Goal: Task Accomplishment & Management: Manage account settings

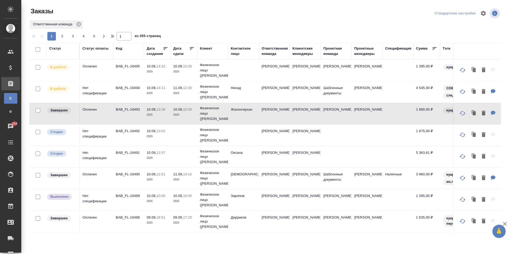
click at [240, 137] on td at bounding box center [243, 135] width 31 height 19
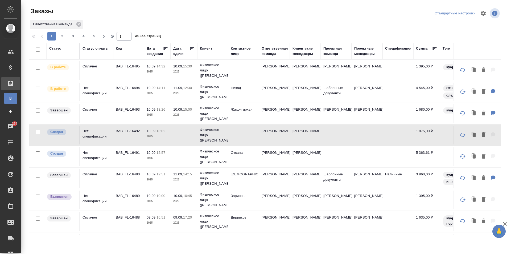
click at [238, 134] on td at bounding box center [243, 135] width 31 height 19
click at [8, 110] on div "Заказы физ. лиц" at bounding box center [4, 111] width 8 height 5
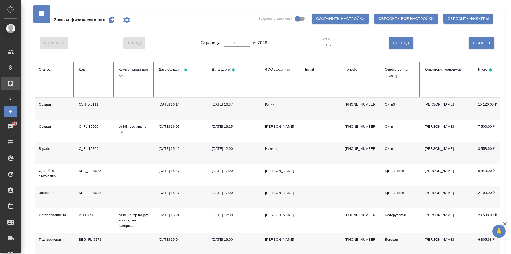
click at [112, 20] on icon "button" at bounding box center [111, 19] width 5 height 5
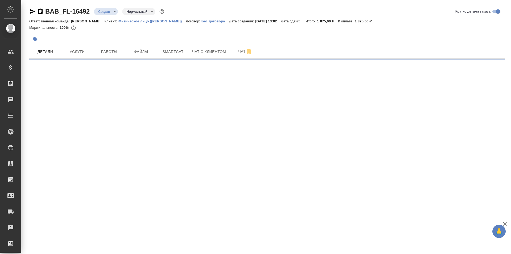
select select "RU"
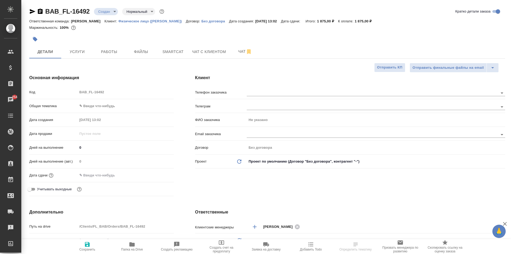
type textarea "x"
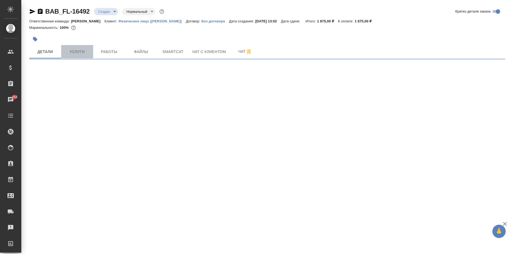
click at [86, 54] on span "Услуги" at bounding box center [77, 51] width 26 height 7
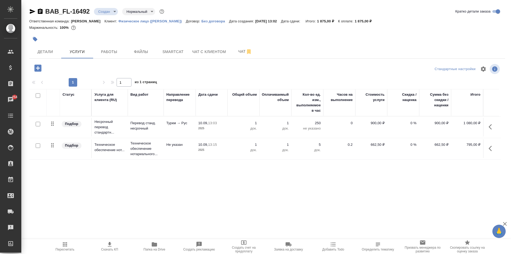
click at [496, 149] on button "button" at bounding box center [492, 148] width 13 height 13
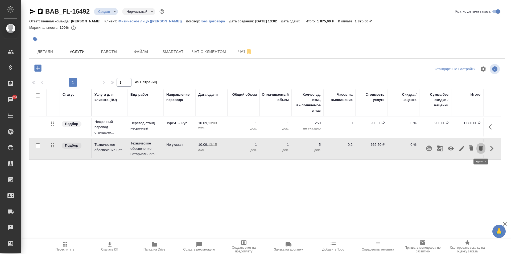
click at [484, 148] on button "button" at bounding box center [480, 148] width 9 height 13
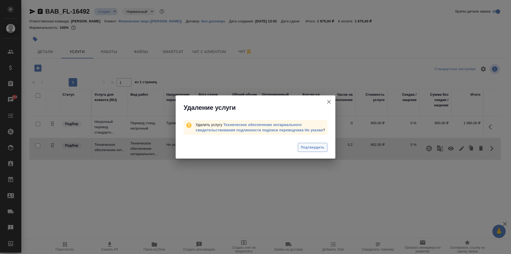
click at [308, 144] on button "Подтвердить" at bounding box center [313, 147] width 30 height 9
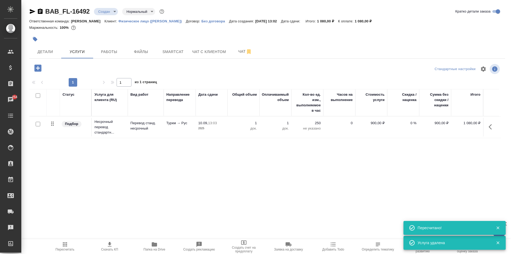
click at [38, 68] on icon "button" at bounding box center [37, 67] width 9 height 9
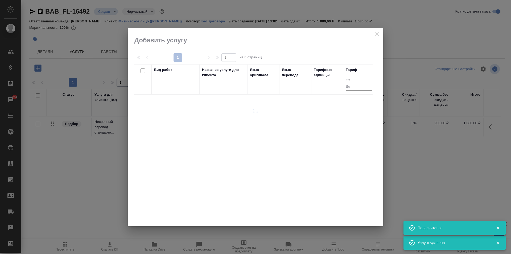
click at [180, 89] on div at bounding box center [175, 85] width 43 height 14
click at [179, 86] on div at bounding box center [175, 83] width 43 height 8
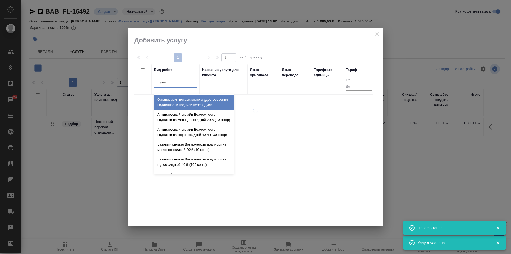
type input "подписи"
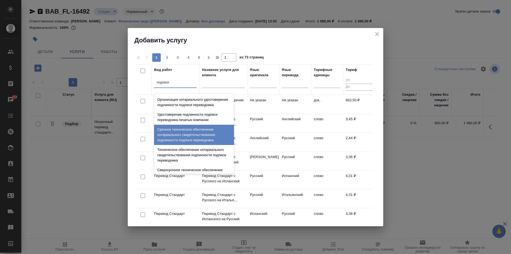
click at [192, 145] on div "Срочное техническое обеспечение нотариального свидетельствования подлинности по…" at bounding box center [194, 135] width 80 height 20
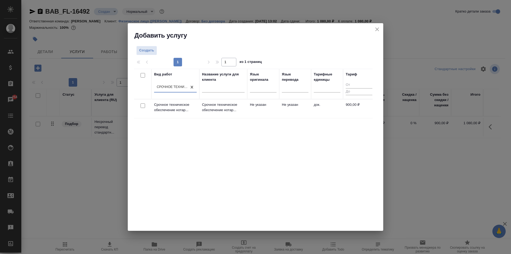
click at [311, 112] on td "Не указан" at bounding box center [295, 108] width 32 height 19
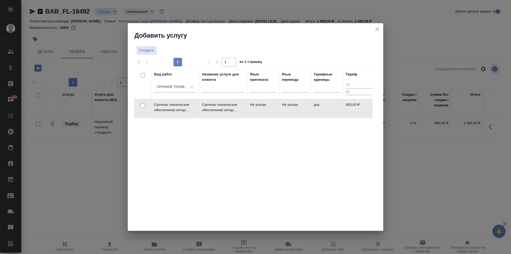
click at [311, 112] on td "Не указан" at bounding box center [295, 108] width 32 height 19
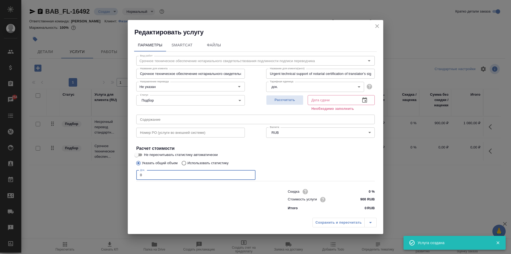
click at [161, 172] on input "0" at bounding box center [195, 175] width 119 height 10
type input "1"
click at [287, 100] on span "Рассчитать" at bounding box center [284, 100] width 31 height 6
type input "10.09.2025 16:22"
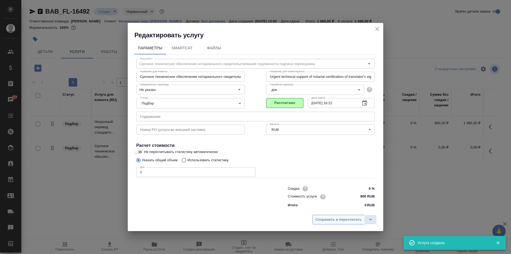
click at [346, 222] on span "Сохранить и пересчитать" at bounding box center [338, 219] width 46 height 6
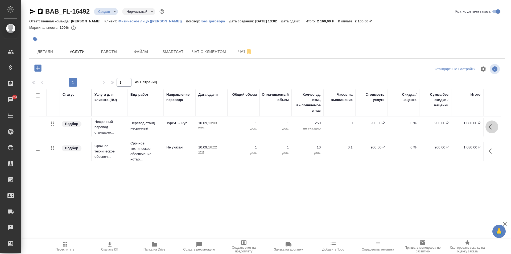
click at [495, 129] on button "button" at bounding box center [492, 126] width 13 height 13
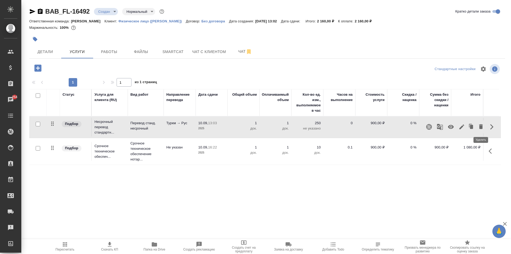
click at [482, 125] on icon "button" at bounding box center [481, 126] width 4 height 5
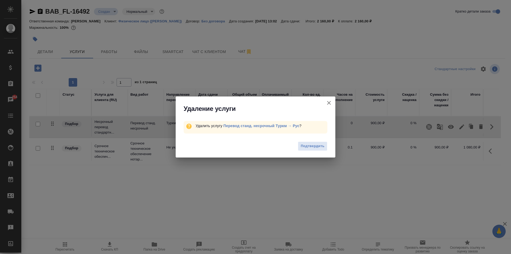
click at [323, 144] on span "Подтвердить" at bounding box center [313, 146] width 24 height 6
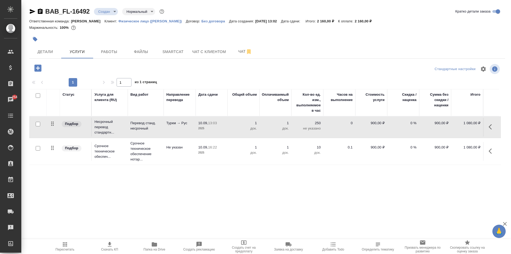
click at [39, 68] on icon "button" at bounding box center [37, 67] width 9 height 9
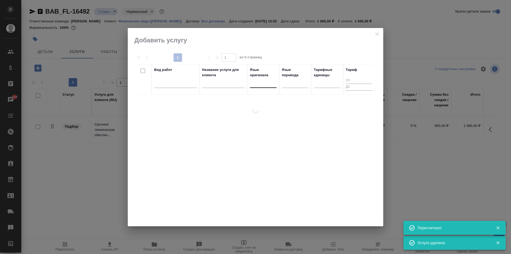
click at [262, 86] on div at bounding box center [263, 83] width 27 height 8
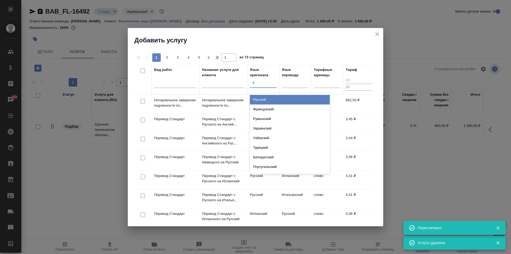
type input "узб"
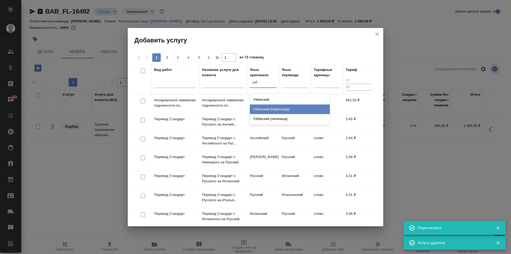
click at [285, 100] on div "Узбекский" at bounding box center [290, 100] width 80 height 10
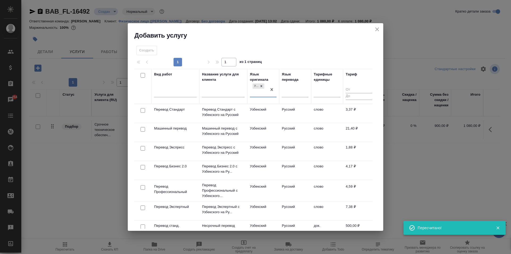
click at [290, 84] on div "Язык перевода" at bounding box center [295, 86] width 27 height 29
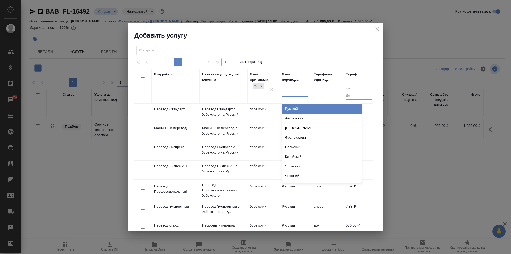
click at [292, 91] on div at bounding box center [295, 92] width 27 height 8
type input "рус"
click at [338, 109] on div "Русский" at bounding box center [322, 109] width 80 height 10
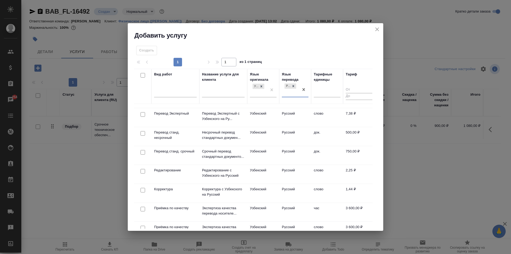
scroll to position [106, 0]
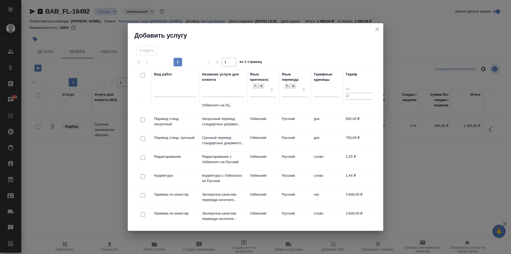
click at [306, 123] on td "Русский" at bounding box center [295, 122] width 32 height 19
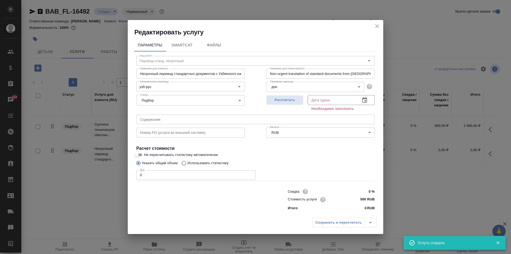
click at [196, 177] on input "0" at bounding box center [195, 175] width 119 height 10
type input "1"
click at [295, 102] on span "Рассчитать" at bounding box center [284, 100] width 31 height 6
type input "10.09.2025 16:16"
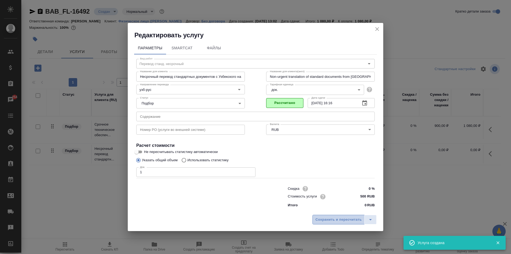
click at [335, 217] on span "Сохранить и пересчитать" at bounding box center [338, 219] width 46 height 6
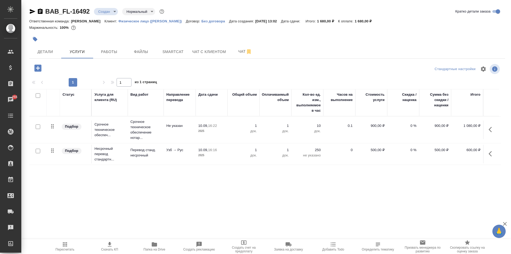
click at [487, 133] on button "button" at bounding box center [492, 129] width 13 height 13
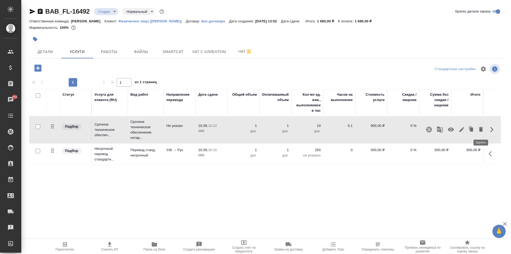
click at [479, 129] on icon "button" at bounding box center [481, 129] width 6 height 6
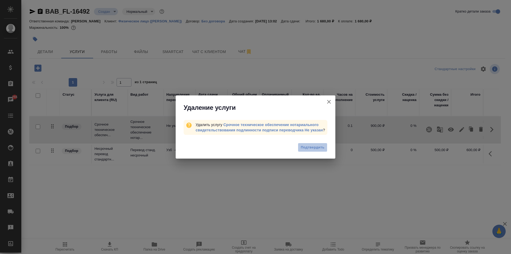
click at [312, 149] on span "Подтвердить" at bounding box center [313, 147] width 24 height 6
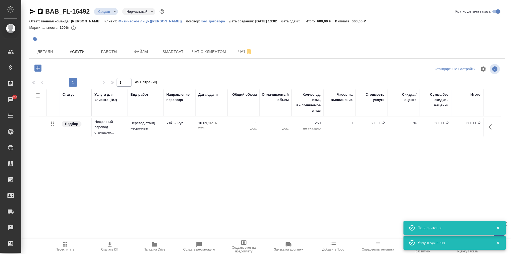
click at [37, 70] on icon "button" at bounding box center [37, 67] width 7 height 7
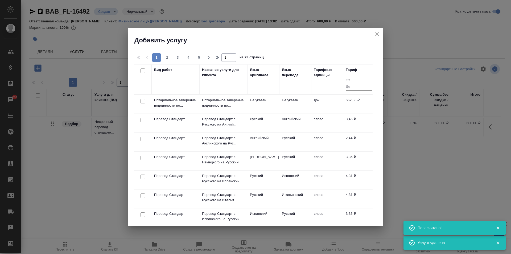
click at [171, 88] on div at bounding box center [175, 85] width 43 height 14
click at [173, 83] on div at bounding box center [175, 83] width 43 height 8
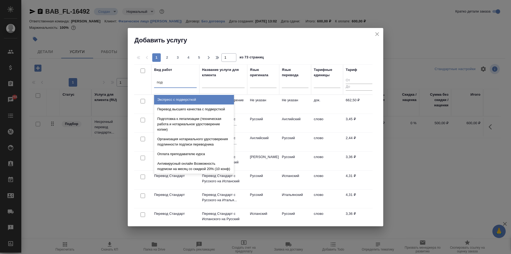
type input "подписи"
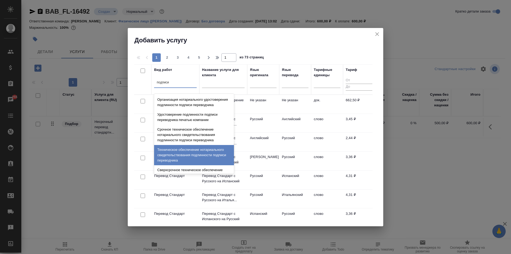
click at [191, 154] on div "Техническое обеспечение нотариального свидетельствования подлинности подписи пе…" at bounding box center [194, 155] width 80 height 20
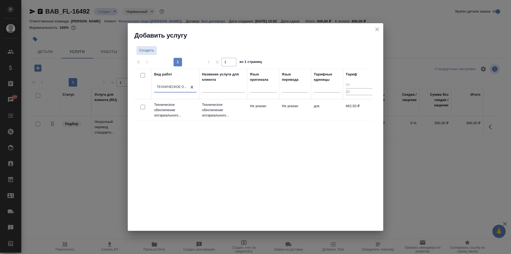
click at [214, 117] on p "Техническое обеспечение нотариального..." at bounding box center [223, 110] width 43 height 16
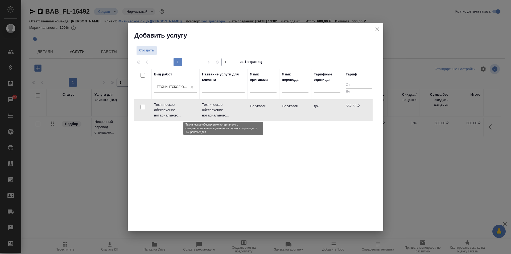
click at [214, 117] on p "Техническое обеспечение нотариального..." at bounding box center [223, 110] width 43 height 16
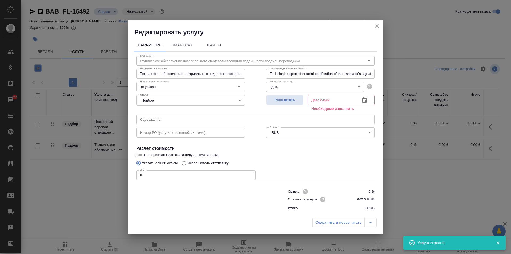
click at [169, 173] on input "0" at bounding box center [195, 175] width 119 height 10
type input "1"
click at [284, 102] on span "Рассчитать" at bounding box center [284, 100] width 31 height 6
type input "10.09.2025 16:32"
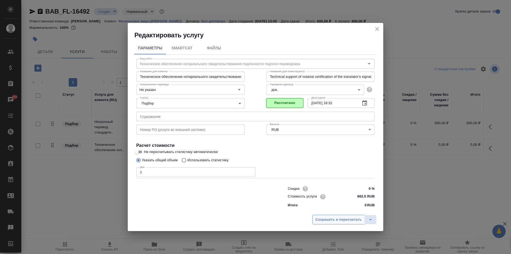
click at [329, 220] on span "Сохранить и пересчитать" at bounding box center [338, 219] width 46 height 6
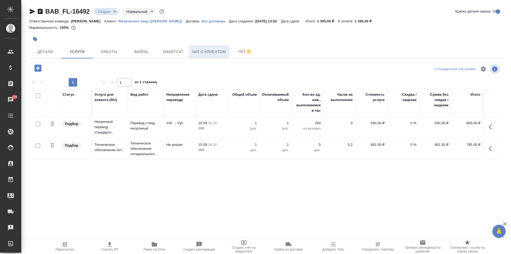
click at [220, 53] on span "Чат с клиентом" at bounding box center [209, 51] width 34 height 7
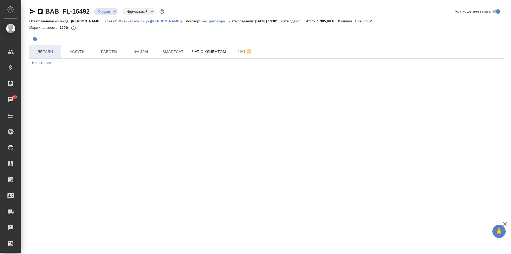
click at [52, 51] on span "Детали" at bounding box center [45, 51] width 26 height 7
select select "RU"
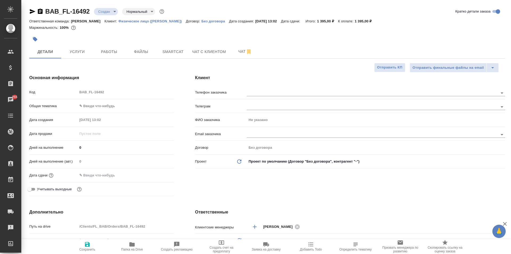
type textarea "x"
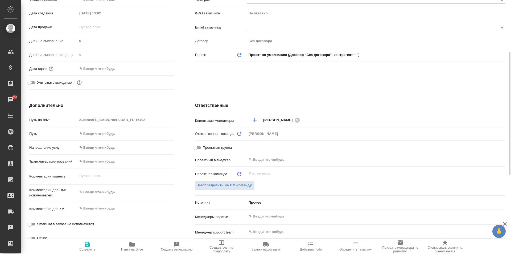
scroll to position [160, 0]
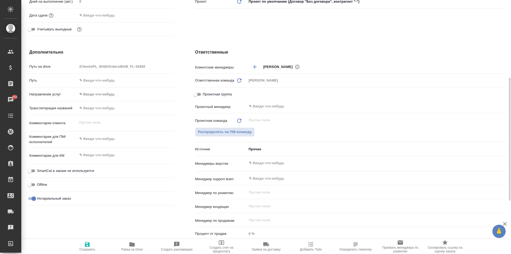
type textarea "x"
click at [103, 138] on textarea at bounding box center [125, 138] width 96 height 9
type textarea "П"
type textarea "x"
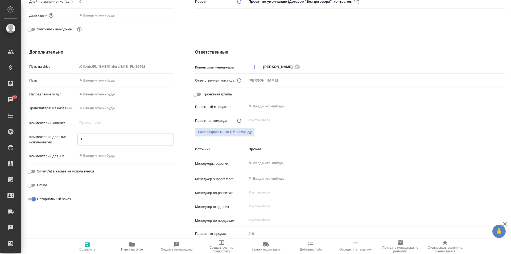
type textarea "x"
type textarea "Пу"
type textarea "x"
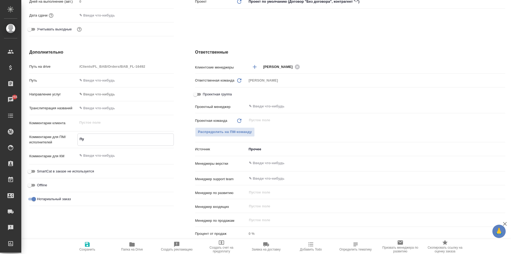
type textarea "x"
type textarea "Пул"
type textarea "x"
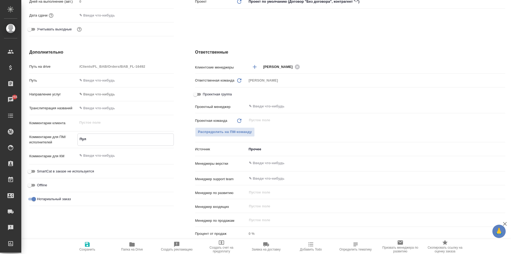
type textarea "Пула"
type textarea "x"
type textarea "Пулат"
type textarea "x"
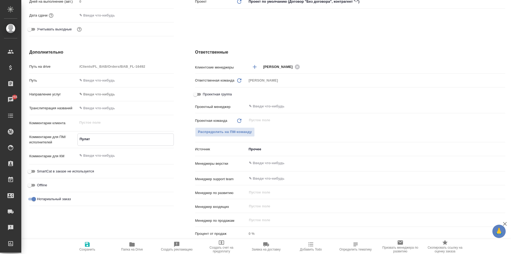
type textarea "x"
type textarea "Пулато"
type textarea "x"
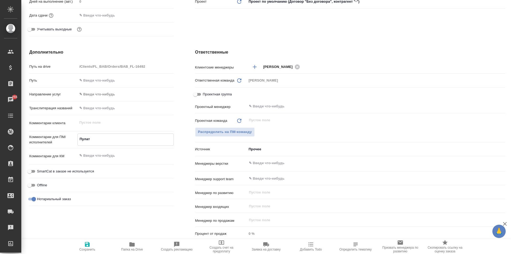
type textarea "x"
type textarea "Пулатов"
type textarea "x"
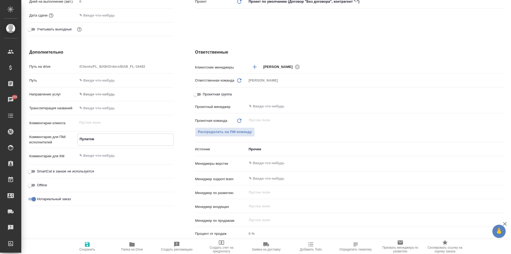
type textarea "x"
type textarea "Пулатов"
type textarea "x"
type textarea "Пулатов Ф"
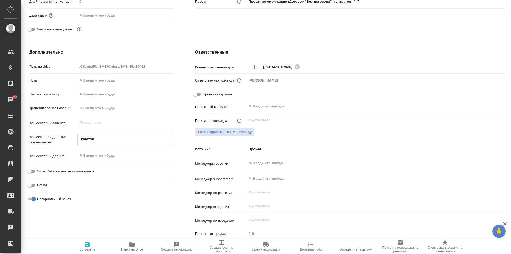
type textarea "x"
type textarea "Пулатов Фа"
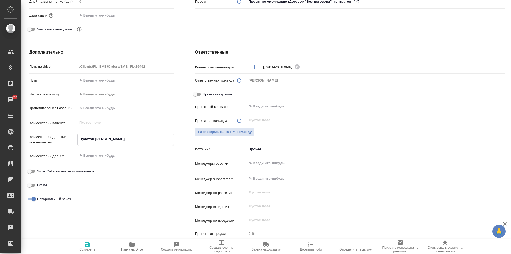
type textarea "x"
type textarea "Пулатов Фар"
type textarea "x"
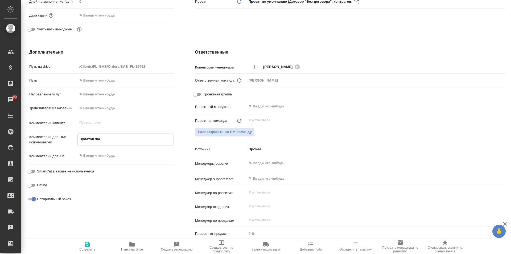
type textarea "x"
type textarea "Пулатов Фары"
type textarea "x"
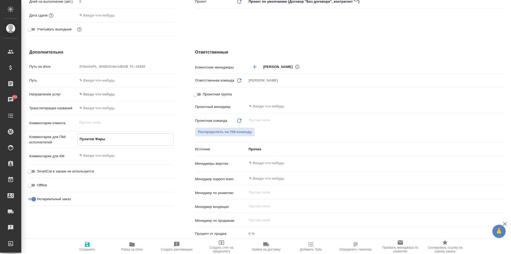
type textarea "x"
type textarea "Пулатов Фарыо"
type textarea "x"
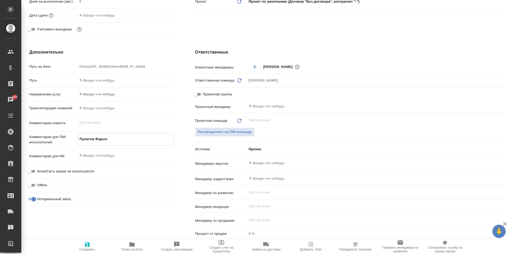
type textarea "Пулатов Фарыоз"
type textarea "x"
type textarea "Пулатов Фарыозб"
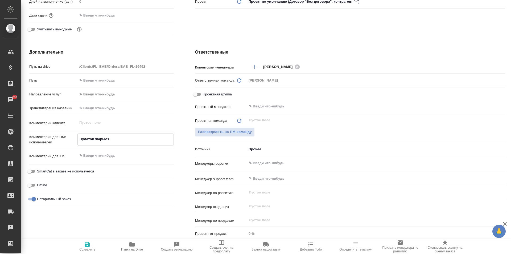
type textarea "x"
type textarea "Пулатов Фарыозбе"
type textarea "x"
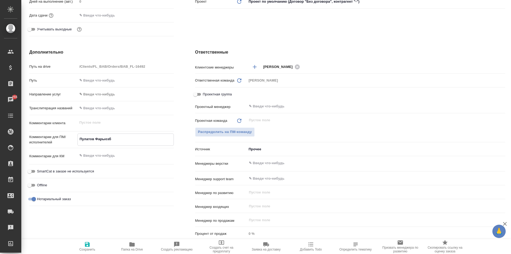
type textarea "x"
type textarea "Пулатов Фарыозбек"
type textarea "x"
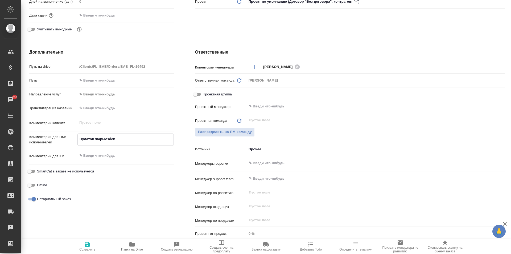
type textarea "x"
type textarea "Пулатов Фарыозбек"
type textarea "x"
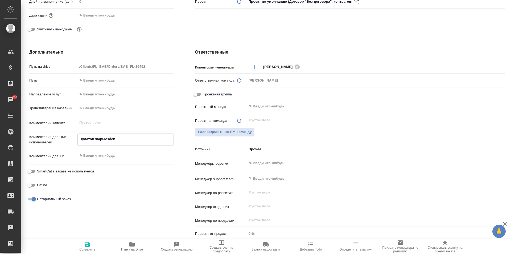
type textarea "Пулатов Фарыозбек Ф"
type textarea "x"
type textarea "Пулатов Фарыозбек Фа"
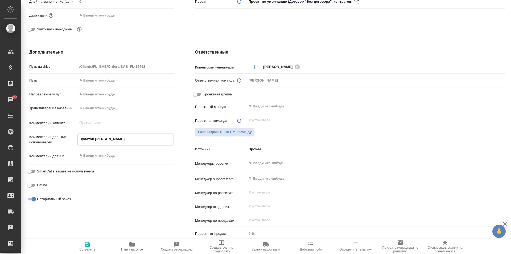
type textarea "x"
type textarea "Пулатов Фарыозбек Фар"
type textarea "x"
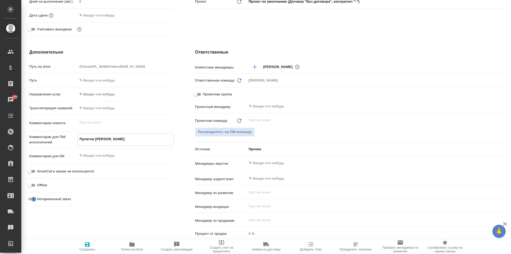
type textarea "x"
type textarea "Пулатов Фарыозбек Фарх"
type textarea "x"
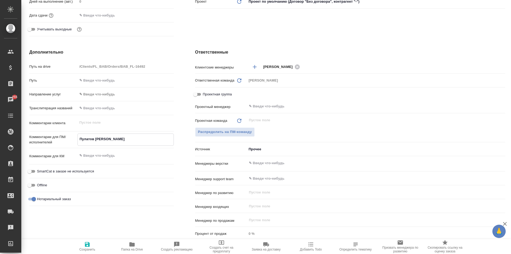
type textarea "Пулатов Фарыозбек Фархо"
type textarea "x"
type textarea "Пулатов Фарыозбек Фарход"
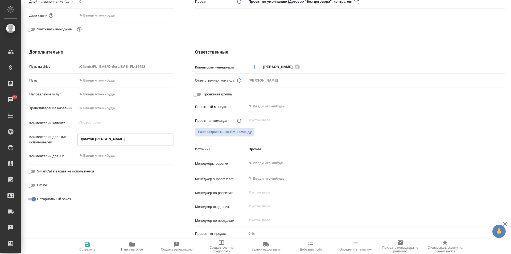
type textarea "x"
type textarea "Пулатов Фарыозбек Фарходж"
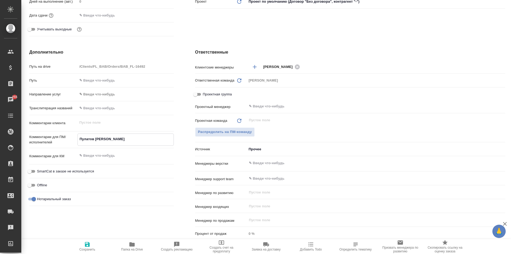
type textarea "x"
type textarea "Пулатов Фарыозбек Фарходжо"
type textarea "x"
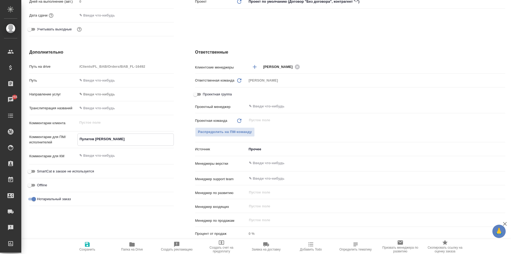
type textarea "x"
type textarea "Пулатов Фарыозбек Фарходжон"
type textarea "x"
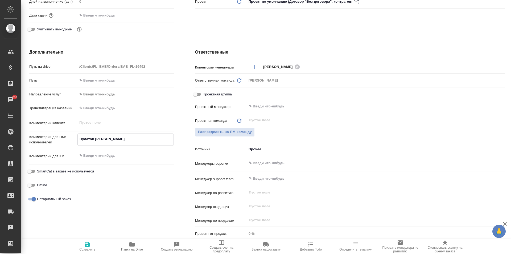
type textarea "Пулатов Фарыозбек Фарходжон"
type textarea "x"
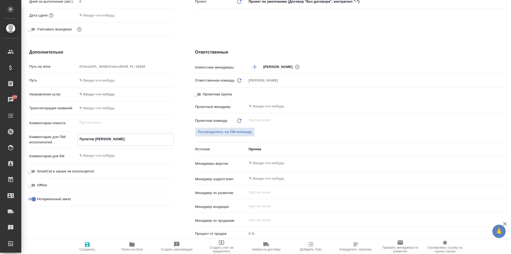
type textarea "Пулатов Фарыозбек Фарходжон у"
type textarea "x"
type textarea "Пулатов Фарыозбек Фарходжон уг"
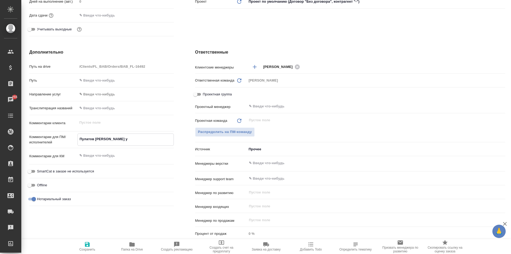
type textarea "x"
type textarea "Пулатов Фарыозбек Фарходжон угл"
type textarea "x"
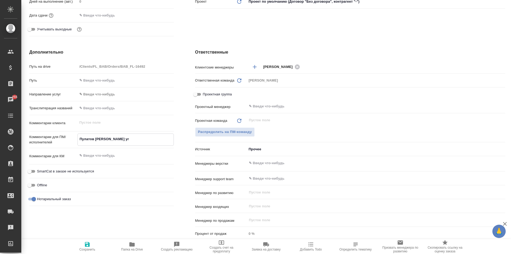
type textarea "x"
type textarea "Пулатов Фарыозбек Фарходжон угли"
type textarea "x"
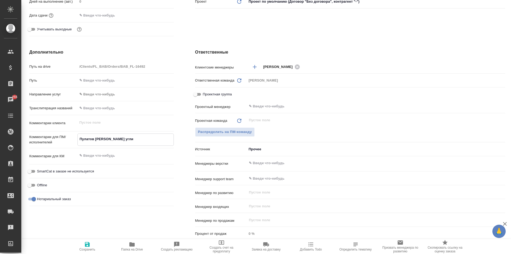
click at [79, 139] on textarea "Пулатов Фарыозбек Фарходжон угли" at bounding box center [126, 138] width 96 height 9
type textarea "мПулатов Фарыозбек Фарходжон угли"
type textarea "x"
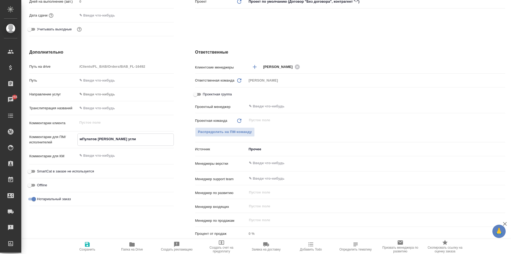
type textarea "миПулатов Фарыозбек Фарходжон угли"
type textarea "x"
type textarea "мигПулатов Фарыозбек Фарходжон угли"
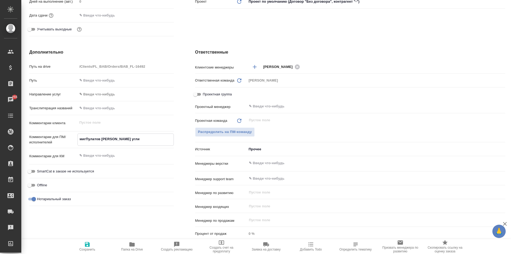
type textarea "x"
type textarea "мигрПулатов Фарыозбек Фарходжон угли"
type textarea "x"
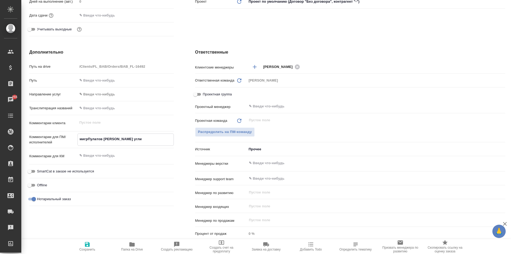
type textarea "x"
type textarea "миграПулатов Фарыозбек Фарходжон угли"
type textarea "x"
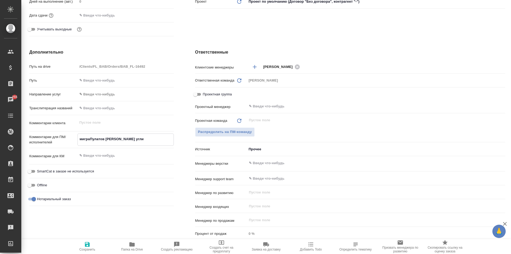
type textarea "x"
type textarea "миграцПулатов Фарыозбек Фарходжон угли"
type textarea "x"
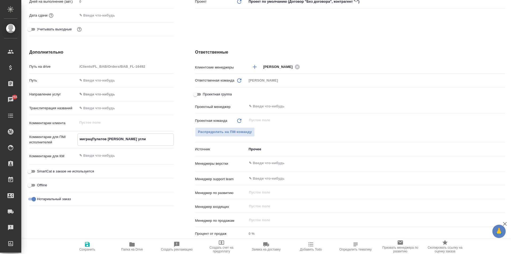
type textarea "миграц Пулатов Фарыозбек Фарходжон угли"
type textarea "x"
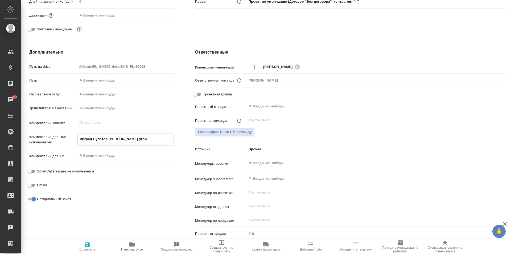
type textarea "миграц -Пулатов Фарыозбек Фарходжон угли"
type textarea "x"
type textarea "миграц - Пулатов Фарыозбек Фарходжон угли"
type textarea "x"
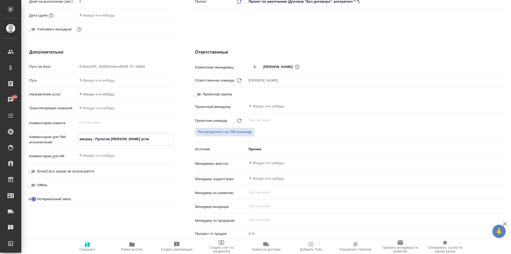
type textarea "x"
click at [169, 141] on textarea "миграц - Пулатов Фарыозбек Фарходжон угли" at bounding box center [126, 138] width 96 height 9
type textarea "миграц - Пулатов Фарыозбек Фарходжон угли"
type textarea "x"
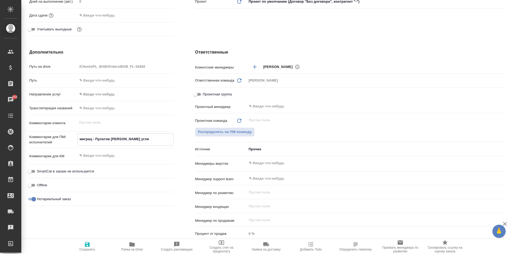
type textarea "x"
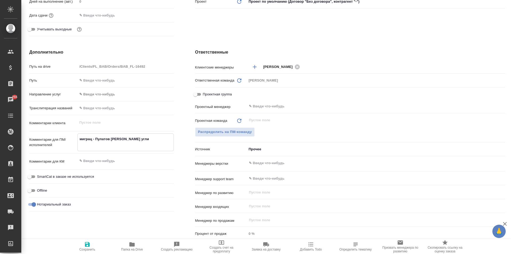
type textarea "x"
type textarea "миграц - Пулатов Фарыозбек Фарходжон угли п"
type textarea "x"
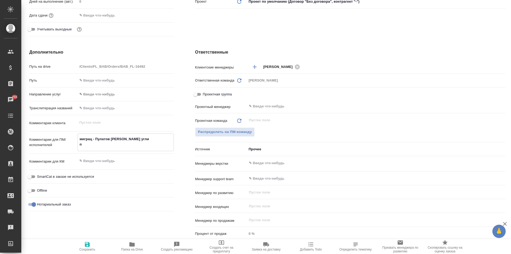
type textarea "миграц - Пулатов Фарыозбек Фарходжон угли па"
type textarea "x"
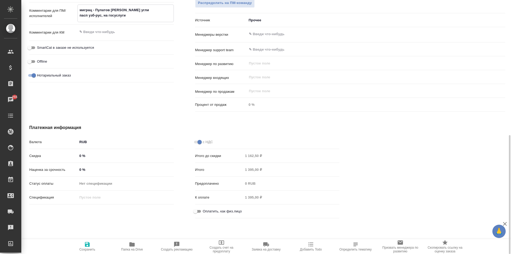
click at [226, 213] on span "Оплатить, как физ.лицо" at bounding box center [222, 210] width 39 height 5
click at [205, 213] on input "Оплатить, как физ.лицо" at bounding box center [195, 211] width 19 height 6
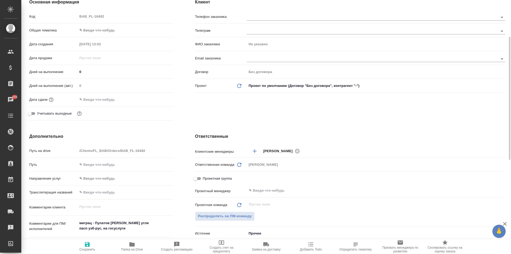
scroll to position [0, 0]
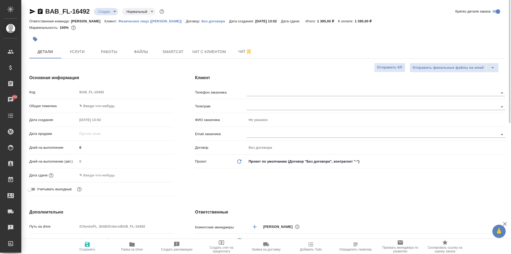
click at [107, 104] on body "🙏 .cls-1 fill:#fff; AWATERA Moskalets Alina Клиенты Спецификации Заказы 255 Чат…" at bounding box center [255, 127] width 511 height 254
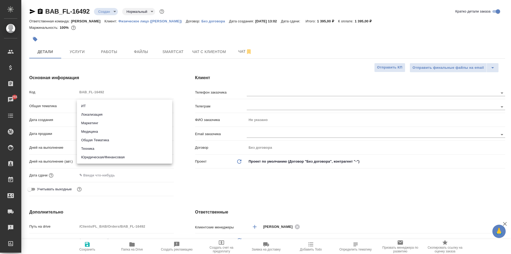
click at [105, 157] on li "Юридическая/Финансовая" at bounding box center [124, 157] width 95 height 9
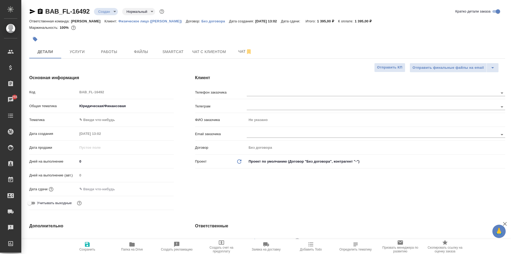
click at [102, 116] on body "🙏 .cls-1 fill:#fff; AWATERA Moskalets Alina Клиенты Спецификации Заказы 255 Чат…" at bounding box center [255, 127] width 511 height 254
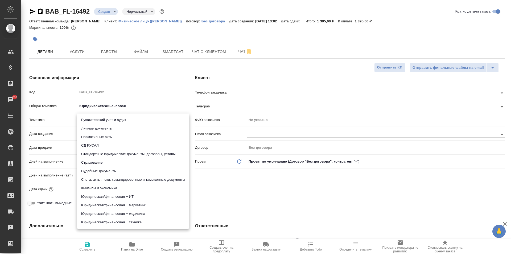
click at [109, 127] on li "Личные документы" at bounding box center [133, 128] width 112 height 9
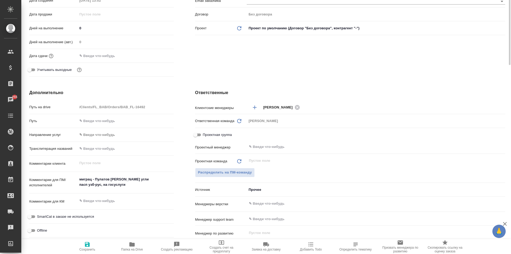
scroll to position [53, 0]
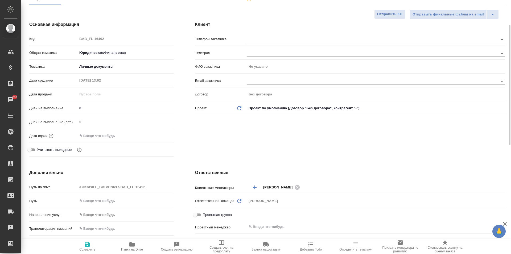
click at [99, 140] on div "Дата сдачи" at bounding box center [101, 135] width 145 height 9
click at [98, 136] on input "text" at bounding box center [100, 136] width 47 height 8
click at [156, 135] on icon "button" at bounding box center [158, 134] width 5 height 5
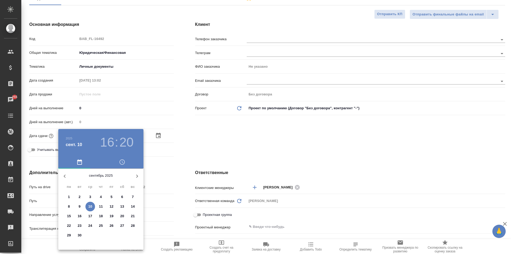
click at [89, 207] on p "10" at bounding box center [90, 206] width 4 height 5
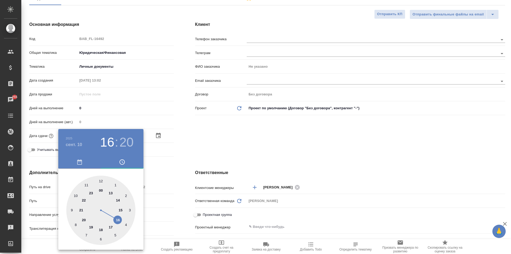
click at [111, 227] on div at bounding box center [100, 209] width 69 height 69
click at [100, 180] on div at bounding box center [100, 209] width 69 height 69
click at [181, 170] on div at bounding box center [255, 127] width 511 height 254
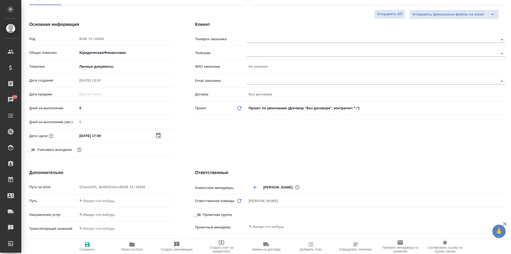
click at [85, 247] on icon "button" at bounding box center [87, 244] width 6 height 6
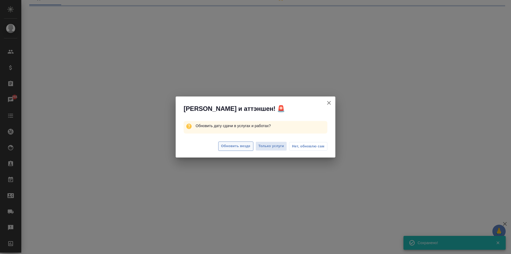
click at [237, 143] on span "Обновить везде" at bounding box center [235, 146] width 29 height 6
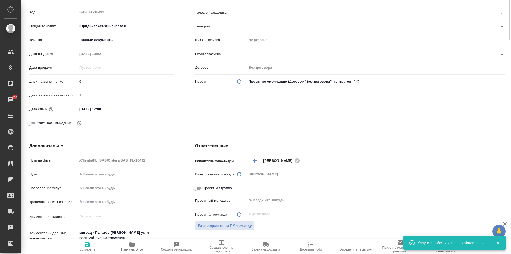
scroll to position [0, 0]
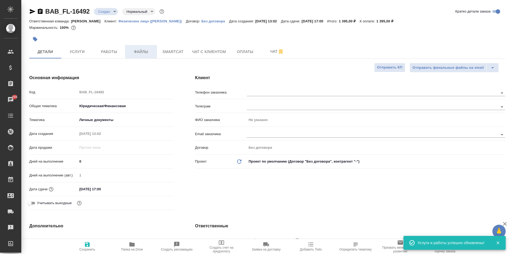
click at [148, 57] on button "Файлы" at bounding box center [141, 51] width 32 height 13
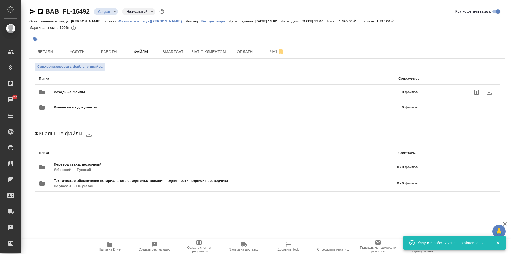
click at [470, 92] on label "uploadFiles" at bounding box center [476, 92] width 13 height 13
click at [0, 0] on input "uploadFiles" at bounding box center [0, 0] width 0 height 0
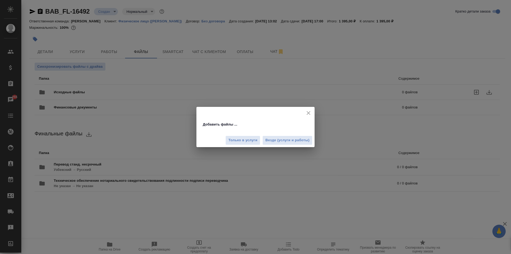
click at [278, 138] on span "Везде (услуги и работы)" at bounding box center [287, 140] width 44 height 6
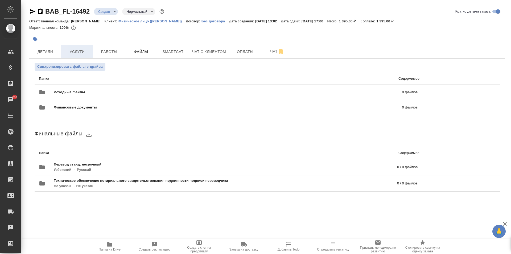
click at [87, 54] on span "Услуги" at bounding box center [77, 51] width 26 height 7
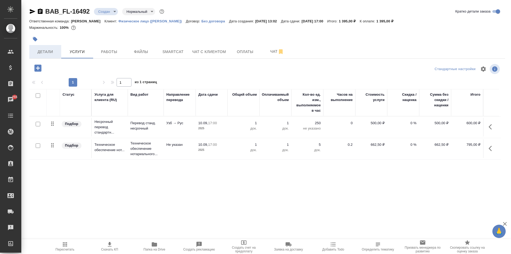
click at [53, 50] on span "Детали" at bounding box center [45, 51] width 26 height 7
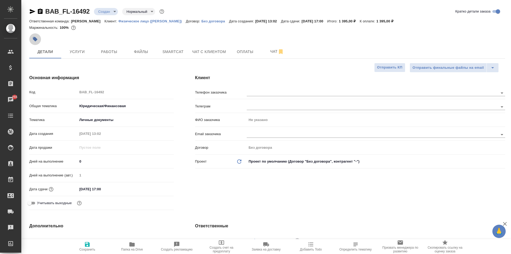
click at [34, 40] on icon "button" at bounding box center [35, 39] width 5 height 5
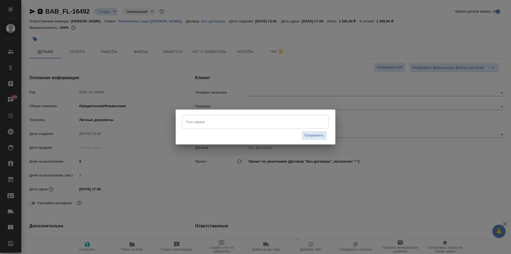
click at [192, 119] on input "Тэги заказа" at bounding box center [250, 121] width 132 height 9
click at [323, 137] on span "Сохранить" at bounding box center [314, 136] width 19 height 6
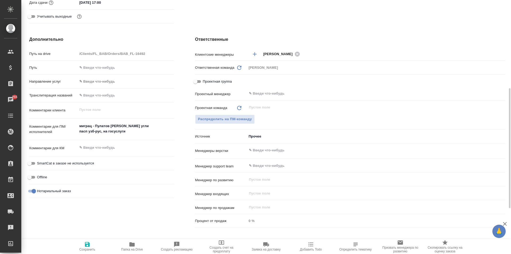
scroll to position [133, 0]
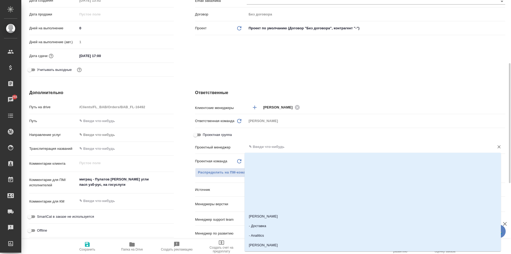
click at [269, 147] on input "text" at bounding box center [366, 146] width 237 height 6
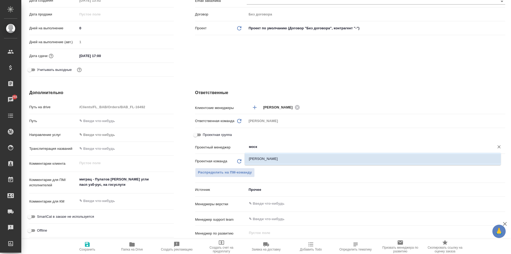
click at [283, 161] on li "Москалец Алина" at bounding box center [373, 159] width 256 height 10
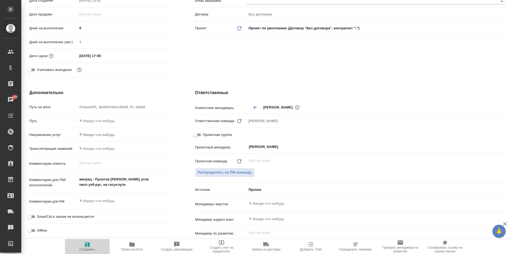
click at [86, 249] on span "Сохранить" at bounding box center [87, 249] width 16 height 4
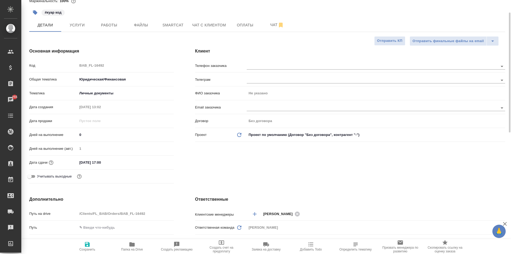
scroll to position [0, 0]
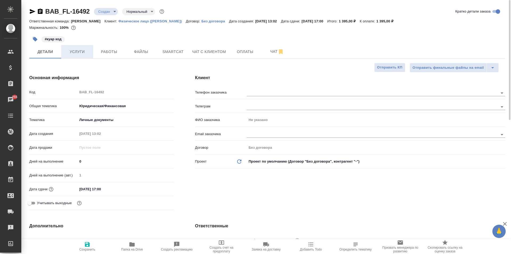
click at [85, 54] on span "Услуги" at bounding box center [77, 51] width 26 height 7
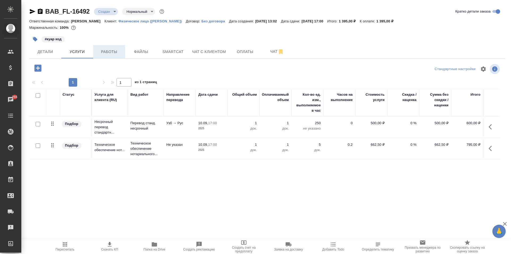
click at [104, 54] on span "Работы" at bounding box center [109, 51] width 26 height 7
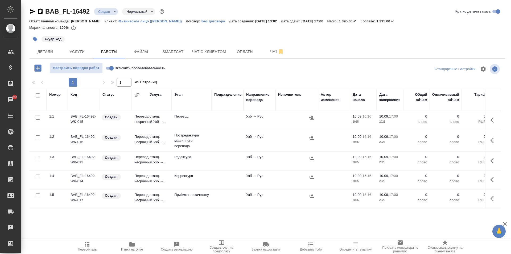
click at [109, 68] on input "Включить последовательность" at bounding box center [111, 68] width 19 height 6
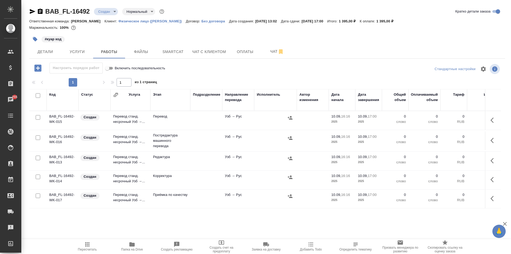
click at [38, 95] on input "checkbox" at bounding box center [38, 95] width 5 height 5
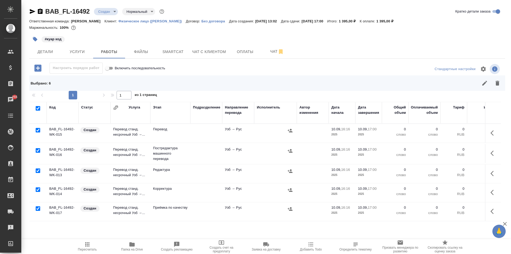
click at [37, 130] on input "checkbox" at bounding box center [38, 130] width 5 height 5
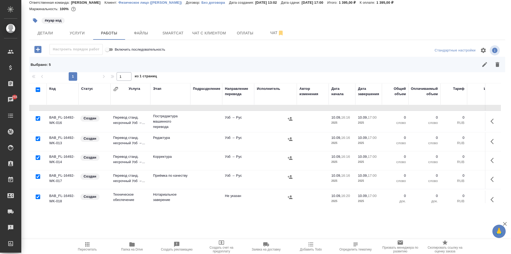
scroll to position [25, 0]
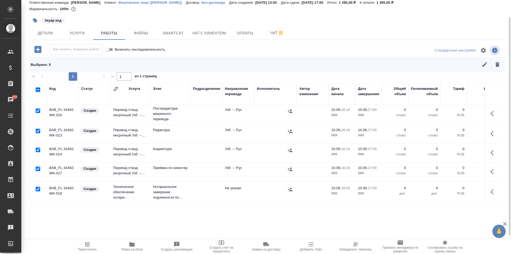
click at [35, 186] on div at bounding box center [38, 188] width 12 height 7
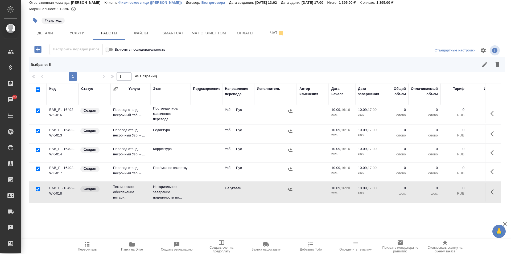
click at [37, 187] on input "checkbox" at bounding box center [38, 189] width 5 height 5
click at [496, 63] on icon "button" at bounding box center [498, 64] width 4 height 5
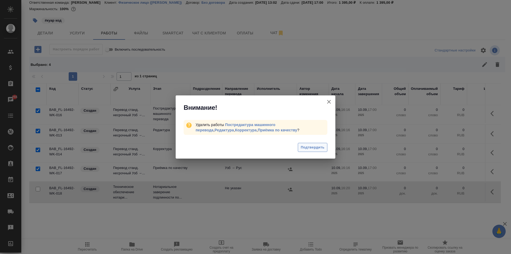
click at [308, 149] on span "Подтвердить" at bounding box center [313, 147] width 24 height 6
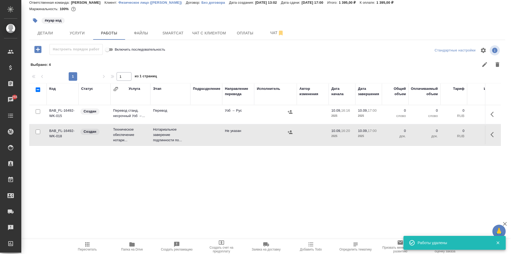
scroll to position [0, 0]
click at [383, 113] on td "0 слово" at bounding box center [395, 114] width 27 height 19
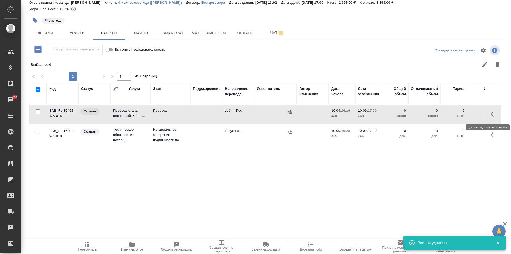
click at [491, 111] on icon "button" at bounding box center [494, 114] width 6 height 6
click at [451, 111] on icon "button" at bounding box center [454, 114] width 6 height 6
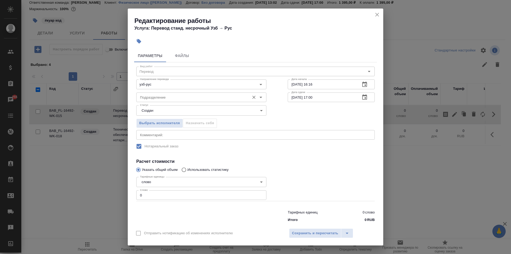
click at [241, 98] on input "Подразделение" at bounding box center [192, 97] width 109 height 6
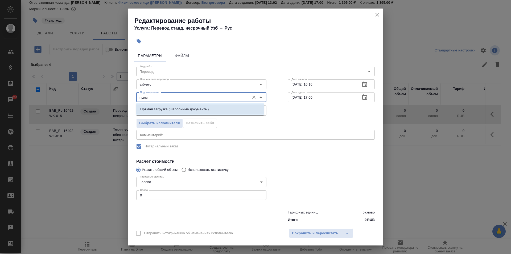
click at [209, 112] on li "Прямая загрузка (шаблонные документы)" at bounding box center [200, 109] width 128 height 10
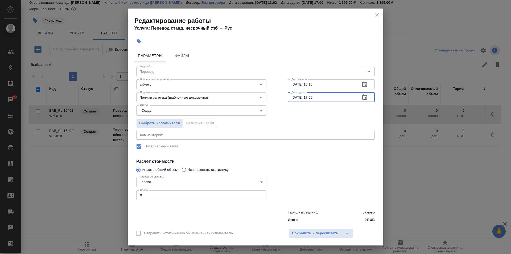
click at [311, 97] on input "10.09.2025 17:00" at bounding box center [322, 97] width 68 height 10
click at [179, 196] on input "0" at bounding box center [201, 195] width 130 height 10
click at [315, 231] on span "Сохранить и пересчитать" at bounding box center [315, 233] width 46 height 6
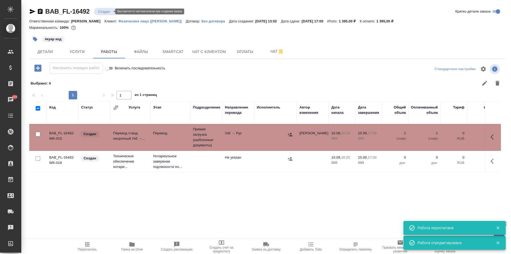
click at [110, 11] on body "🙏 .cls-1 fill:#fff; AWATERA Moskalets Alina Клиенты Спецификации Заказы 255 Чат…" at bounding box center [255, 127] width 511 height 254
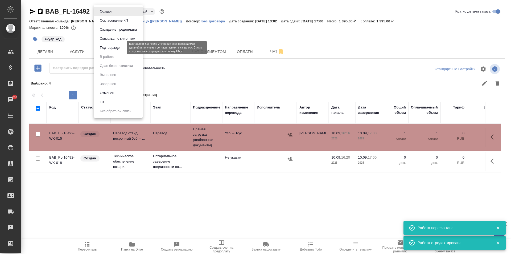
click at [118, 47] on button "Подтвержден" at bounding box center [110, 48] width 25 height 6
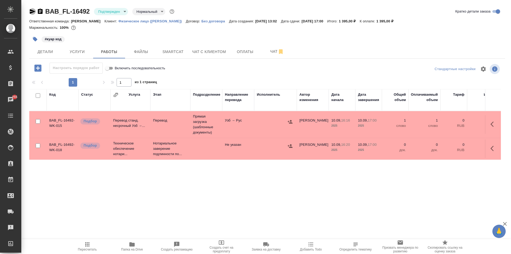
click at [33, 11] on icon "button" at bounding box center [33, 11] width 6 height 5
click at [249, 54] on span "Оплаты" at bounding box center [245, 51] width 26 height 7
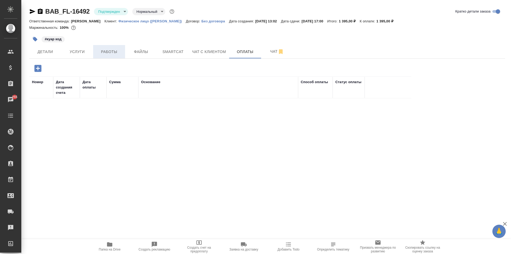
click at [102, 54] on span "Работы" at bounding box center [109, 51] width 26 height 7
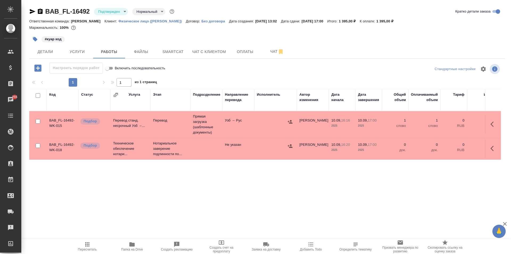
click at [202, 117] on td "Прямая загрузка (шаблонные документы)" at bounding box center [206, 124] width 32 height 27
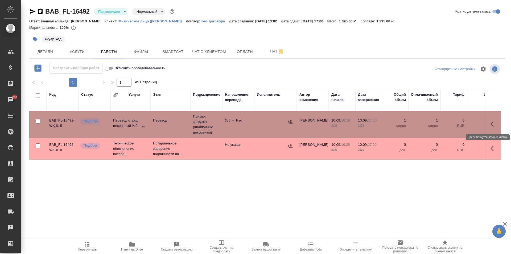
click at [491, 122] on icon "button" at bounding box center [494, 124] width 6 height 6
click at [456, 122] on icon "button" at bounding box center [454, 124] width 5 height 5
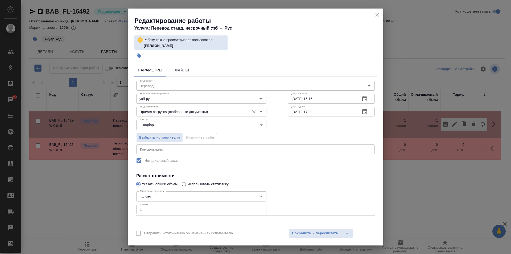
click at [253, 110] on icon "Очистить" at bounding box center [253, 111] width 5 height 5
click at [311, 231] on span "Сохранить и пересчитать" at bounding box center [315, 233] width 46 height 6
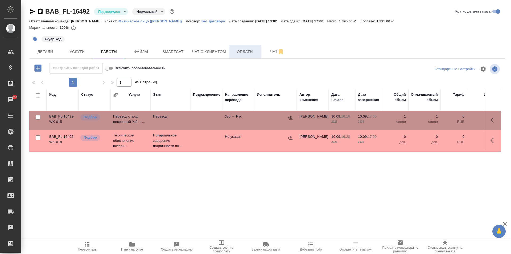
click at [237, 51] on span "Оплаты" at bounding box center [245, 51] width 26 height 7
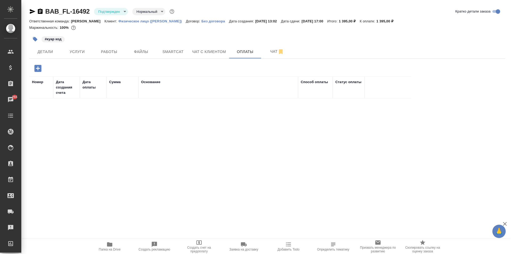
click at [37, 68] on icon "button" at bounding box center [37, 68] width 9 height 9
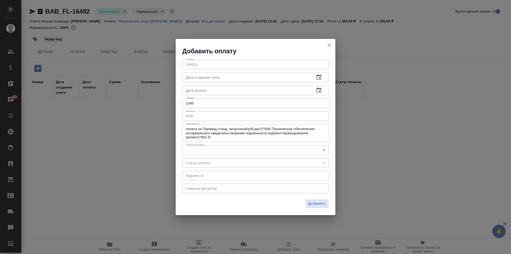
click at [232, 104] on input "1395" at bounding box center [255, 103] width 147 height 10
click at [251, 153] on body "🙏 .cls-1 fill:#fff; AWATERA Moskalets Alina Клиенты Спецификации Заказы 255 Чат…" at bounding box center [255, 127] width 511 height 254
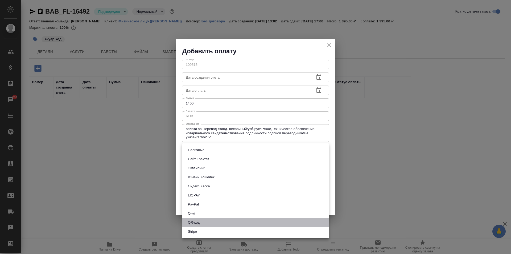
click at [224, 223] on li "QR-код" at bounding box center [255, 222] width 147 height 9
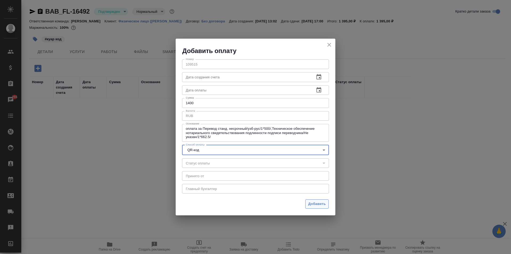
click at [317, 205] on span "Добавить" at bounding box center [317, 204] width 18 height 6
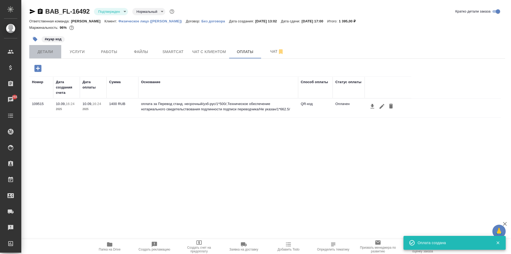
click at [52, 50] on span "Детали" at bounding box center [45, 51] width 26 height 7
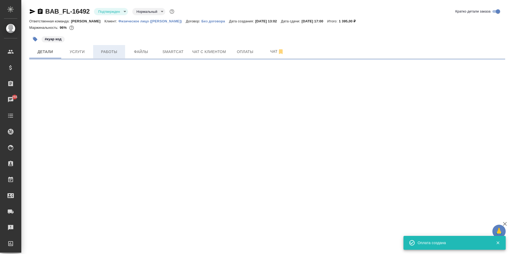
click at [108, 53] on span "Работы" at bounding box center [109, 51] width 26 height 7
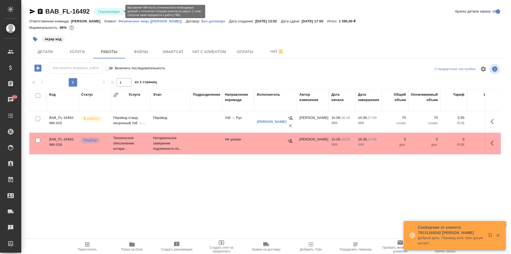
click at [112, 11] on body "🙏 .cls-1 fill:#fff; AWATERA Moskalets Alina Клиенты Спецификации Заказы 255 Чат…" at bounding box center [255, 127] width 511 height 254
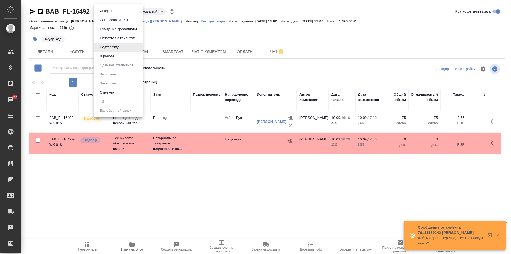
click at [117, 55] on li "В работе" at bounding box center [118, 56] width 49 height 9
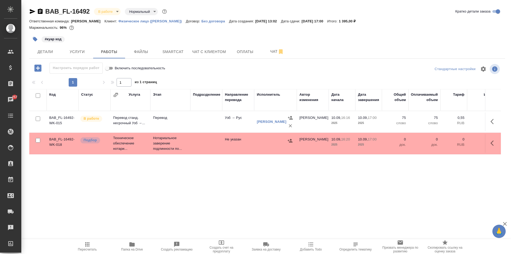
click at [271, 143] on div at bounding box center [275, 141] width 37 height 8
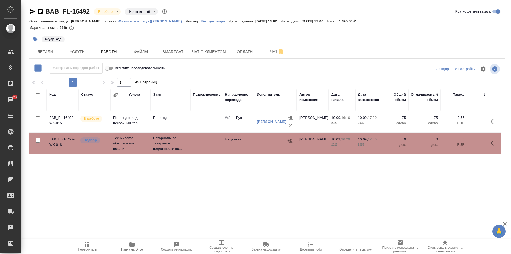
click at [271, 143] on div at bounding box center [275, 141] width 37 height 8
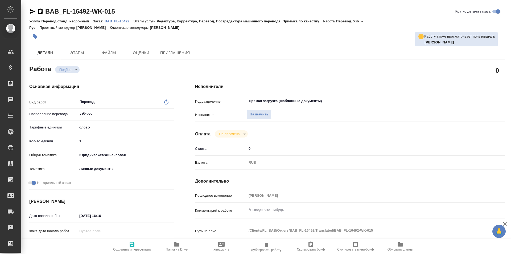
type textarea "x"
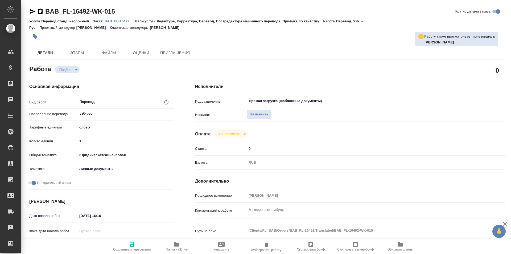
type textarea "x"
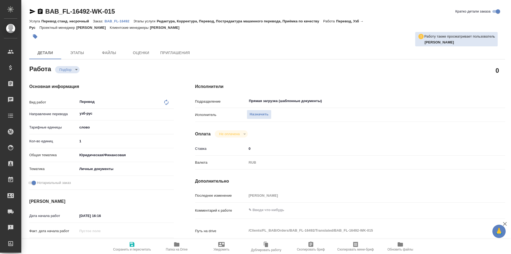
type textarea "x"
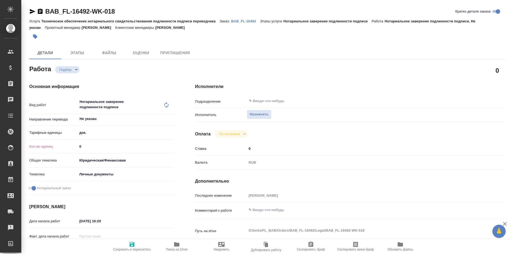
type textarea "x"
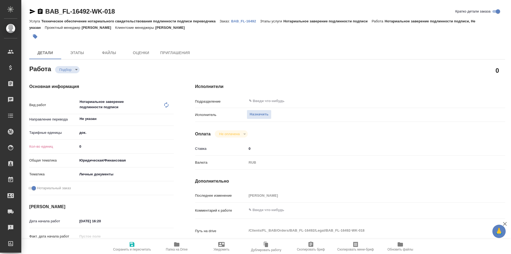
type textarea "x"
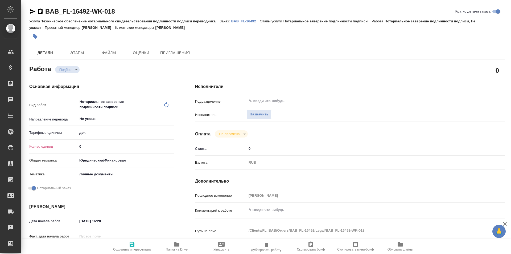
type textarea "x"
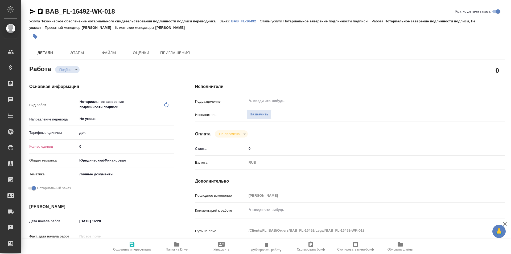
click at [110, 146] on input "0" at bounding box center [125, 146] width 96 height 8
type textarea "x"
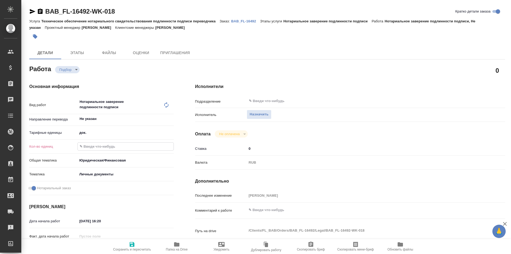
type textarea "x"
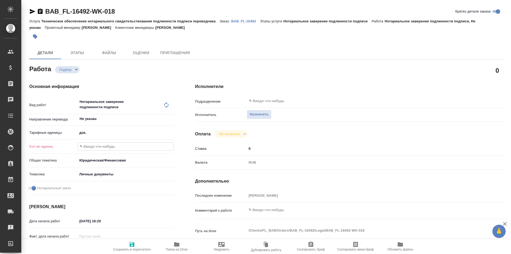
type textarea "x"
type input "1"
type textarea "x"
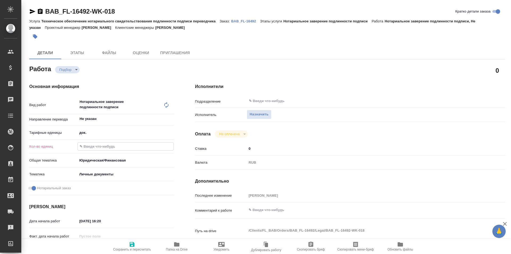
type textarea "x"
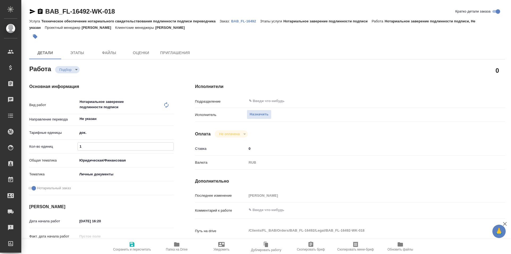
type textarea "x"
type input "1"
click at [130, 246] on icon "button" at bounding box center [132, 244] width 5 height 5
type textarea "x"
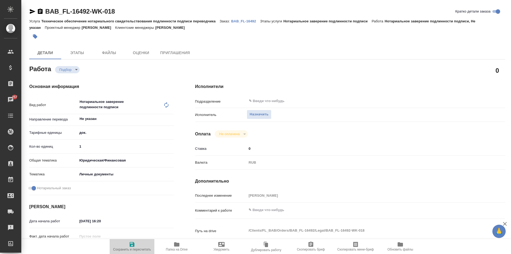
type textarea "x"
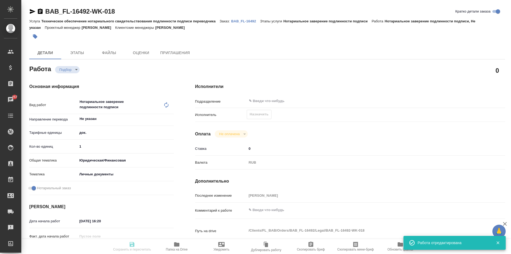
type textarea "x"
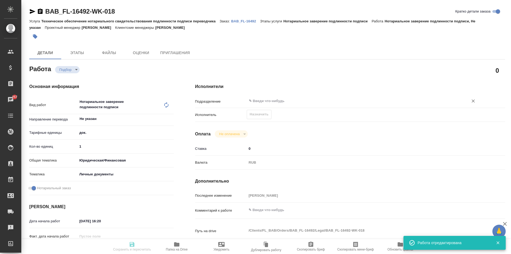
type input "recruiting"
type textarea "Нотариальное заверение подлинности подписи"
type textarea "x"
type input "Не указан"
type input "5a8b1489cc6b4906c91bfd8b"
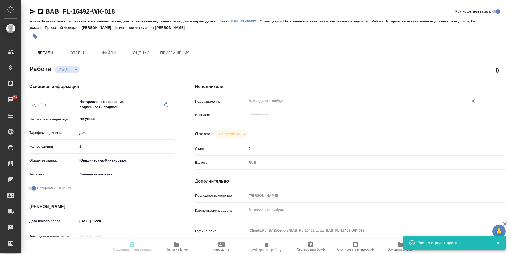
type input "1"
type input "yr-fn"
type input "5a8b8b956a9677013d343cfe"
checkbox input "true"
type input "[DATE] 16:20"
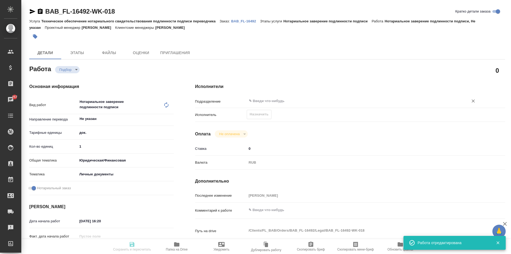
type input "[DATE] 17:00"
type input "notPayed"
type input "0"
type input "RUB"
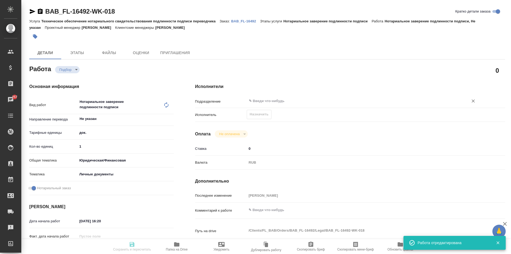
type input "[PERSON_NAME]"
type textarea "x"
type textarea "/Clients/FL_BAB/Orders/BAB_FL-16492/Legal/BAB_FL-16492-WK-018"
type textarea "x"
type input "BAB_FL-16492"
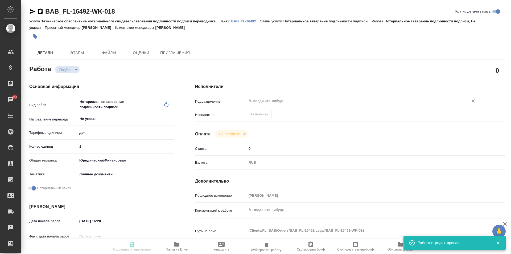
type input "Техническое обеспечение нотариального свидетельствования подлинности подписи пе…"
type input "Нотариальное заверение подлинности подписи"
type input "[PERSON_NAME]"
type input "/Clients/FL_BAB/Orders/BAB_FL-16492"
type textarea "x"
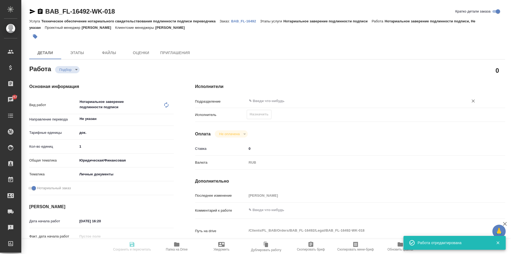
type textarea "миграц - Пулатов Фарыозбек Фарходжон угли пасп узб-рус, на госуслуги"
type textarea "x"
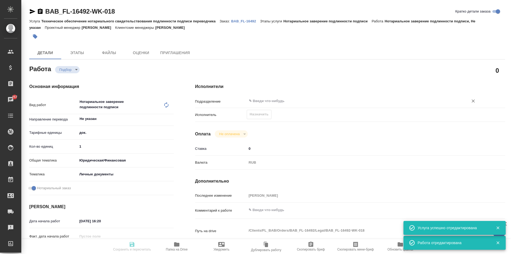
type textarea "x"
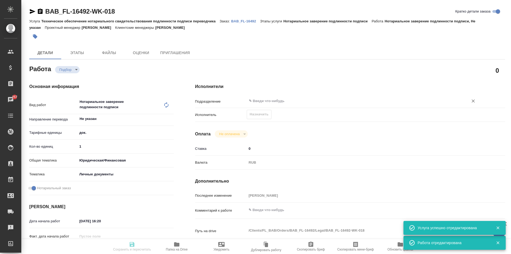
type textarea "x"
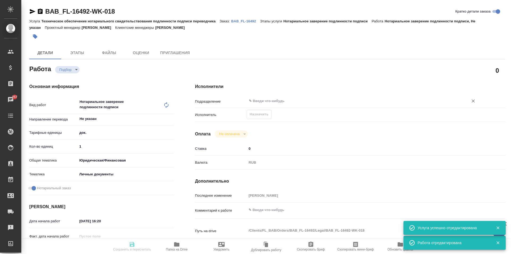
type textarea "x"
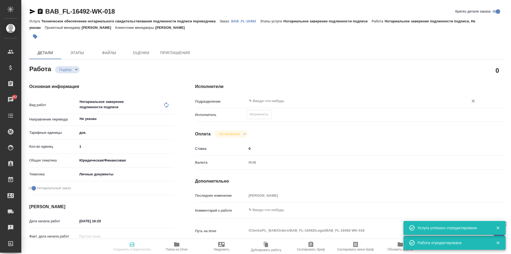
type textarea "x"
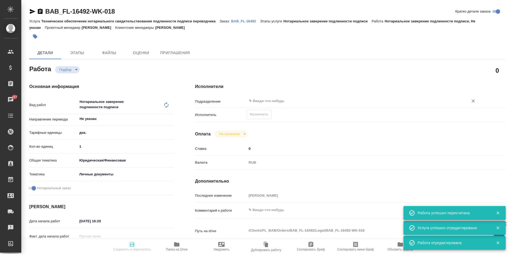
click at [270, 101] on input "text" at bounding box center [354, 101] width 212 height 6
type input "recruiting"
type textarea "Нотариальное заверение подлинности подписи"
type textarea "x"
type input "Не указан"
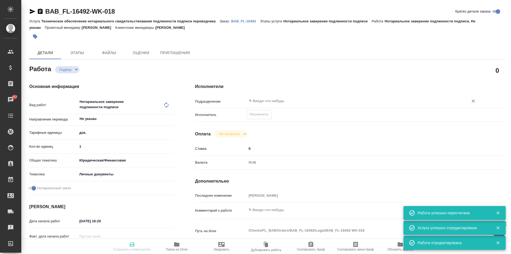
type input "5a8b1489cc6b4906c91bfd8b"
type input "1"
type input "yr-fn"
type input "5a8b8b956a9677013d343cfe"
checkbox input "true"
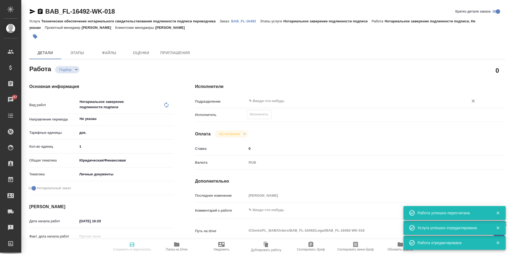
type input "10.09.2025 16:20"
type input "10.09.2025 17:00"
type input "notPayed"
type input "0"
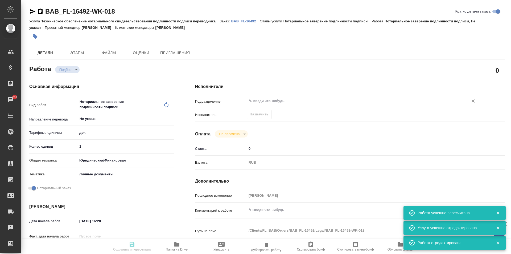
type input "RUB"
type input "[PERSON_NAME]"
type textarea "x"
type textarea "/Clients/FL_BAB/Orders/BAB_FL-16492/Legal/BAB_FL-16492-WK-018"
type textarea "x"
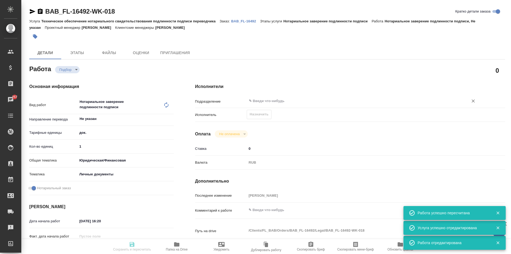
type input "BAB_FL-16492"
type input "Техническое обеспечение нотариального свидетельствования подлинности подписи пе…"
type input "Нотариальное заверение подлинности подписи"
type input "[PERSON_NAME]"
type input "/Clients/FL_BAB/Orders/BAB_FL-16492"
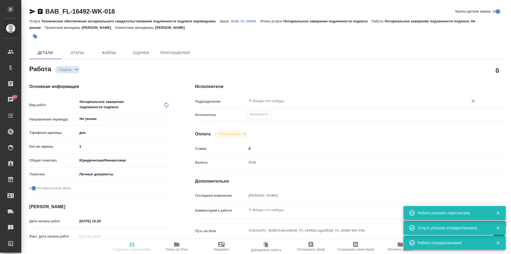
type textarea "x"
type textarea "миграц - Пулатов Фарыозбек Фарходжон угли пасп узб-рус, на госуслуги"
type textarea "x"
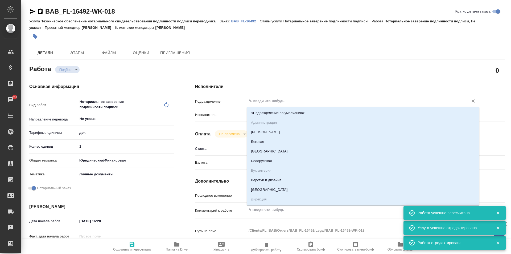
type textarea "x"
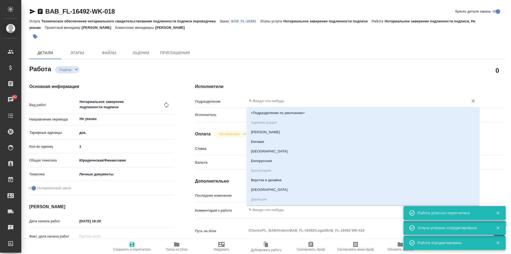
type textarea "x"
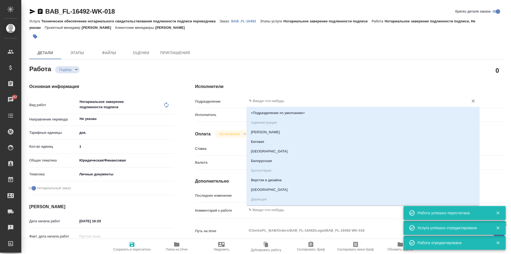
type textarea "x"
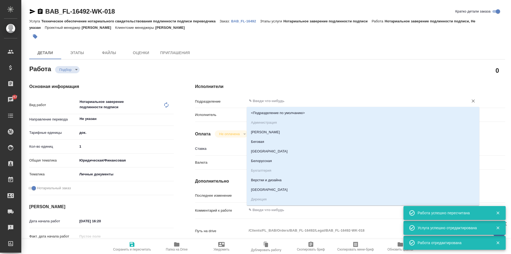
type textarea "x"
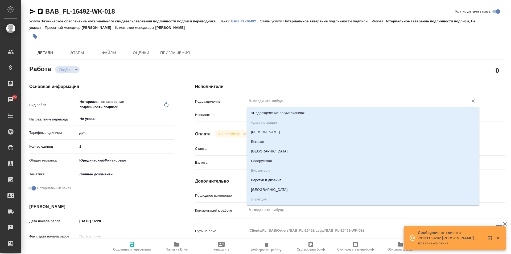
click at [231, 65] on div "0" at bounding box center [350, 70] width 310 height 13
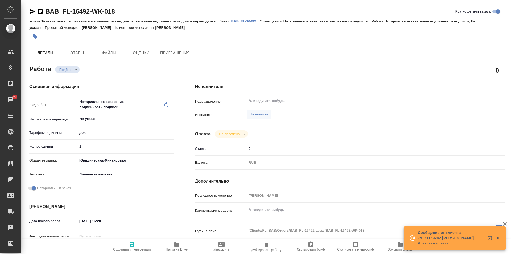
click at [259, 116] on span "Назначить" at bounding box center [259, 114] width 19 height 6
type textarea "x"
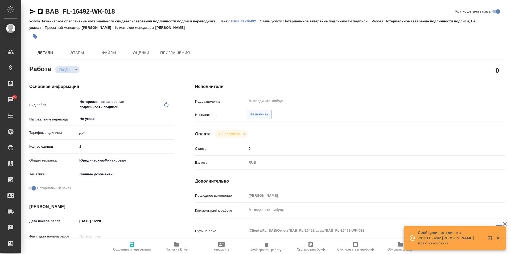
type textarea "x"
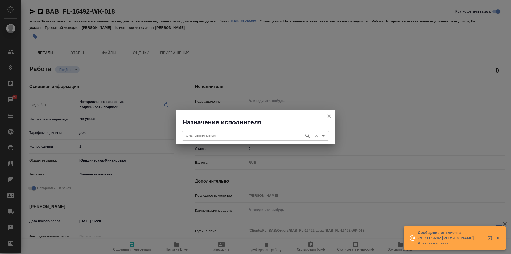
click at [271, 132] on div "ФИО Исполнителя" at bounding box center [255, 136] width 147 height 10
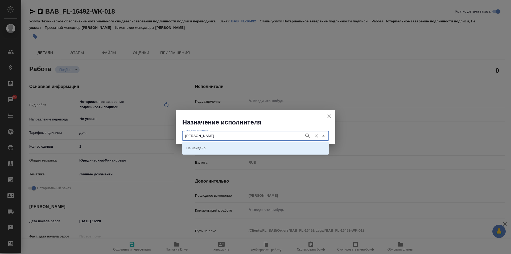
type input "соколова"
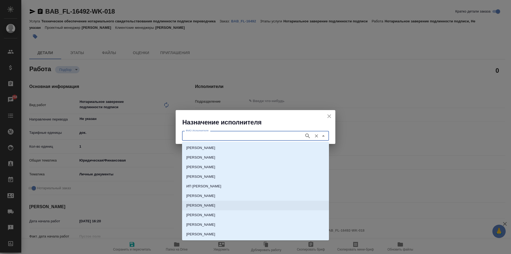
click at [215, 204] on p "НОТАРИУС Соколова Марина Валентиновна" at bounding box center [200, 205] width 29 height 5
type input "НОТАРИУС Соколова Марина Валентиновна"
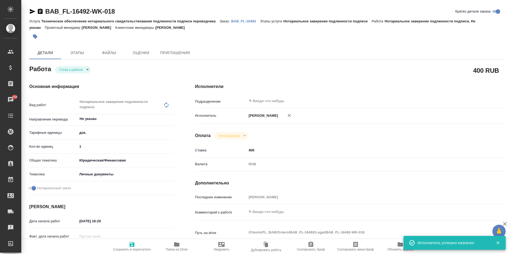
type textarea "x"
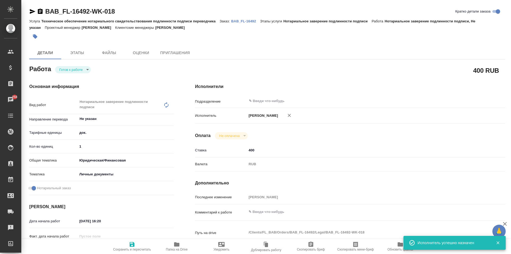
type textarea "x"
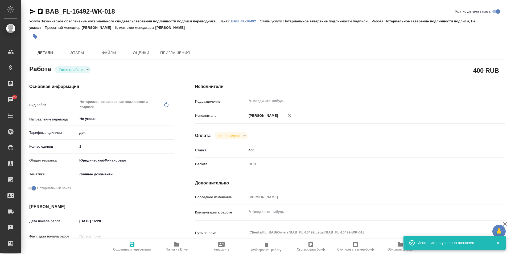
type textarea "x"
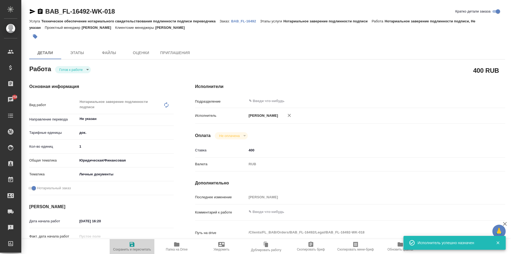
click at [136, 244] on span "Сохранить и пересчитать" at bounding box center [132, 246] width 38 height 10
type textarea "x"
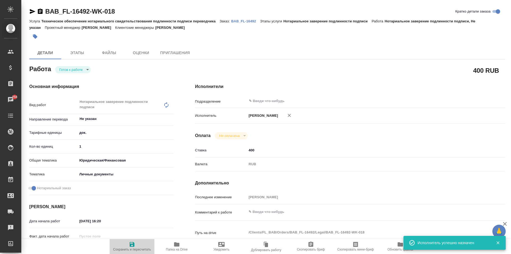
type textarea "x"
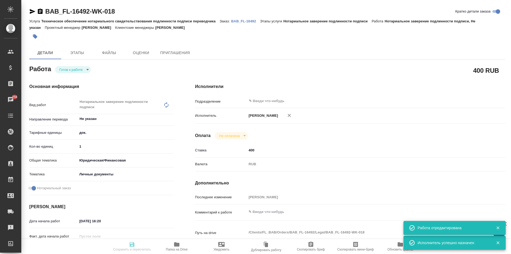
type textarea "x"
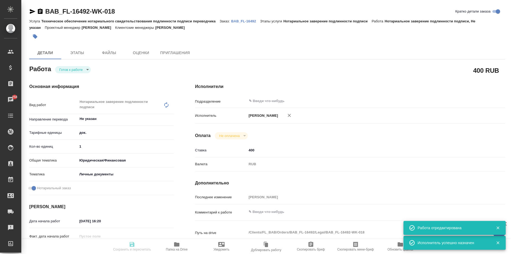
type textarea "x"
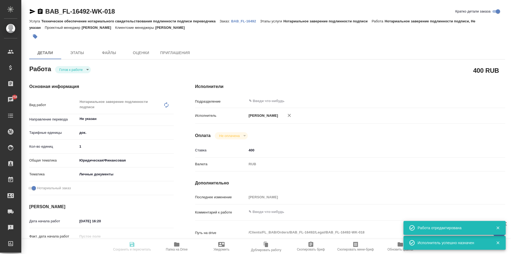
type input "readyForWork"
type textarea "Нотариальное заверение подлинности подписи"
type textarea "x"
type input "Не указан"
type input "5a8b1489cc6b4906c91bfd8b"
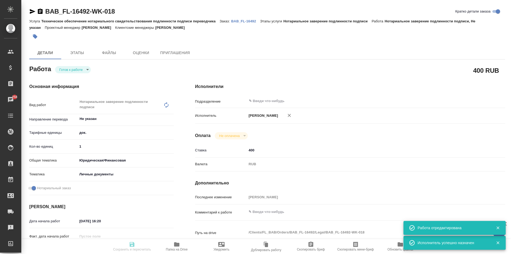
type input "1"
type input "yr-fn"
type input "5a8b8b956a9677013d343cfe"
checkbox input "true"
type input "10.09.2025 16:20"
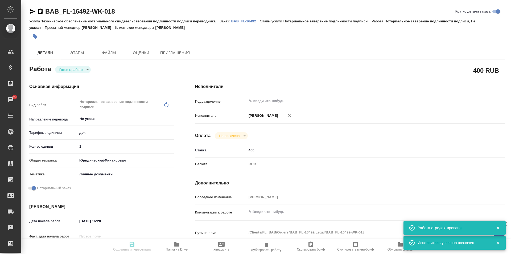
type input "10.09.2025 17:00"
type input "notPayed"
type input "400"
type input "RUB"
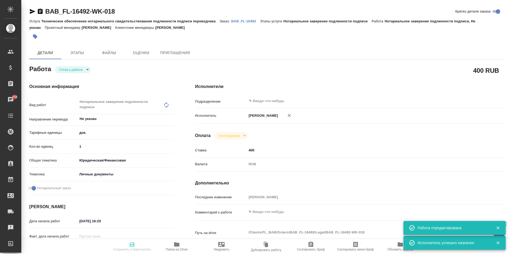
type input "[PERSON_NAME]"
type textarea "x"
type textarea "/Clients/FL_BAB/Orders/BAB_FL-16492/Legal/BAB_FL-16492-WK-018"
type textarea "x"
type input "BAB_FL-16492"
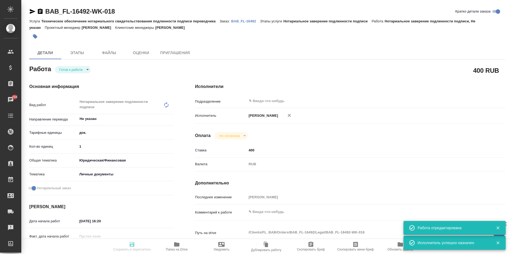
type input "Техническое обеспечение нотариального свидетельствования подлинности подписи пе…"
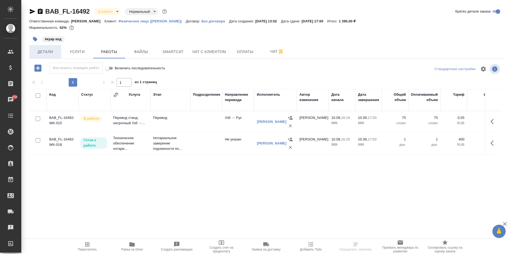
click at [43, 53] on span "Детали" at bounding box center [45, 51] width 26 height 7
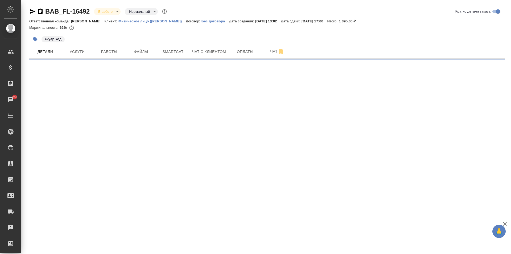
select select "RU"
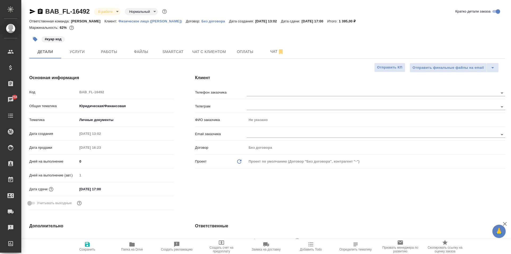
type textarea "x"
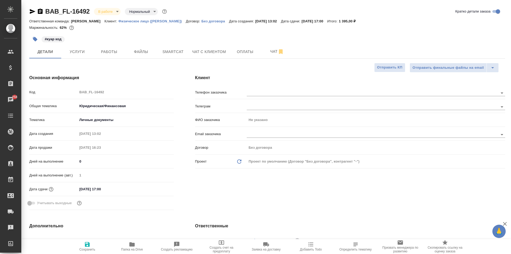
type textarea "x"
click at [109, 56] on button "Работы" at bounding box center [109, 51] width 32 height 13
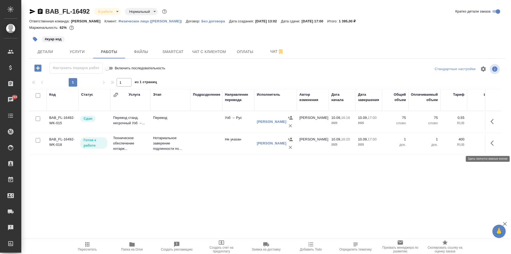
click at [490, 146] on button "button" at bounding box center [493, 143] width 13 height 13
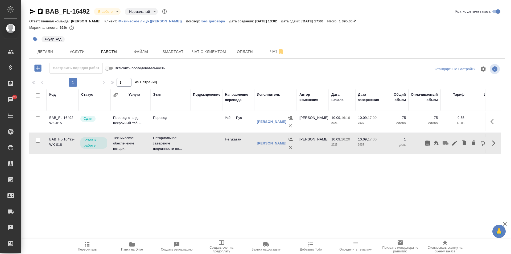
click at [295, 76] on div at bounding box center [267, 76] width 476 height 3
click at [74, 55] on span "Услуги" at bounding box center [77, 51] width 26 height 7
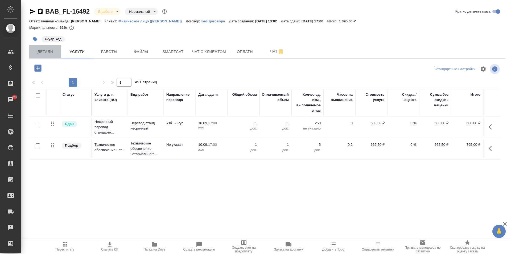
click at [60, 54] on button "Детали" at bounding box center [45, 51] width 32 height 13
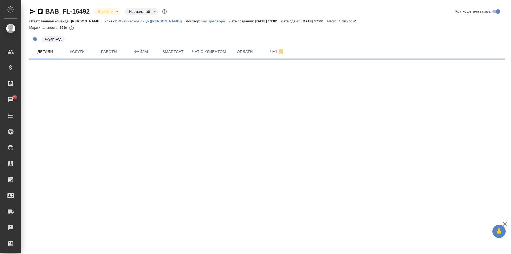
select select "RU"
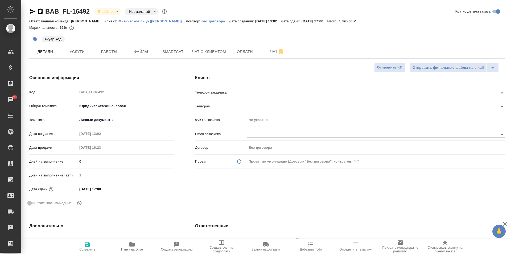
type textarea "x"
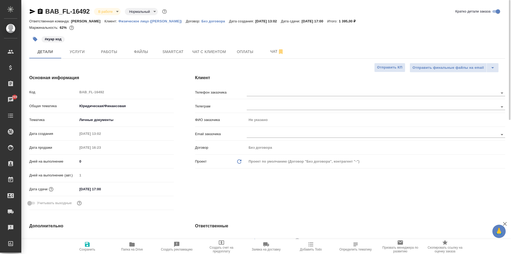
type textarea "x"
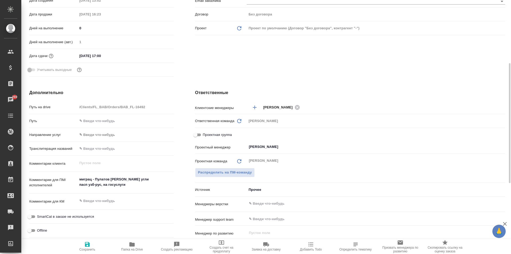
scroll to position [27, 0]
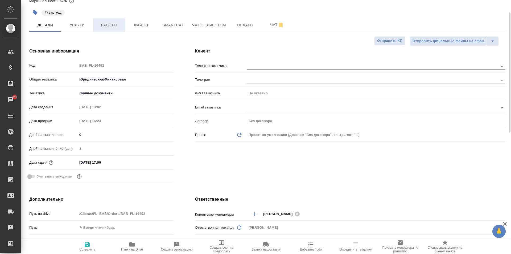
click at [111, 27] on span "Работы" at bounding box center [109, 25] width 26 height 7
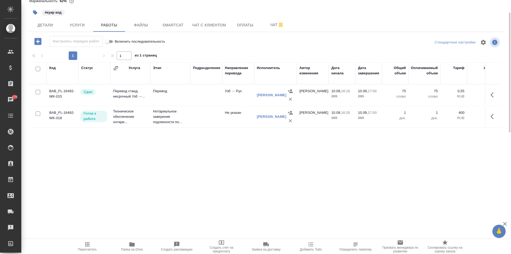
click at [495, 118] on icon "button" at bounding box center [494, 116] width 6 height 6
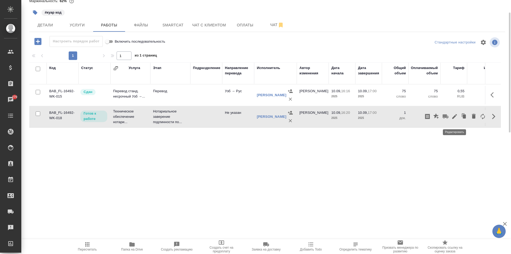
click at [458, 118] on button "button" at bounding box center [454, 116] width 9 height 13
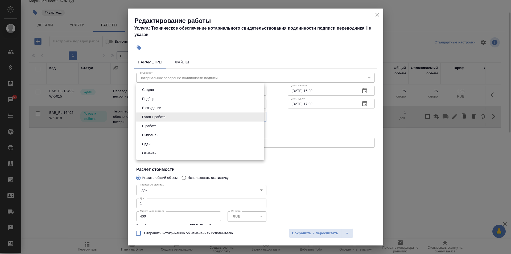
click at [256, 114] on body "🙏 .cls-1 fill:#fff; AWATERA [PERSON_NAME] Спецификации Заказы 270 Чаты Todo Про…" at bounding box center [255, 127] width 511 height 254
click at [164, 143] on li "Сдан" at bounding box center [200, 143] width 128 height 9
type input "closed"
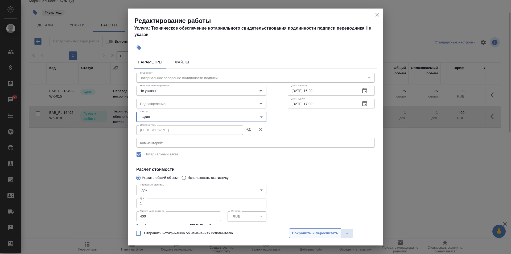
click at [329, 233] on span "Сохранить и пересчитать" at bounding box center [315, 233] width 46 height 6
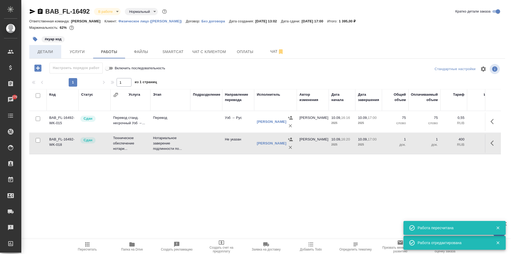
click at [55, 51] on span "Детали" at bounding box center [45, 51] width 26 height 7
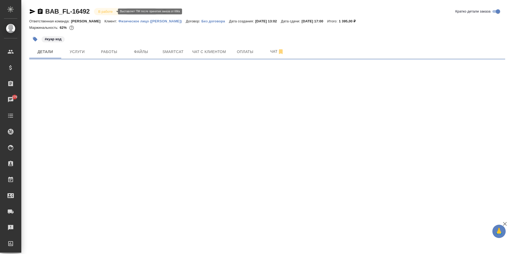
click at [109, 10] on body "🙏 .cls-1 fill:#fff; AWATERA [PERSON_NAME] Спецификации Заказы 270 Чаты Todo Про…" at bounding box center [255, 127] width 511 height 254
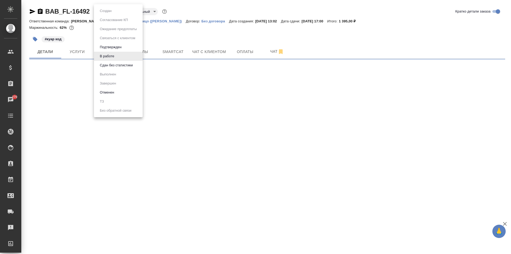
click at [165, 29] on div at bounding box center [255, 127] width 511 height 254
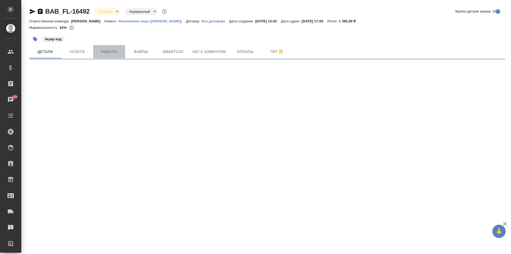
click at [103, 45] on button "Работы" at bounding box center [109, 51] width 32 height 13
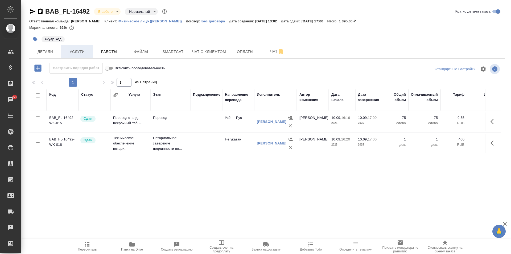
click at [78, 55] on span "Услуги" at bounding box center [77, 51] width 26 height 7
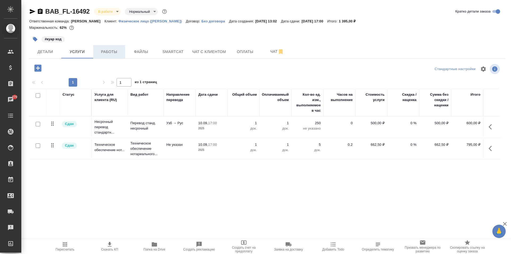
click at [105, 51] on span "Работы" at bounding box center [109, 51] width 26 height 7
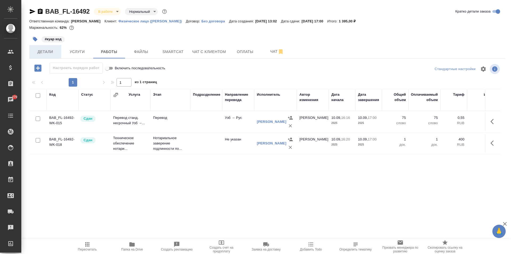
click at [51, 54] on span "Детали" at bounding box center [45, 51] width 26 height 7
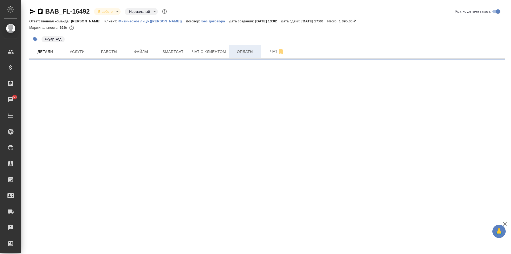
click at [246, 57] on button "Оплаты" at bounding box center [245, 51] width 32 height 13
click at [246, 52] on span "Оплаты" at bounding box center [245, 51] width 26 height 7
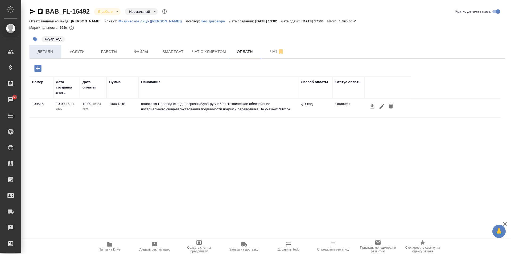
click at [53, 53] on span "Детали" at bounding box center [45, 51] width 26 height 7
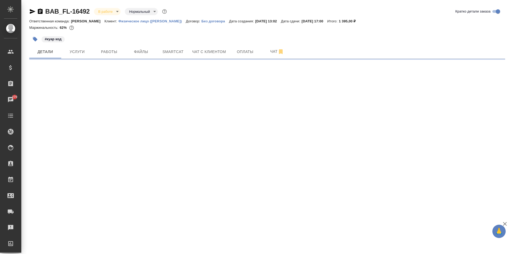
select select "RU"
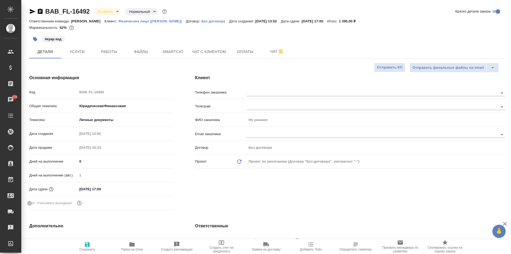
type textarea "x"
click at [83, 50] on span "Услуги" at bounding box center [77, 51] width 26 height 7
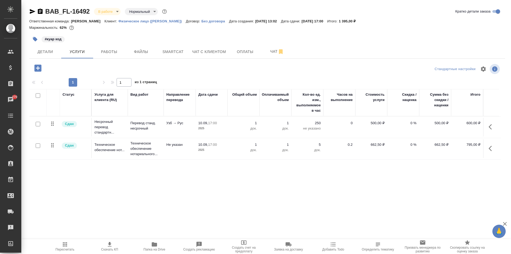
click at [109, 13] on body "🙏 .cls-1 fill:#fff; AWATERA Moskalets Alina Клиенты Спецификации Заказы 270 Чат…" at bounding box center [255, 127] width 511 height 254
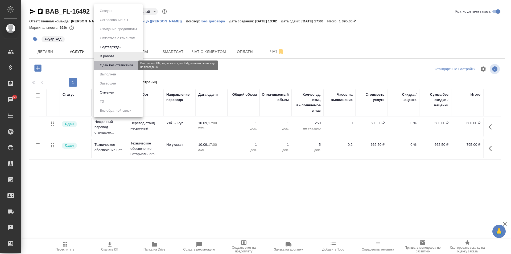
click at [117, 64] on button "Сдан без статистики" at bounding box center [116, 65] width 36 height 6
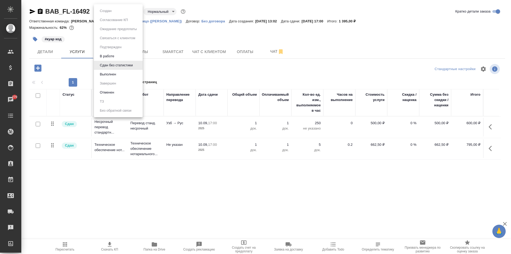
click at [116, 13] on body "🙏 .cls-1 fill:#fff; AWATERA Moskalets Alina Клиенты Спецификации Заказы 270 Чат…" at bounding box center [255, 127] width 511 height 254
click at [108, 72] on button "Выполнен" at bounding box center [107, 74] width 19 height 6
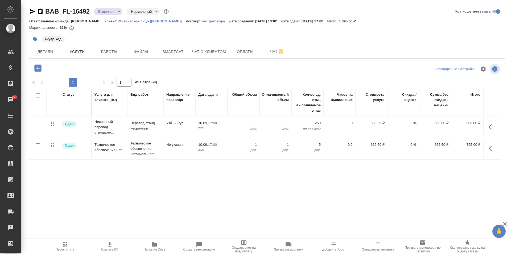
click at [114, 13] on body "🙏 .cls-1 fill:#fff; AWATERA Moskalets Alina Клиенты Спецификации Заказы 270 Чат…" at bounding box center [255, 127] width 511 height 254
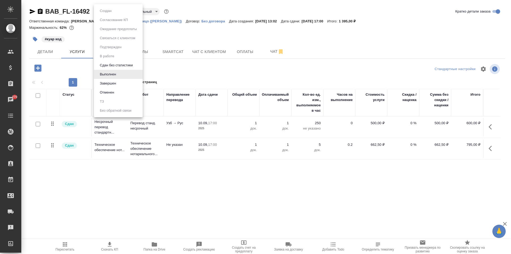
click at [122, 80] on li "Завершен" at bounding box center [118, 83] width 49 height 9
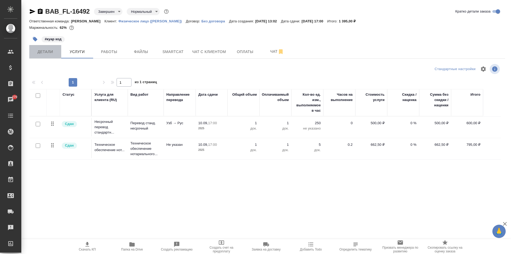
click at [57, 52] on span "Детали" at bounding box center [45, 51] width 26 height 7
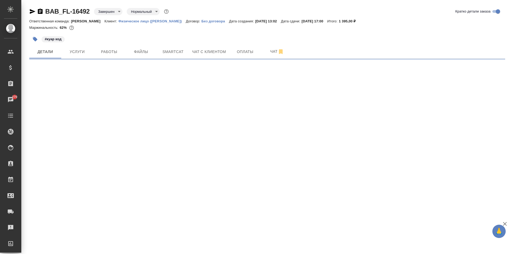
select select "RU"
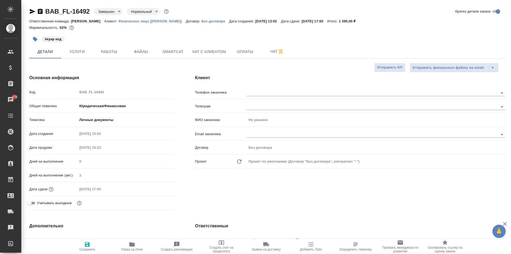
type textarea "x"
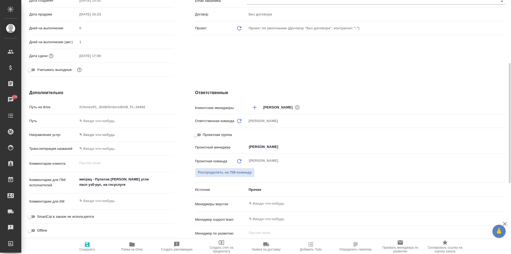
scroll to position [160, 0]
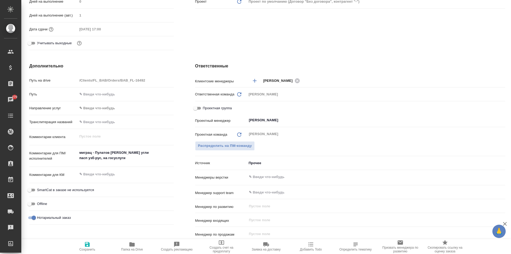
type textarea "x"
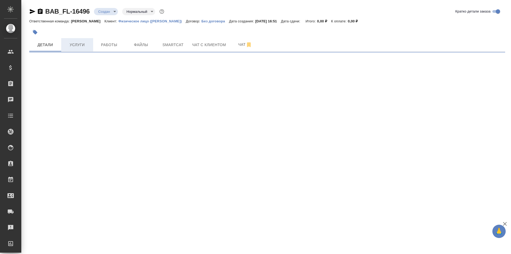
click at [83, 46] on span "Услуги" at bounding box center [77, 45] width 26 height 7
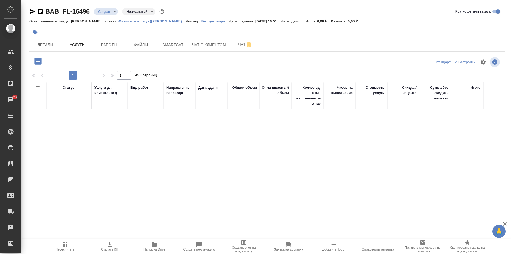
click at [40, 60] on icon "button" at bounding box center [37, 60] width 7 height 7
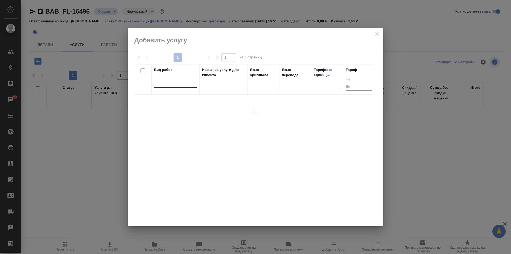
click at [178, 84] on div at bounding box center [175, 83] width 43 height 8
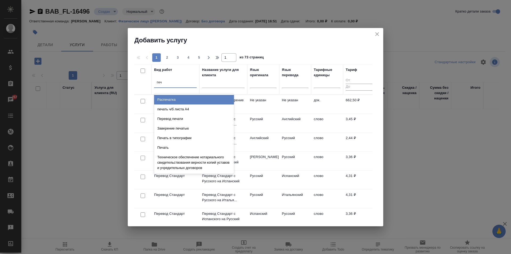
type input "печа"
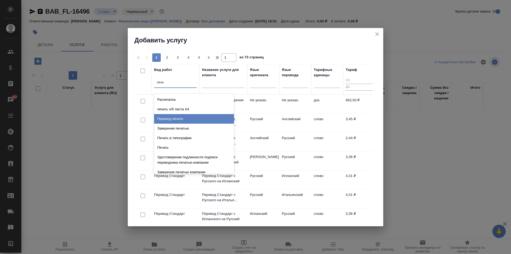
click at [182, 114] on div "Перевод печати" at bounding box center [194, 119] width 80 height 10
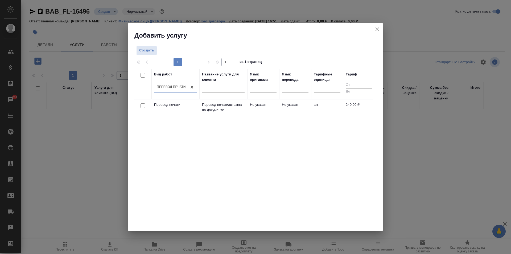
click at [308, 107] on td "Не указан" at bounding box center [295, 108] width 32 height 19
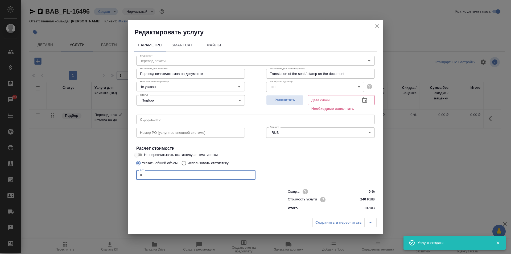
click at [152, 176] on input "0" at bounding box center [195, 175] width 119 height 10
type input "2"
click at [284, 96] on button "Рассчитать" at bounding box center [284, 100] width 37 height 10
type input "10.09.2025 16:52"
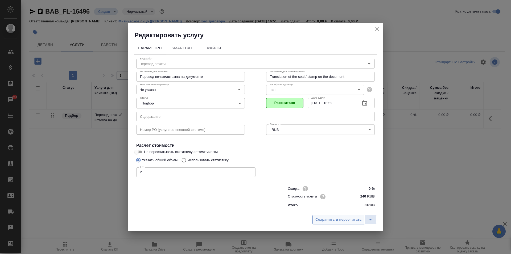
click at [339, 221] on span "Сохранить и пересчитать" at bounding box center [338, 219] width 46 height 6
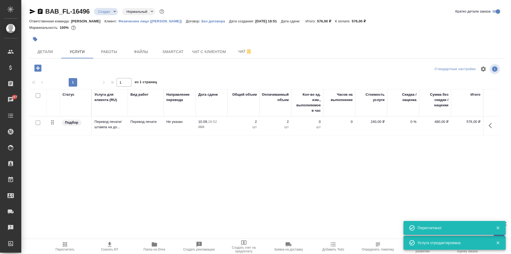
click at [39, 69] on icon "button" at bounding box center [37, 67] width 7 height 7
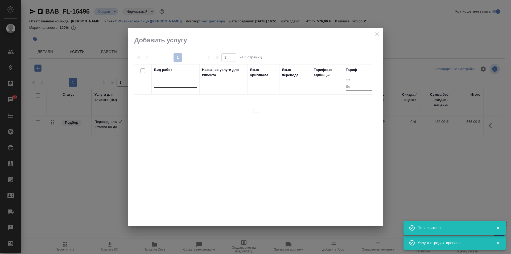
click at [178, 85] on div at bounding box center [175, 83] width 43 height 8
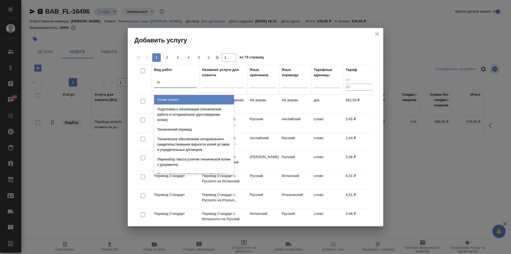
type input "т"
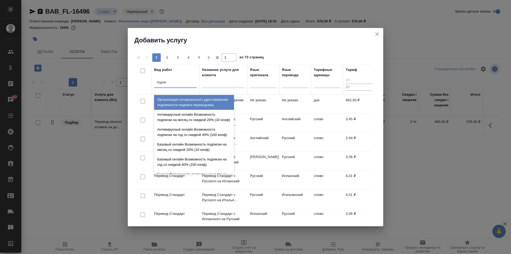
type input "подписи"
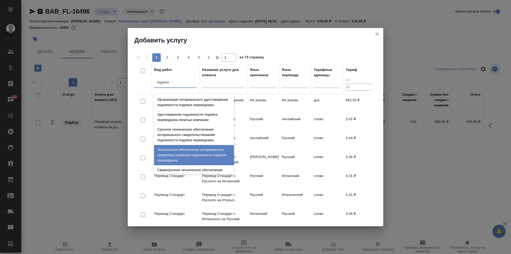
click at [198, 161] on div "Техническое обеспечение нотариального свидетельствования подлинности подписи пе…" at bounding box center [194, 155] width 80 height 20
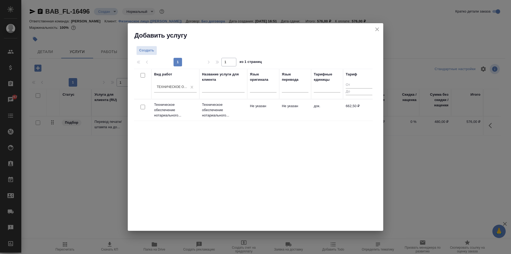
click at [246, 112] on td "Техническое обеспечение нотариального..." at bounding box center [223, 109] width 48 height 21
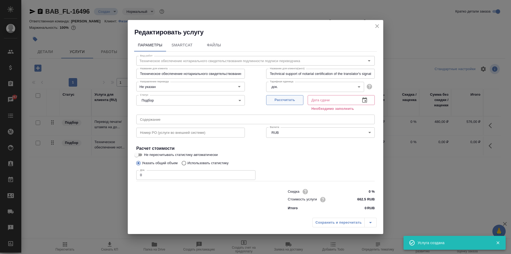
click at [297, 98] on span "Рассчитать" at bounding box center [284, 100] width 31 height 6
type input "10.09.2025 16:52"
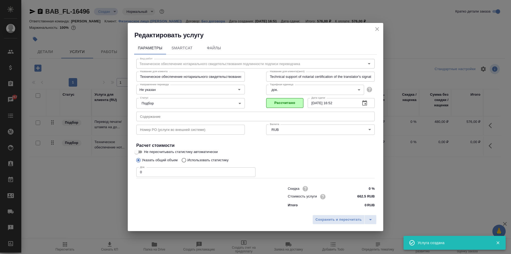
click at [175, 171] on input "0" at bounding box center [195, 172] width 119 height 10
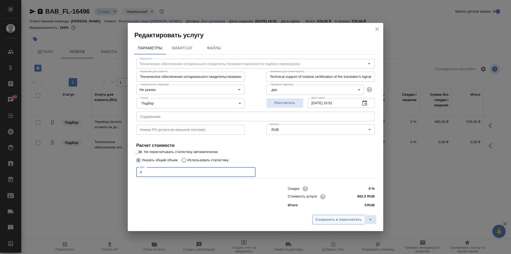
type input "2"
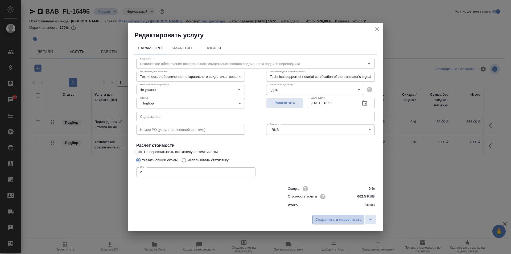
click at [349, 218] on span "Сохранить и пересчитать" at bounding box center [338, 219] width 46 height 6
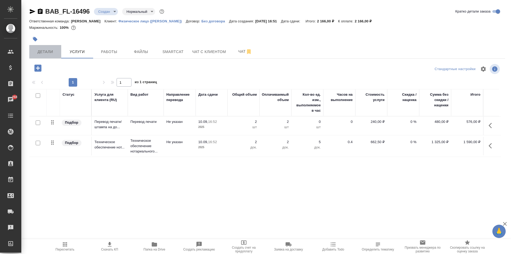
click at [50, 52] on span "Детали" at bounding box center [45, 51] width 26 height 7
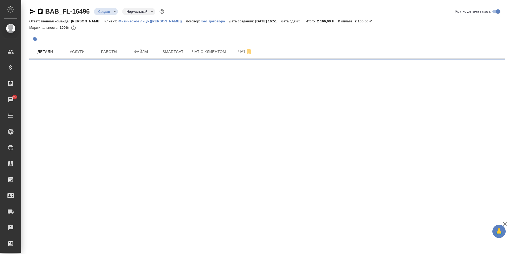
select select "RU"
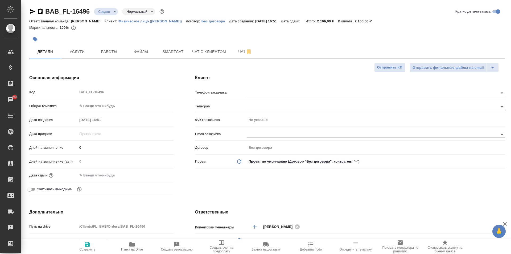
type textarea "x"
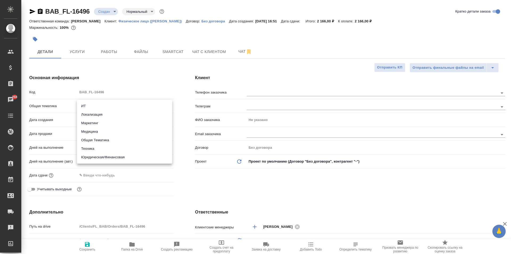
click at [107, 108] on body "🙏 .cls-1 fill:#fff; AWATERA Moskalets Alina Клиенты Спецификации Заказы 268 Чат…" at bounding box center [255, 127] width 511 height 254
click at [116, 159] on li "Юридическая/Финансовая" at bounding box center [124, 157] width 95 height 9
type input "yr-fn"
type textarea "x"
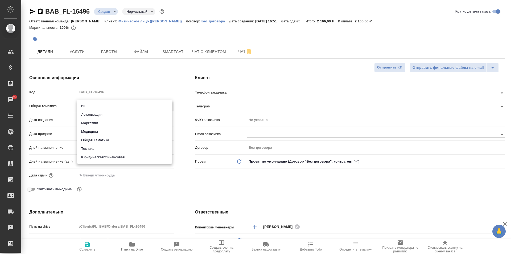
type textarea "x"
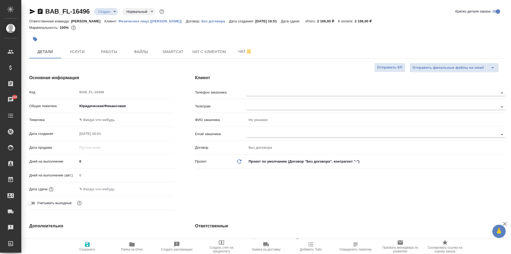
click at [94, 117] on body "🙏 .cls-1 fill:#fff; AWATERA Moskalets Alina Клиенты Спецификации Заказы 268 Чат…" at bounding box center [255, 127] width 511 height 254
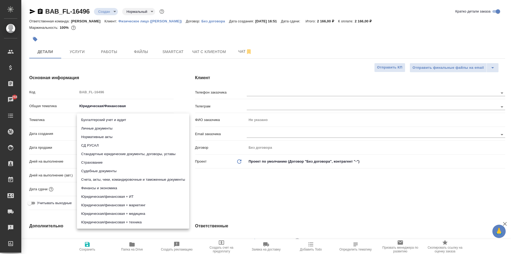
click at [105, 127] on li "Личные документы" at bounding box center [133, 128] width 112 height 9
type textarea "x"
type input "5a8b8b956a9677013d343cfe"
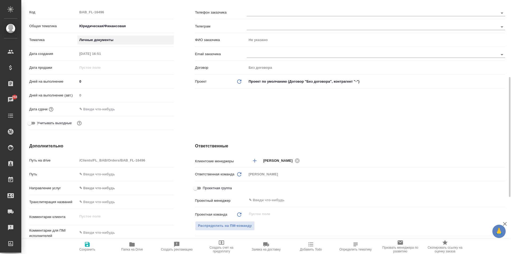
scroll to position [186, 0]
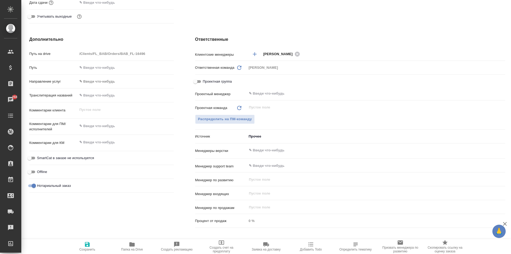
type textarea "x"
click at [99, 128] on textarea at bounding box center [126, 126] width 96 height 9
type textarea "x"
type textarea "п"
type textarea "x"
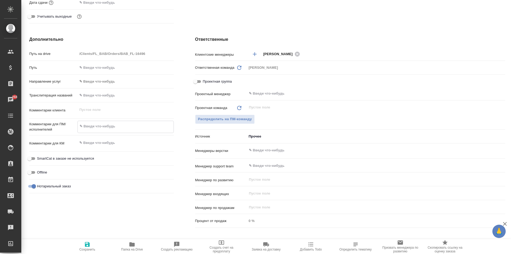
type textarea "x"
type textarea "пе"
type textarea "x"
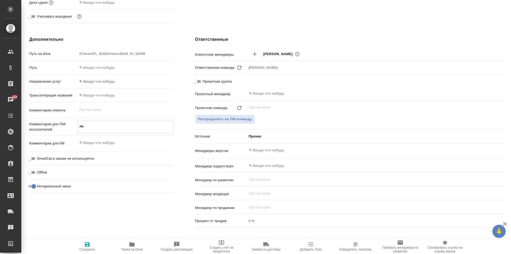
type textarea "x"
type textarea "печ"
type textarea "x"
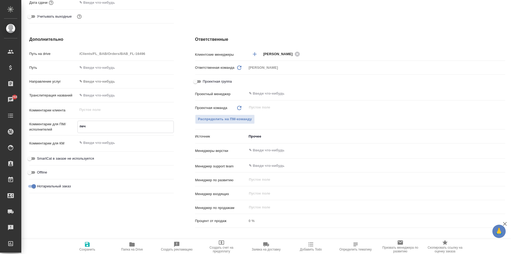
type textarea "печа"
type textarea "x"
type textarea "печат"
type textarea "x"
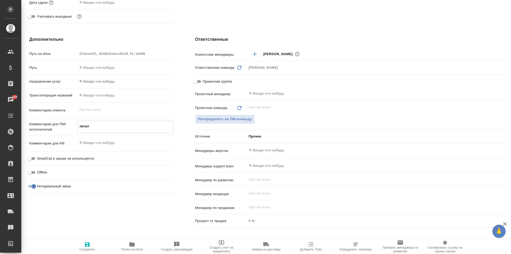
type textarea "x"
type textarea "печатьб"
type textarea "x"
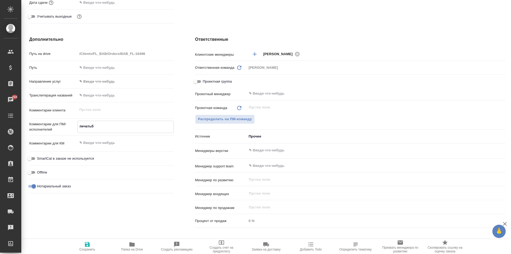
type textarea "x"
type textarea "печатьб"
type textarea "x"
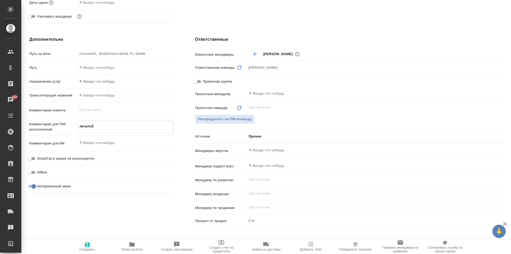
type textarea "печатьб и"
type textarea "x"
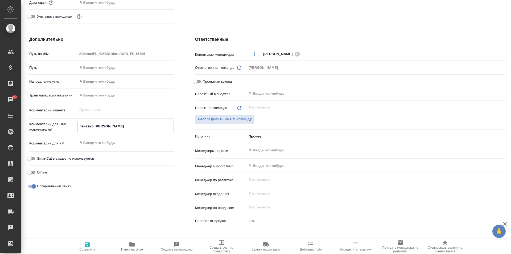
type textarea "печатьб и"
type textarea "x"
type textarea "печатьб и ш"
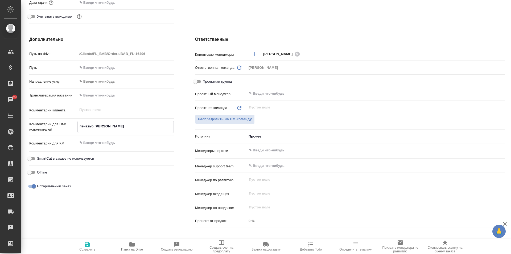
type textarea "x"
type textarea "печатьб и ша"
type textarea "x"
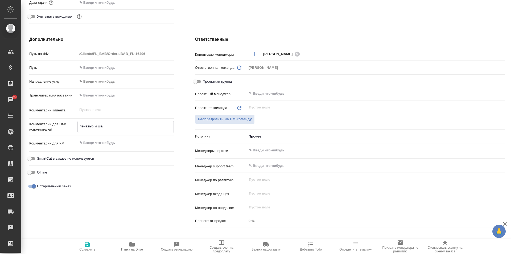
type textarea "x"
type textarea "печатьб и шап"
type textarea "x"
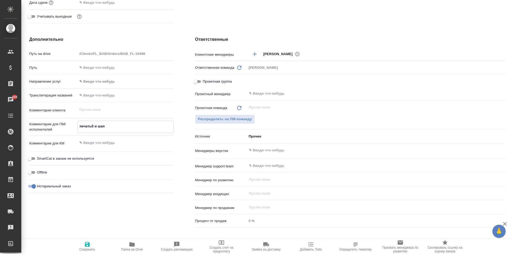
type textarea "печатьб и шапк"
type textarea "x"
type textarea "печатьб и шапка"
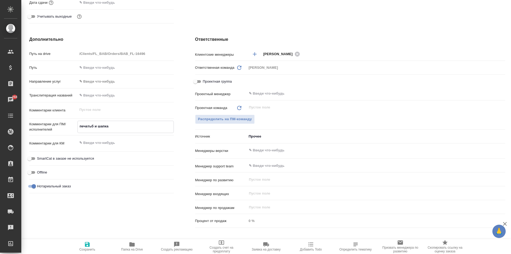
type textarea "x"
click at [93, 125] on textarea "печатьб и шапка" at bounding box center [126, 126] width 96 height 9
type textarea "x"
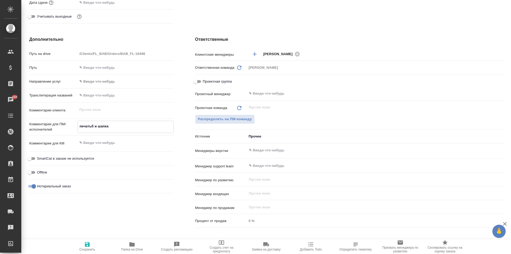
type textarea "печать и шапка"
type textarea "x"
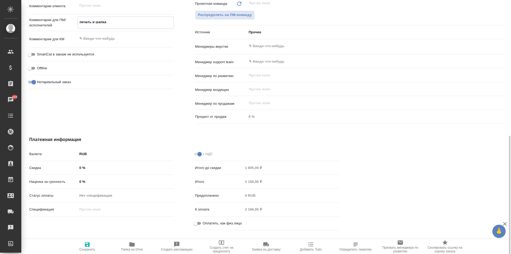
scroll to position [298, 0]
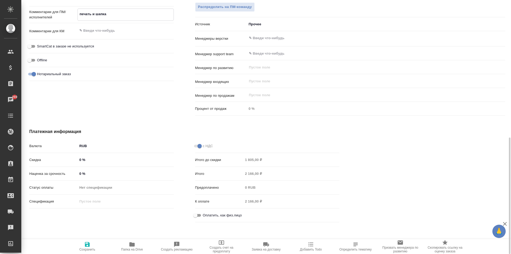
type textarea "печать и шапка"
type textarea "x"
click at [221, 212] on label "Оплатить, как физ.лицо" at bounding box center [217, 215] width 50 height 6
click at [205, 212] on input "Оплатить, как физ.лицо" at bounding box center [195, 215] width 19 height 6
checkbox input "true"
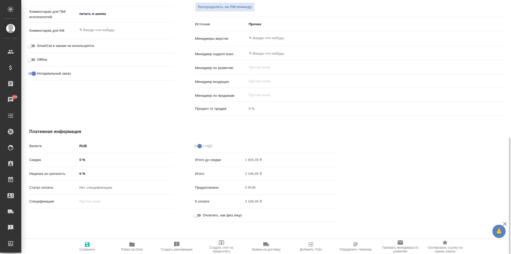
type textarea "x"
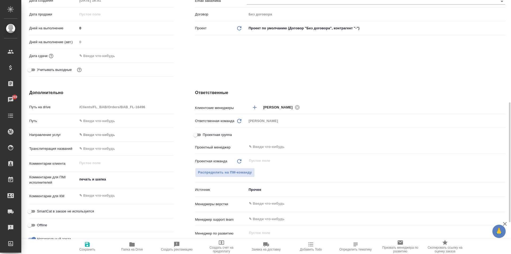
scroll to position [160, 0]
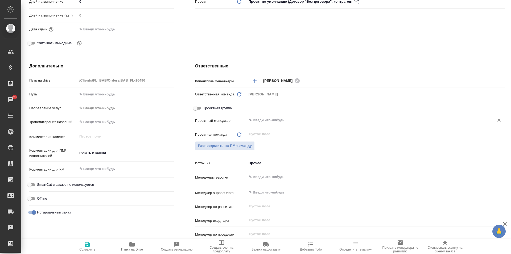
click at [260, 121] on input "text" at bounding box center [366, 120] width 237 height 6
click at [307, 70] on div "Ответственные Клиентские менеджеры Москалец Алина ​ Ответственная команда Обнов…" at bounding box center [349, 159] width 331 height 215
click at [85, 247] on span "Сохранить" at bounding box center [87, 249] width 16 height 4
type textarea "x"
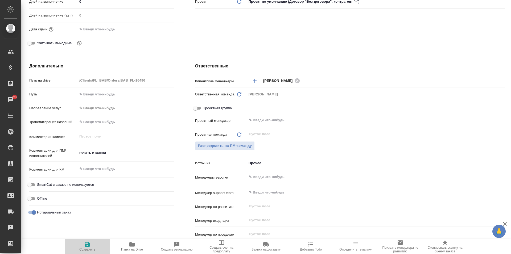
type textarea "x"
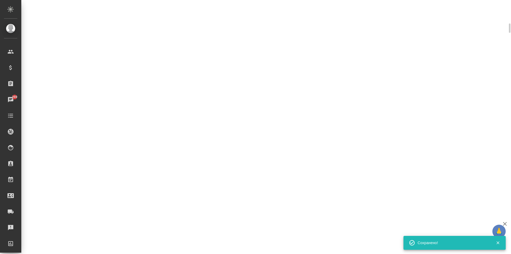
scroll to position [155, 0]
select select "RU"
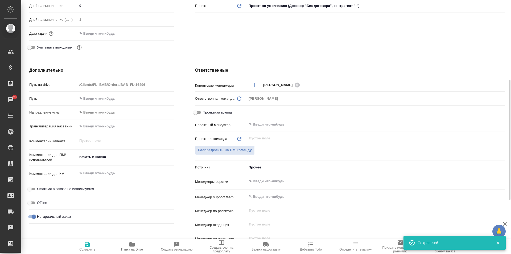
scroll to position [160, 0]
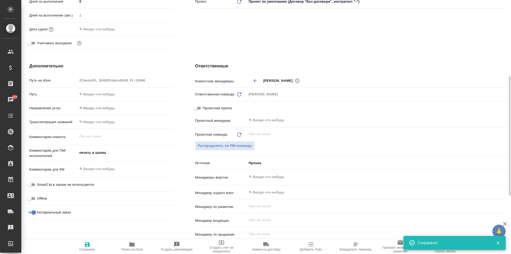
type textarea "x"
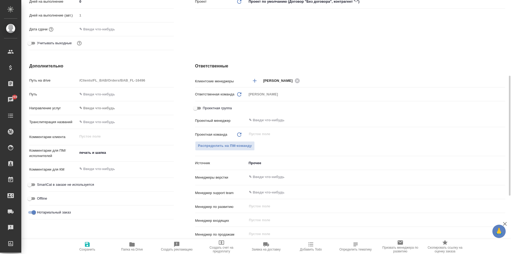
type textarea "x"
click at [113, 151] on textarea "печать и шапка" at bounding box center [126, 152] width 96 height 9
type textarea "x"
type textarea "печать и шапка"
type textarea "x"
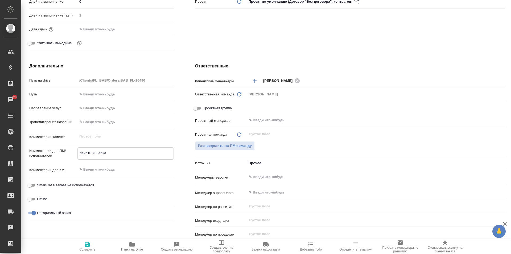
type textarea "x"
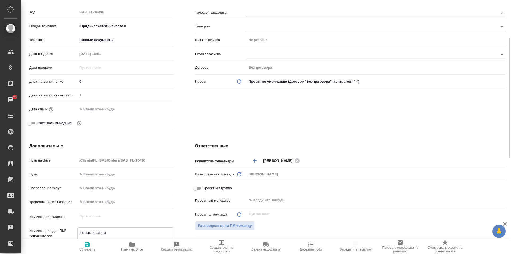
scroll to position [0, 0]
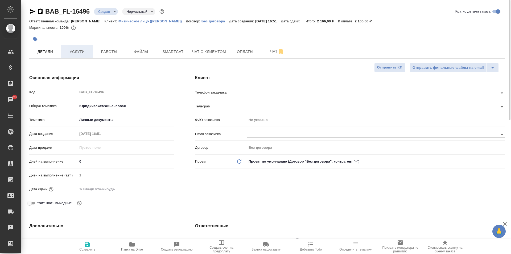
type textarea "печать и шапка"
type textarea "x"
click at [75, 50] on span "Услуги" at bounding box center [77, 51] width 26 height 7
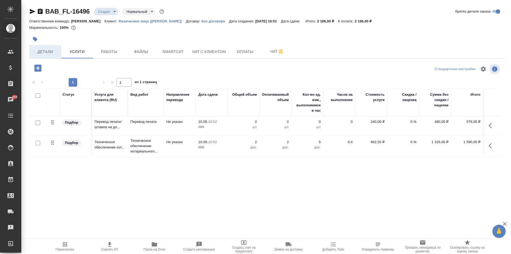
click at [49, 47] on button "Детали" at bounding box center [45, 51] width 32 height 13
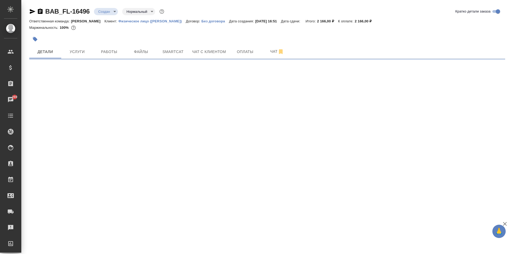
select select "RU"
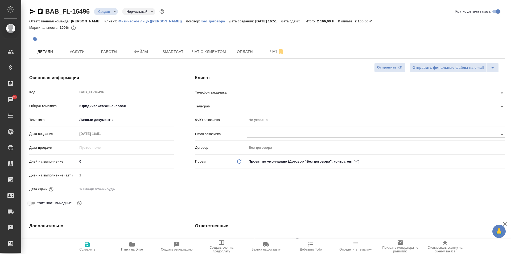
type textarea "x"
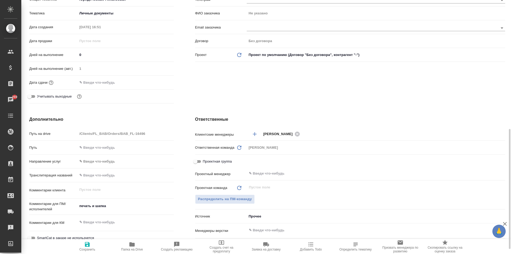
scroll to position [186, 0]
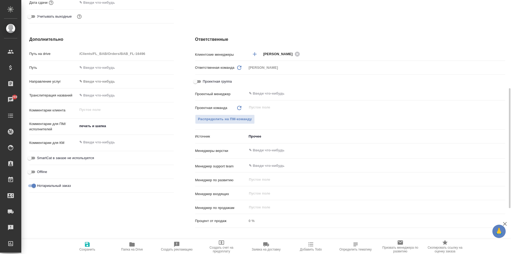
click at [115, 130] on div "печать и шапка x" at bounding box center [125, 127] width 96 height 12
type textarea "x"
click at [112, 127] on textarea "печать и шапка" at bounding box center [126, 126] width 96 height 9
type textarea "x"
type textarea "печать и шапка,"
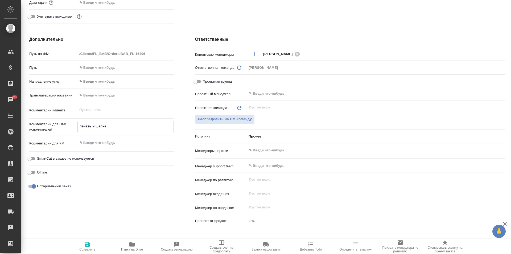
type textarea "x"
type textarea "печать и шапка,"
type textarea "x"
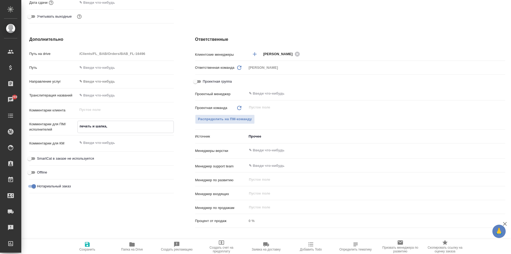
type textarea "x"
type textarea "печать и шапка, т"
type textarea "x"
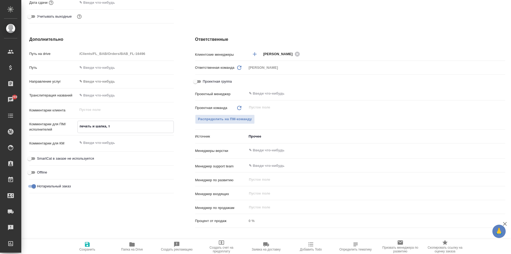
type textarea "печать и шапка, та"
type textarea "x"
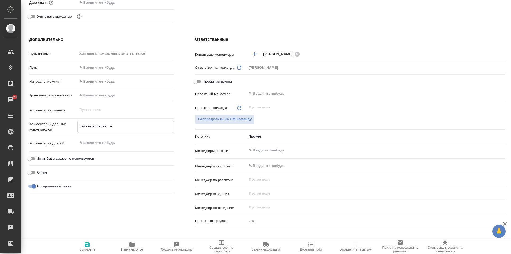
type textarea "печать и шапка, тад"
type textarea "x"
type textarea "печать и шапка, тадж"
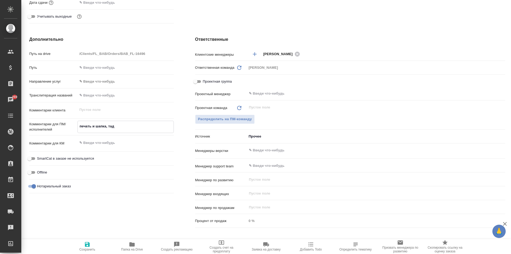
type textarea "x"
type textarea "печать и шапка, тадж-"
type textarea "x"
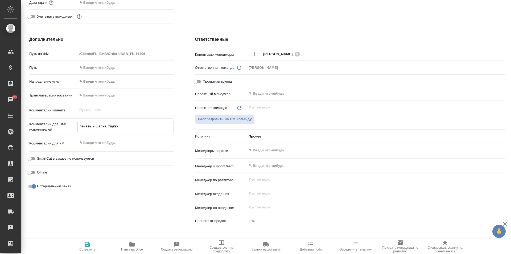
type textarea "x"
type textarea "печать и шапка, тадж-р"
type textarea "x"
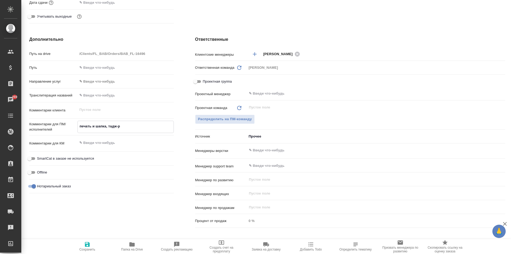
type textarea "печать и шапка, тадж-ру"
type textarea "x"
type textarea "печать и шапка, тадж-рус"
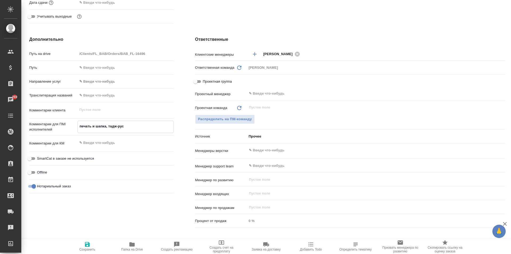
type textarea "x"
type textarea "печать и шапка, тадж-рус"
type textarea "x"
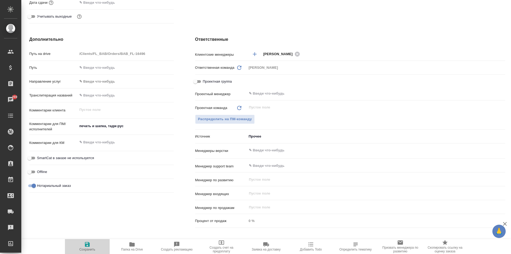
click at [89, 248] on span "Сохранить" at bounding box center [87, 249] width 16 height 4
type textarea "x"
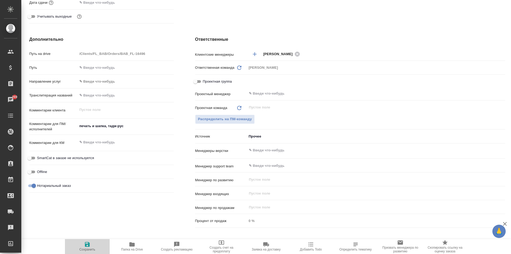
type textarea "x"
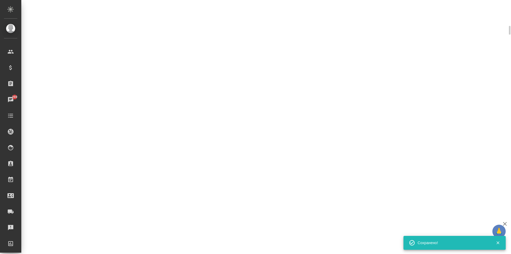
scroll to position [182, 0]
select select "RU"
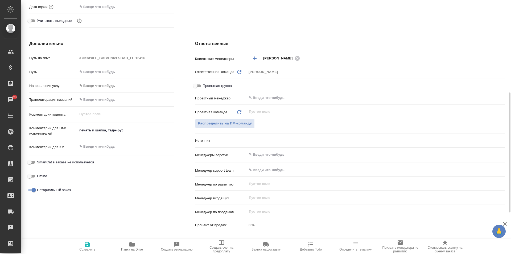
type textarea "x"
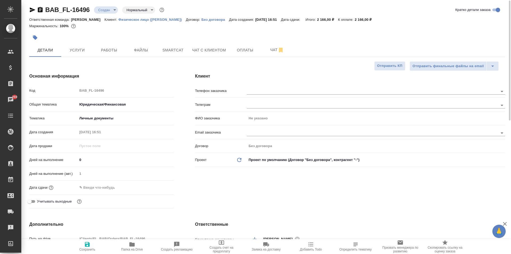
scroll to position [0, 0]
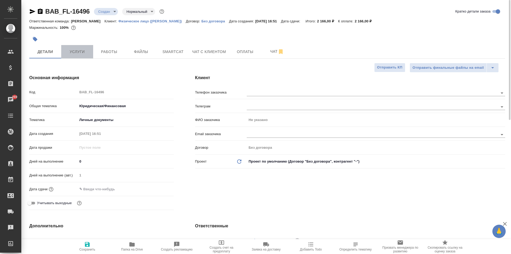
click at [81, 54] on span "Услуги" at bounding box center [77, 51] width 26 height 7
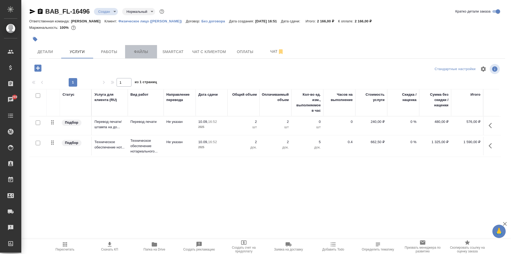
click at [147, 47] on button "Файлы" at bounding box center [141, 51] width 32 height 13
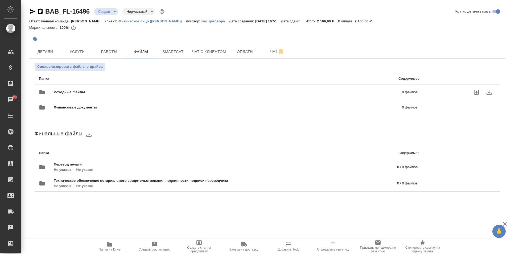
click at [476, 89] on icon "uploadFiles" at bounding box center [476, 92] width 6 height 6
click at [0, 0] on input "uploadFiles" at bounding box center [0, 0] width 0 height 0
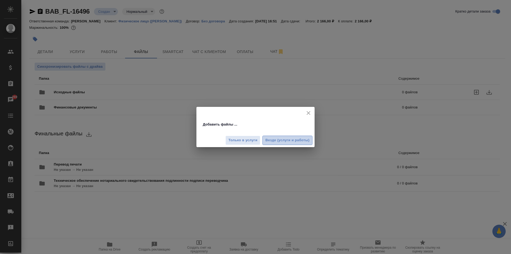
click at [281, 138] on span "Везде (услуги и работы)" at bounding box center [287, 140] width 44 height 6
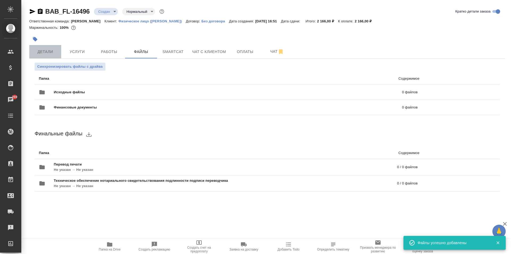
click at [46, 51] on span "Детали" at bounding box center [45, 51] width 26 height 7
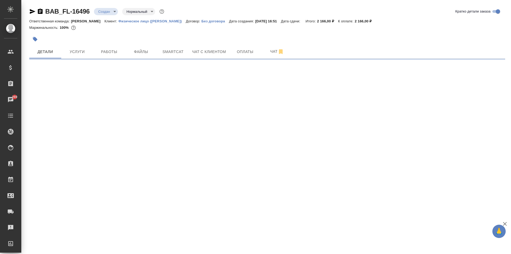
select select "RU"
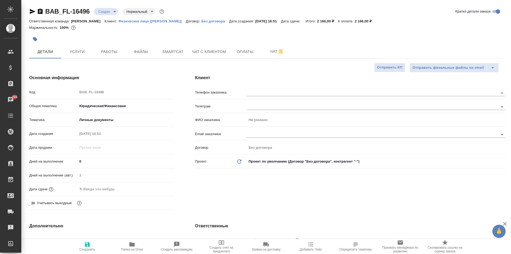
type textarea "x"
click at [105, 185] on input "text" at bounding box center [101, 189] width 47 height 8
click at [157, 189] on icon "button" at bounding box center [158, 188] width 6 height 6
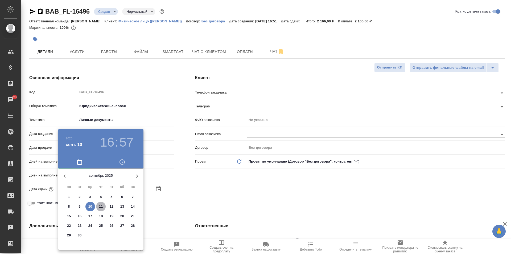
click at [99, 206] on p "11" at bounding box center [101, 206] width 4 height 5
type input "11.09.2025 16:57"
type textarea "x"
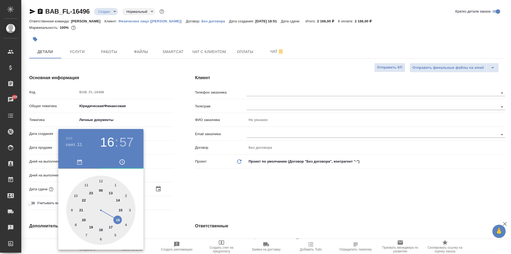
click at [101, 182] on div at bounding box center [100, 209] width 69 height 69
type input "11.09.2025 12:57"
type textarea "x"
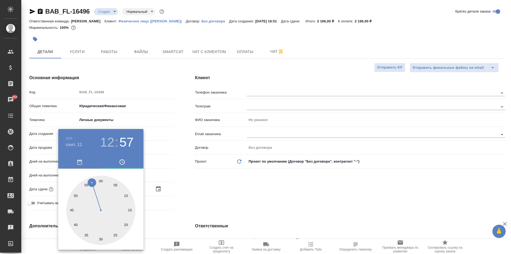
click at [101, 181] on div at bounding box center [100, 209] width 69 height 69
type input "11.09.2025 12:00"
type textarea "x"
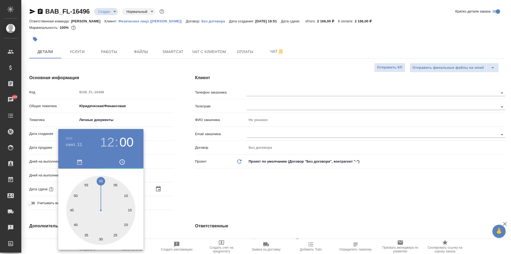
drag, startPoint x: 116, startPoint y: 142, endPoint x: 113, endPoint y: 142, distance: 2.7
click at [116, 142] on h3 ":" at bounding box center [116, 142] width 3 height 15
click at [112, 142] on h3 "12" at bounding box center [107, 142] width 14 height 15
click at [86, 185] on div at bounding box center [100, 209] width 69 height 69
type input "11.09.2025 11:00"
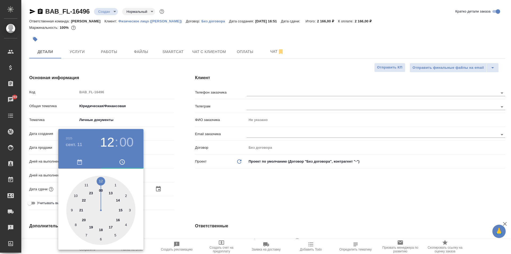
type textarea "x"
click at [101, 238] on div at bounding box center [100, 209] width 69 height 69
type input "11.09.2025 11:30"
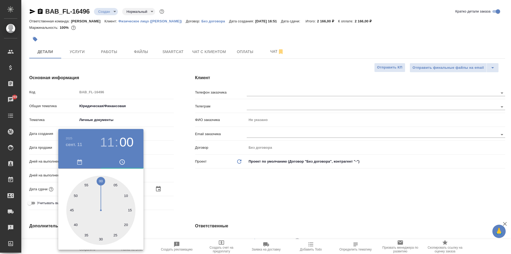
type textarea "x"
click at [185, 210] on div at bounding box center [255, 127] width 511 height 254
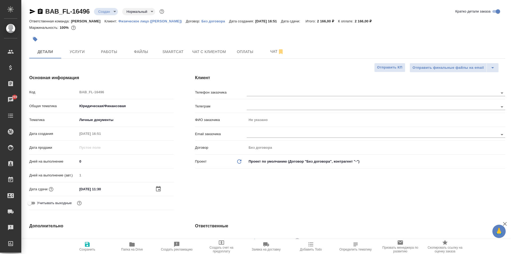
click at [91, 245] on span "Сохранить" at bounding box center [87, 246] width 38 height 10
type textarea "x"
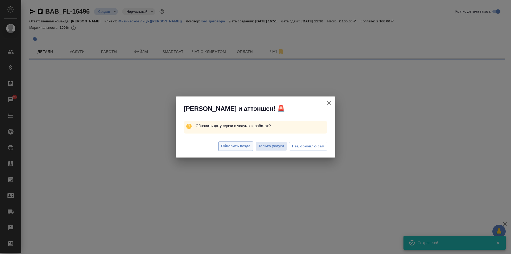
click at [235, 146] on span "Обновить везде" at bounding box center [235, 146] width 29 height 6
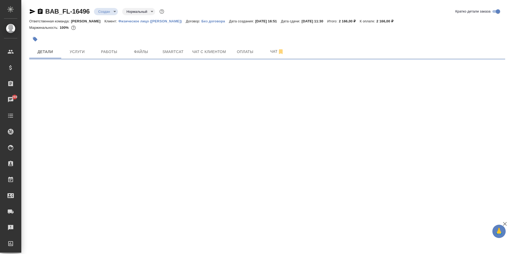
select select "RU"
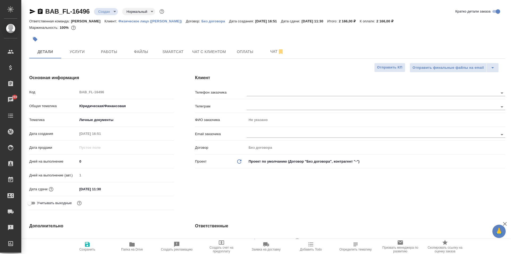
type textarea "x"
click at [79, 52] on span "Услуги" at bounding box center [77, 51] width 26 height 7
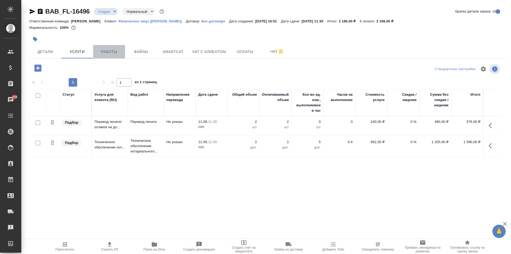
click at [117, 48] on button "Работы" at bounding box center [109, 51] width 32 height 13
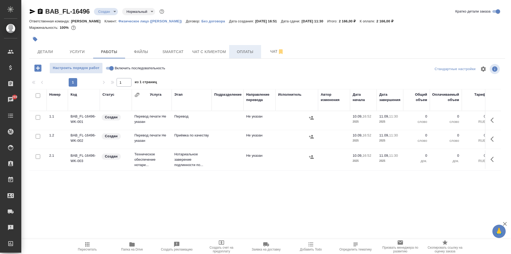
click at [239, 50] on span "Оплаты" at bounding box center [245, 51] width 26 height 7
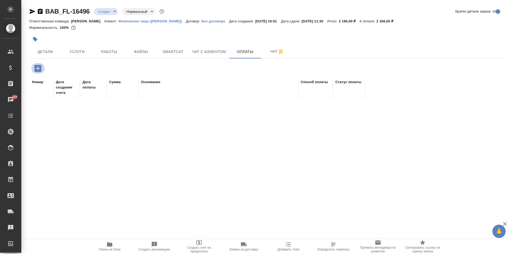
click at [41, 68] on icon "button" at bounding box center [37, 68] width 7 height 7
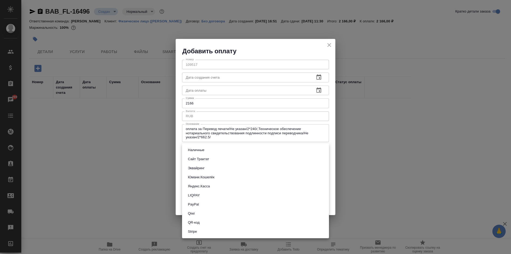
click at [235, 148] on body "🙏 .cls-1 fill:#fff; AWATERA Moskalets Alina Клиенты Спецификации Заказы 269 Чат…" at bounding box center [255, 127] width 511 height 254
click at [201, 219] on li "QR-код" at bounding box center [255, 222] width 147 height 9
type input "60e5684acae83f185c96e013"
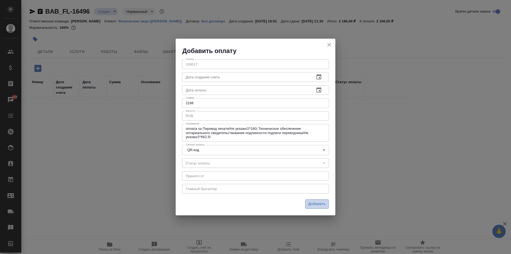
click at [316, 204] on span "Добавить" at bounding box center [317, 204] width 18 height 6
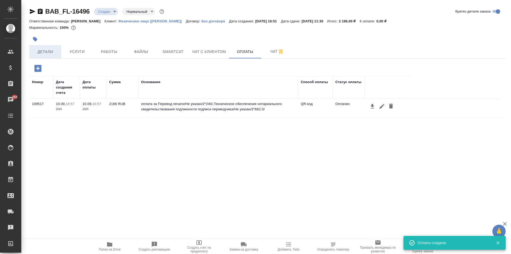
click at [38, 51] on span "Детали" at bounding box center [45, 51] width 26 height 7
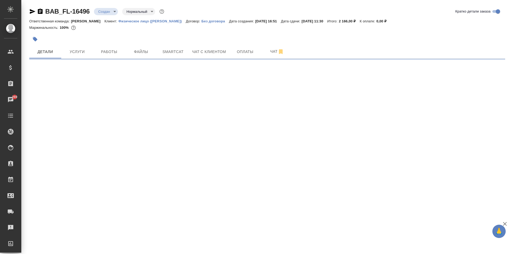
select select "RU"
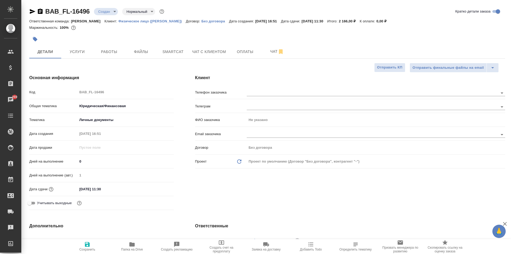
type textarea "x"
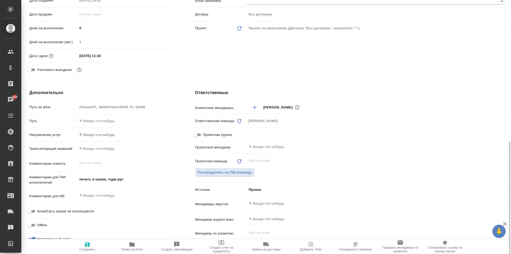
scroll to position [186, 0]
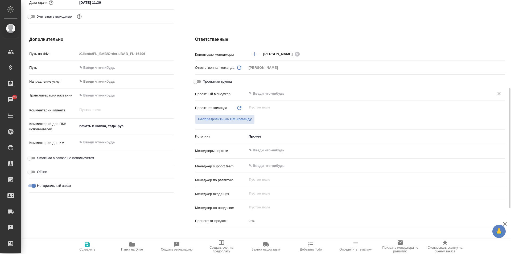
click at [260, 93] on input "text" at bounding box center [366, 93] width 237 height 6
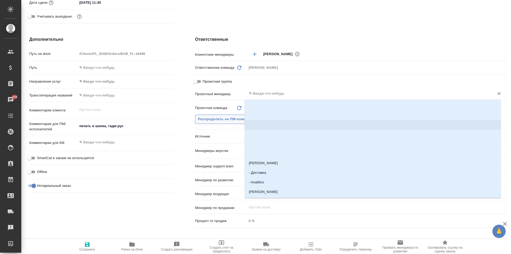
click at [208, 120] on span "Распределить на ПМ-команду" at bounding box center [225, 119] width 54 height 6
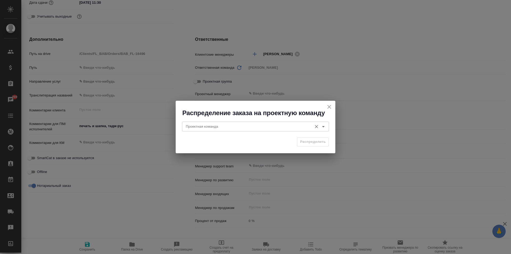
click at [221, 127] on input "Проектная команда" at bounding box center [247, 126] width 126 height 6
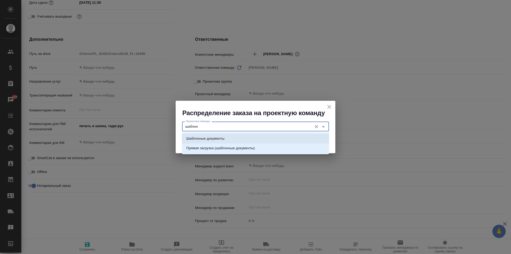
click at [282, 136] on li "Шаблонные документы" at bounding box center [255, 139] width 147 height 10
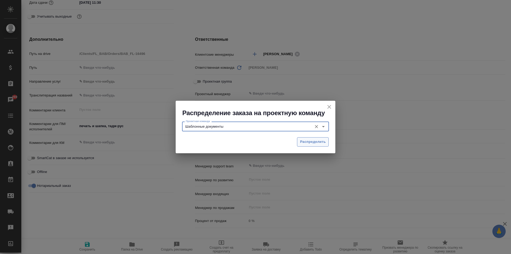
type input "Шаблонные документы"
click at [314, 142] on span "Распределить" at bounding box center [313, 142] width 26 height 6
type textarea "x"
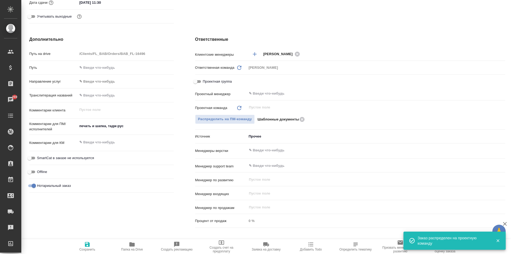
click at [91, 248] on span "Сохранить" at bounding box center [87, 249] width 16 height 4
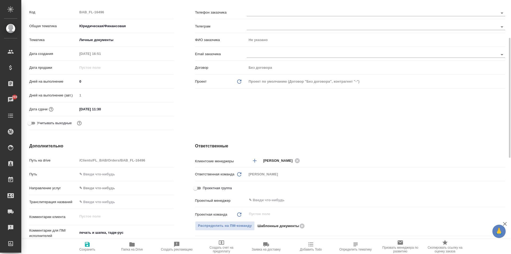
scroll to position [0, 0]
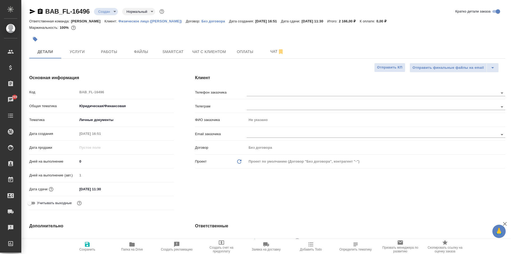
click at [100, 13] on body "🙏 .cls-1 fill:#fff; AWATERA Moskalets Alina Клиенты Спецификации Заказы 269 Чат…" at bounding box center [255, 127] width 511 height 254
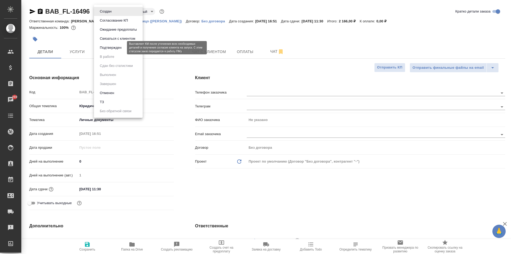
click at [112, 46] on button "Подтвержден" at bounding box center [110, 48] width 25 height 6
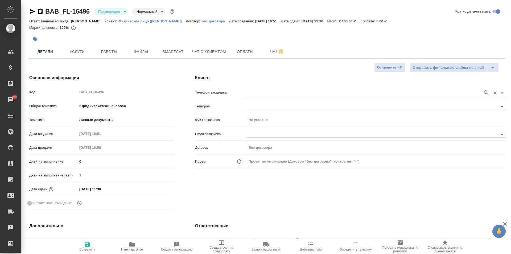
click at [262, 96] on div at bounding box center [376, 92] width 258 height 7
click at [261, 107] on input "text" at bounding box center [363, 106] width 233 height 6
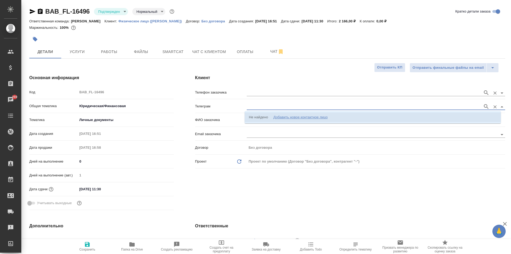
click at [281, 94] on input "text" at bounding box center [363, 92] width 233 height 6
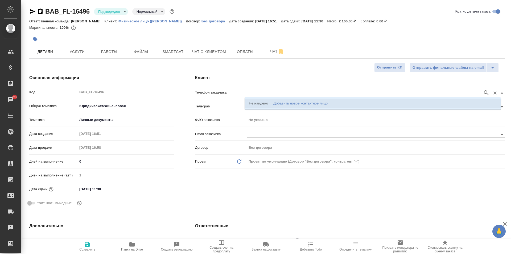
click at [297, 105] on div "Добавить новое контактное лицо" at bounding box center [300, 103] width 54 height 5
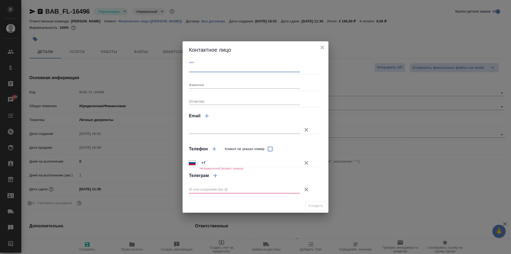
click at [204, 69] on input "Имя" at bounding box center [244, 68] width 111 height 7
click at [218, 84] on input "Фамилия" at bounding box center [244, 84] width 111 height 7
click at [308, 189] on icon "button" at bounding box center [306, 189] width 6 height 6
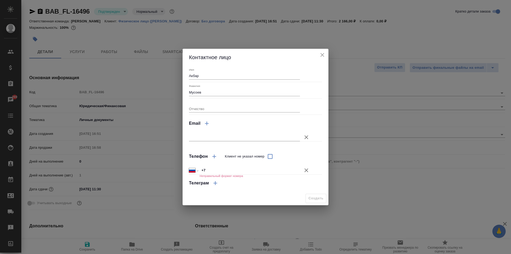
click at [250, 172] on input "+7" at bounding box center [250, 170] width 100 height 8
click at [314, 197] on span "Создать" at bounding box center [315, 198] width 15 height 6
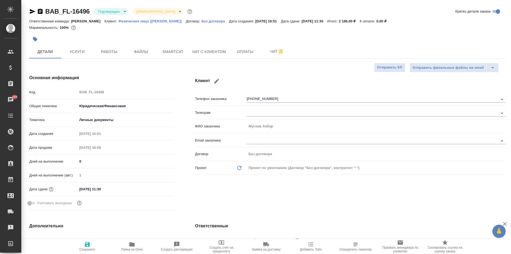
click at [36, 40] on icon "button" at bounding box center [35, 39] width 5 height 5
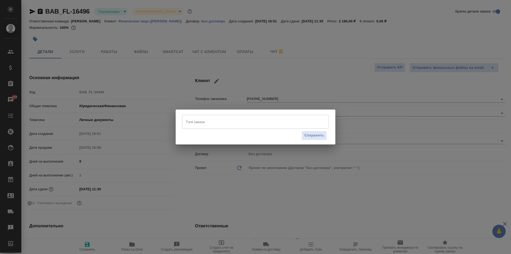
click at [210, 127] on div "Тэги заказа" at bounding box center [255, 122] width 147 height 14
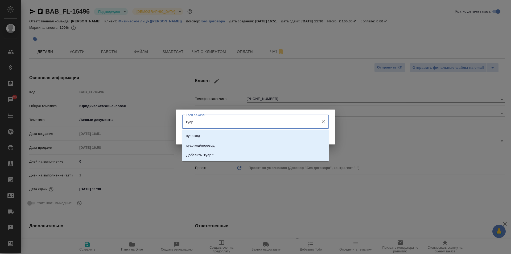
click at [211, 134] on li "куар код" at bounding box center [255, 136] width 147 height 10
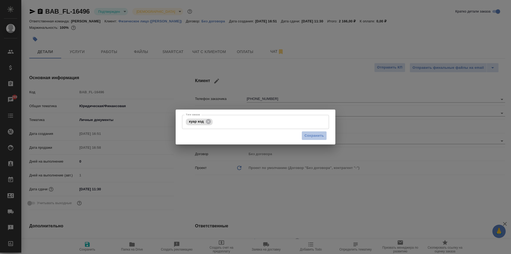
click at [316, 138] on button "Сохранить" at bounding box center [314, 135] width 25 height 9
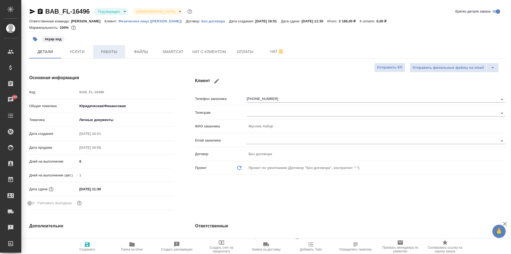
click at [106, 55] on button "Работы" at bounding box center [109, 51] width 32 height 13
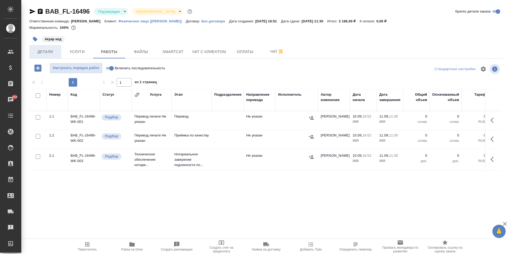
click at [50, 48] on span "Детали" at bounding box center [45, 51] width 26 height 7
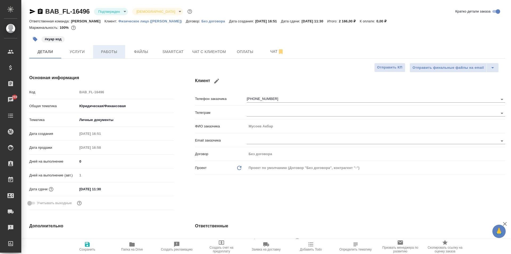
click at [110, 52] on span "Работы" at bounding box center [109, 51] width 26 height 7
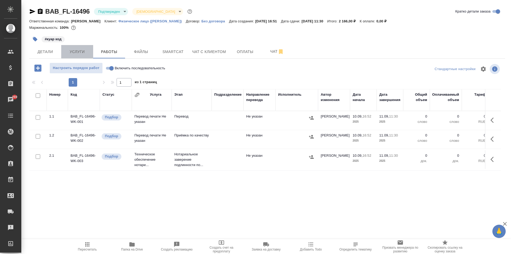
click at [72, 53] on span "Услуги" at bounding box center [77, 51] width 26 height 7
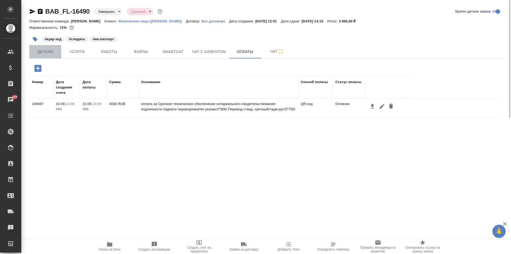
click at [39, 52] on span "Детали" at bounding box center [45, 51] width 26 height 7
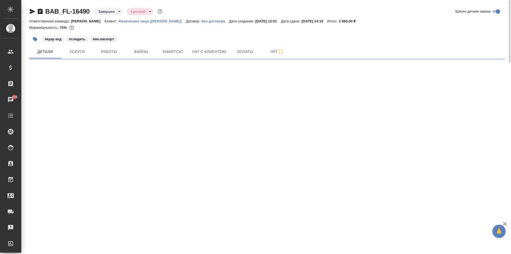
select select "RU"
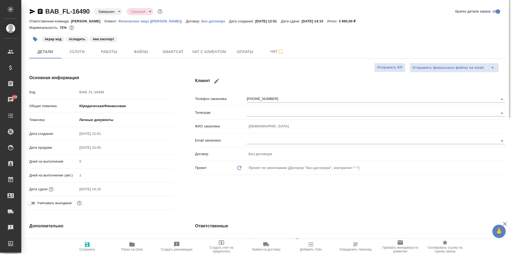
type textarea "x"
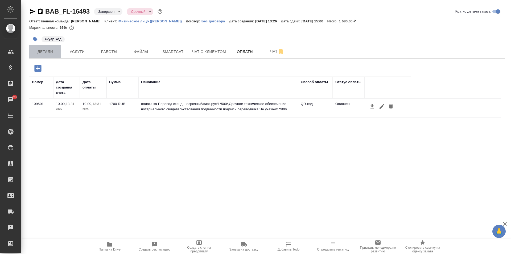
click at [48, 53] on span "Детали" at bounding box center [45, 51] width 26 height 7
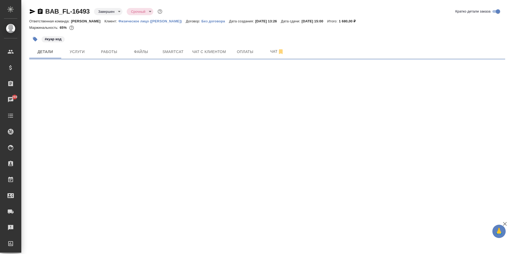
select select "RU"
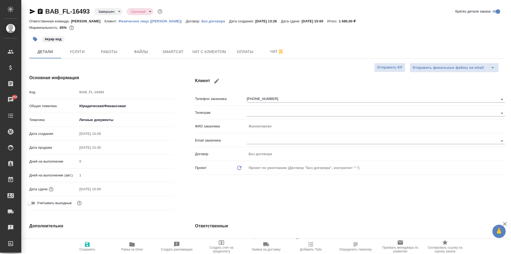
type textarea "x"
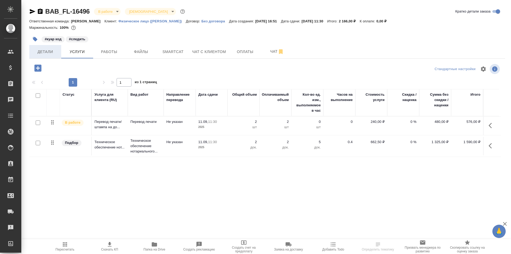
click at [49, 49] on span "Детали" at bounding box center [45, 51] width 26 height 7
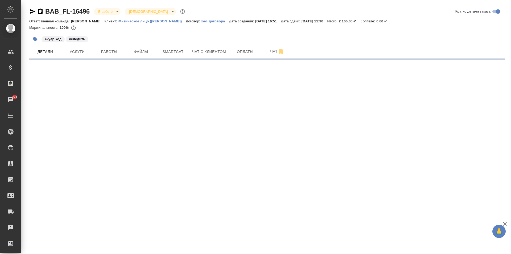
select select "RU"
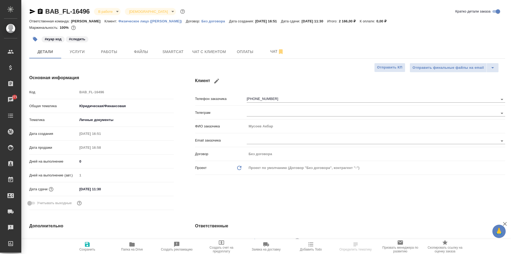
type textarea "x"
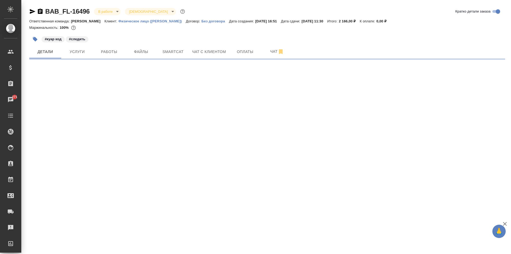
select select "RU"
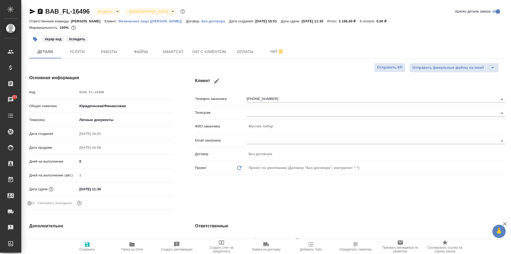
type textarea "x"
drag, startPoint x: 79, startPoint y: 49, endPoint x: 80, endPoint y: 52, distance: 2.7
click at [79, 50] on span "Услуги" at bounding box center [77, 51] width 26 height 7
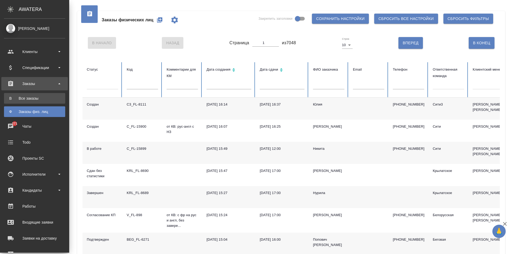
click at [34, 95] on link "В Все заказы" at bounding box center [34, 98] width 61 height 11
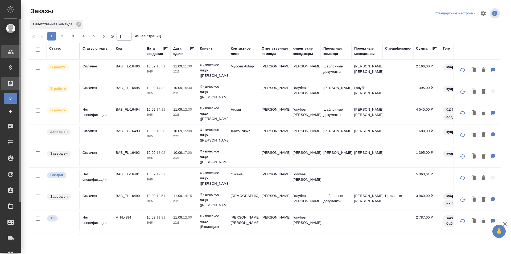
click at [13, 51] on icon at bounding box center [10, 51] width 6 height 6
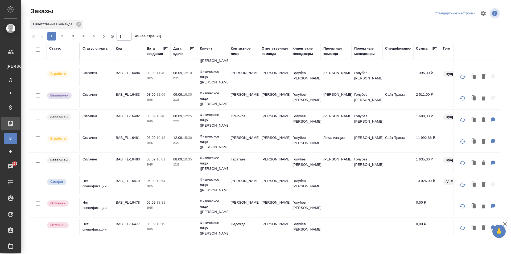
scroll to position [293, 0]
click at [185, 148] on td "12.09, 15:30 2025" at bounding box center [184, 141] width 27 height 19
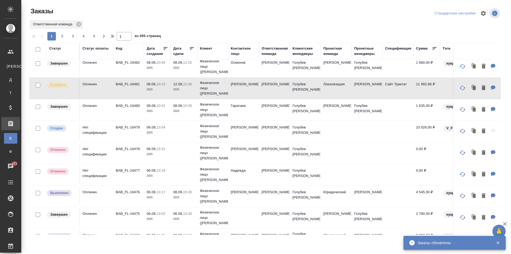
scroll to position [371, 0]
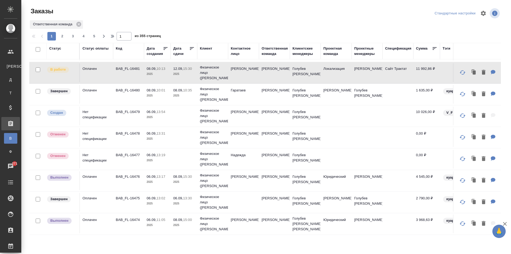
click at [261, 220] on td "[PERSON_NAME]" at bounding box center [274, 223] width 31 height 19
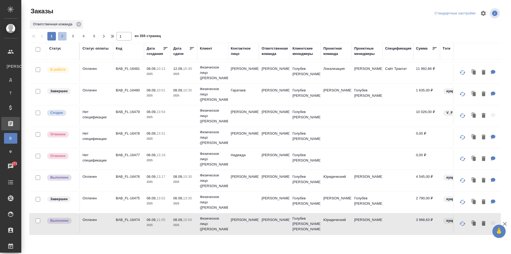
click at [62, 39] on span "2" at bounding box center [62, 36] width 9 height 5
type input "2"
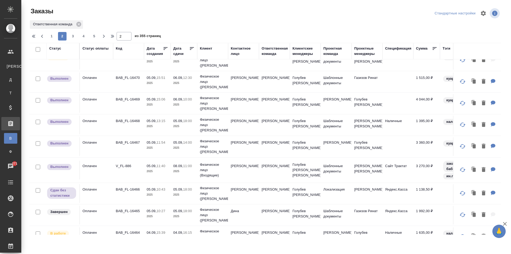
scroll to position [0, 0]
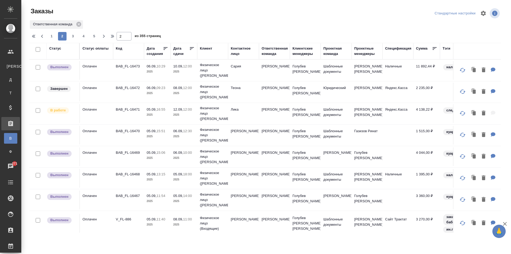
click at [183, 77] on td "10.09, 12:00 2025" at bounding box center [184, 70] width 27 height 19
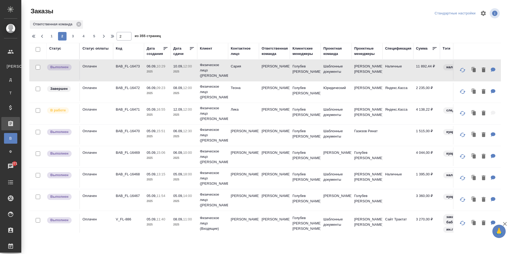
click at [186, 137] on p "2025" at bounding box center [183, 136] width 21 height 5
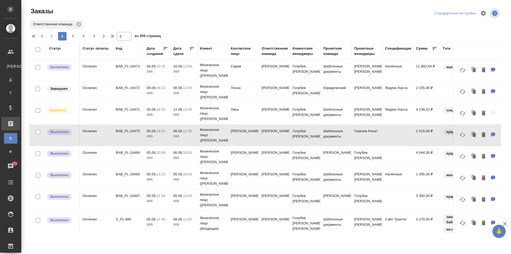
click at [149, 160] on p "2025" at bounding box center [157, 157] width 21 height 5
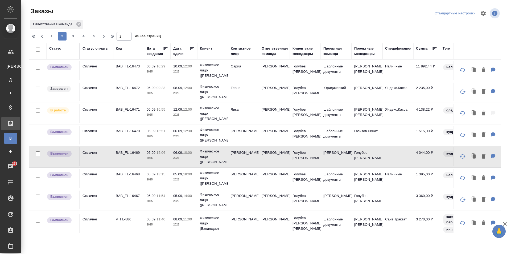
click at [246, 180] on td "Жураев" at bounding box center [243, 178] width 31 height 19
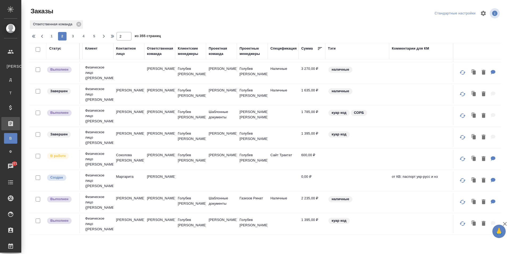
scroll to position [371, 116]
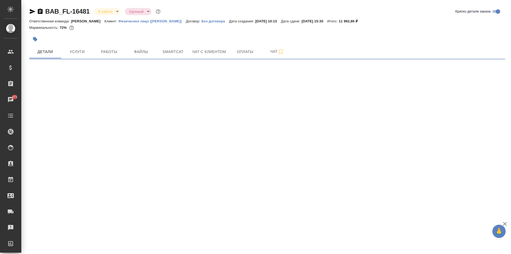
select select "RU"
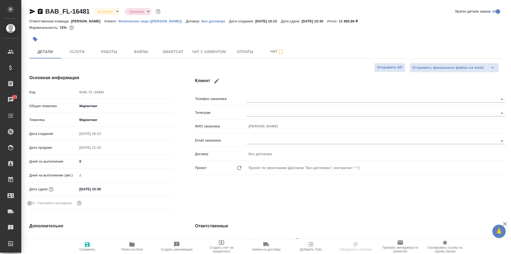
type textarea "x"
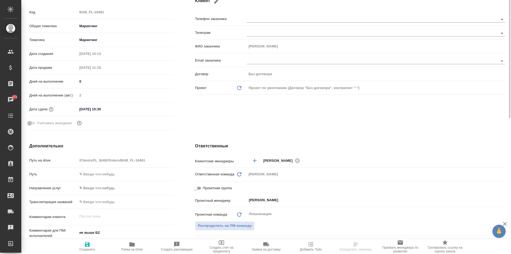
scroll to position [53, 0]
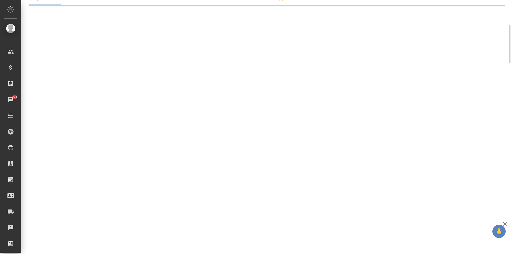
select select "RU"
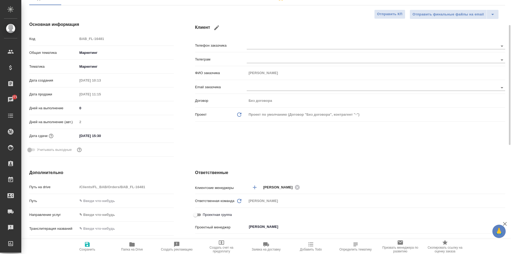
type textarea "x"
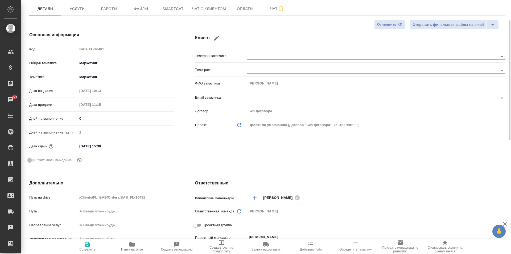
scroll to position [0, 0]
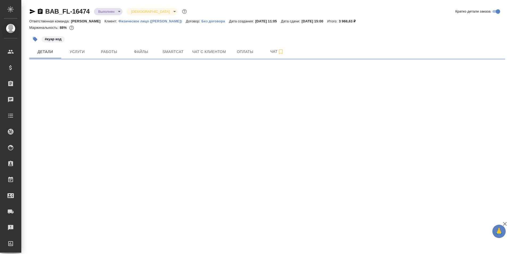
select select "RU"
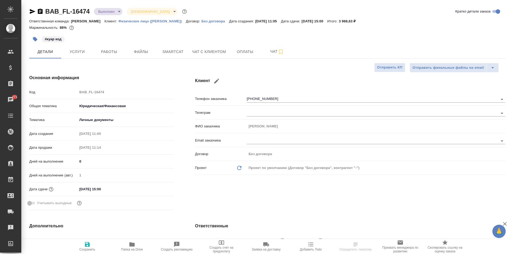
type textarea "x"
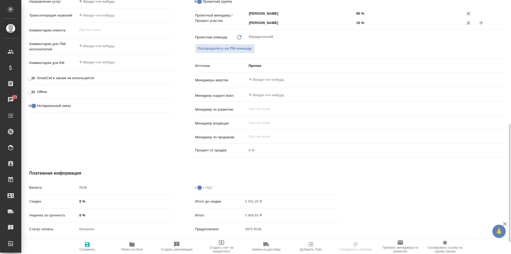
scroll to position [186, 0]
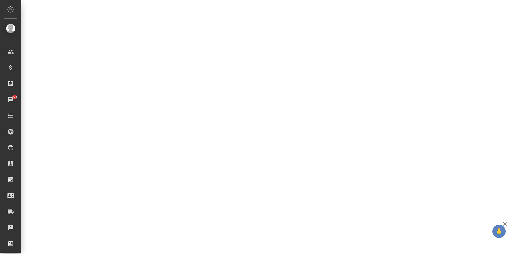
select select "RU"
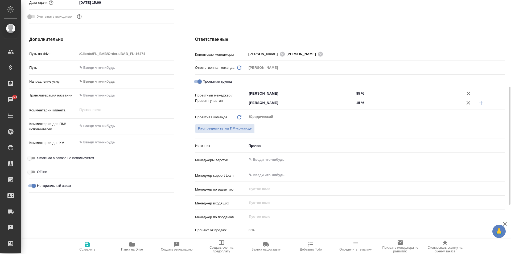
type textarea "x"
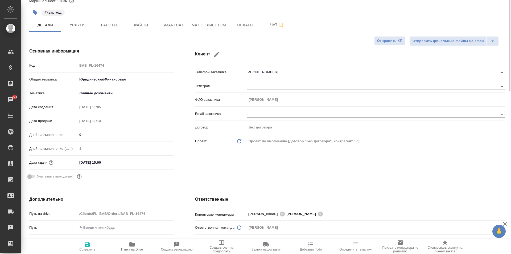
scroll to position [0, 0]
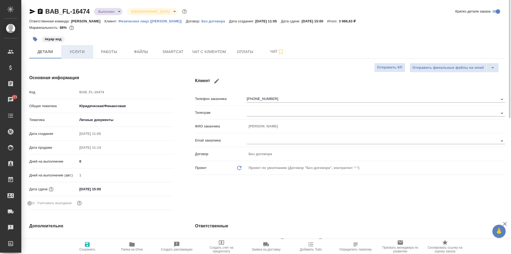
click at [91, 53] on button "Услуги" at bounding box center [77, 51] width 32 height 13
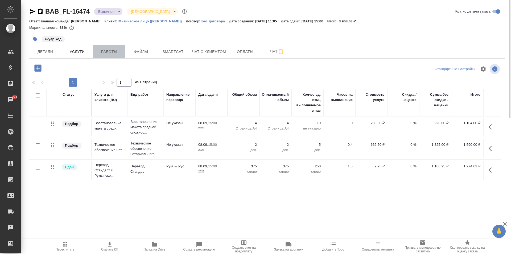
click at [115, 52] on span "Работы" at bounding box center [109, 51] width 26 height 7
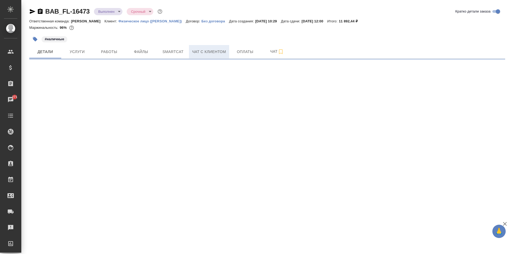
select select "RU"
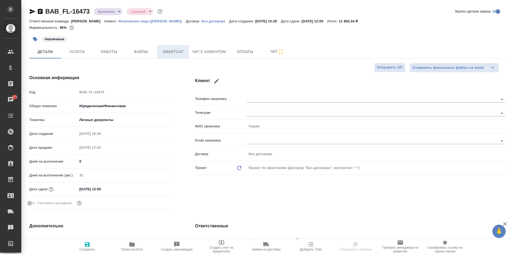
type textarea "x"
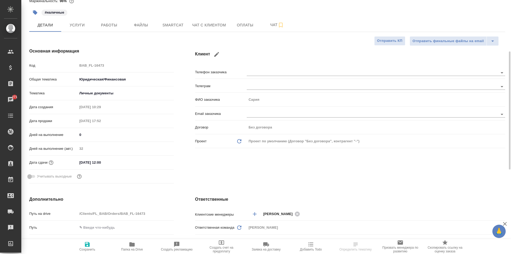
scroll to position [53, 0]
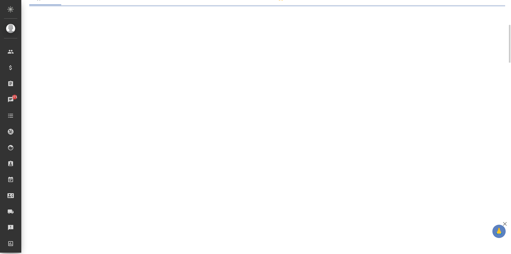
select select "RU"
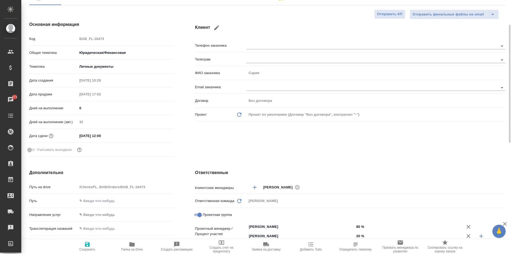
type textarea "x"
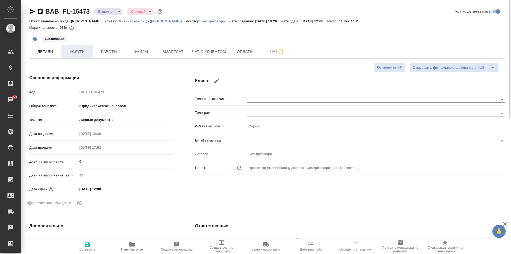
click at [69, 55] on button "Услуги" at bounding box center [77, 51] width 32 height 13
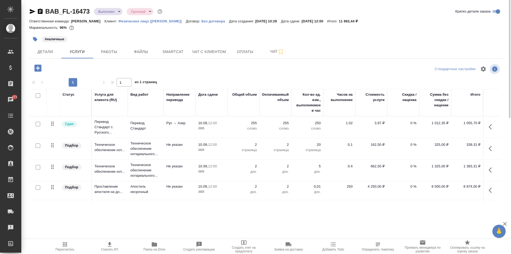
click at [155, 248] on span "Папка на Drive" at bounding box center [154, 249] width 22 height 4
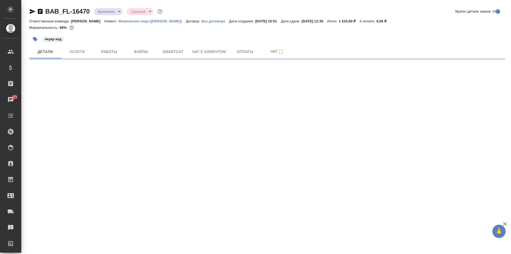
select select "RU"
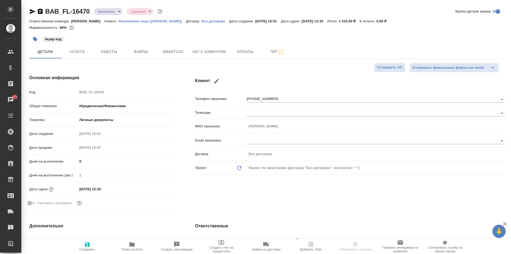
type textarea "x"
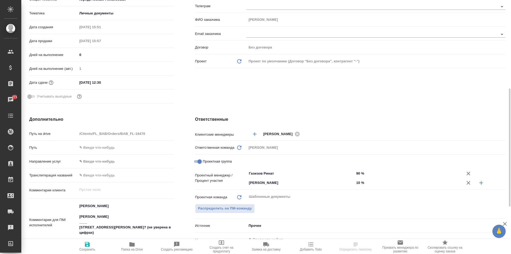
scroll to position [160, 0]
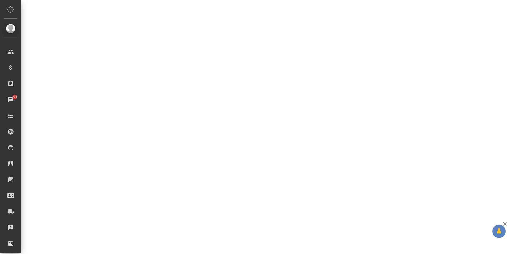
select select "RU"
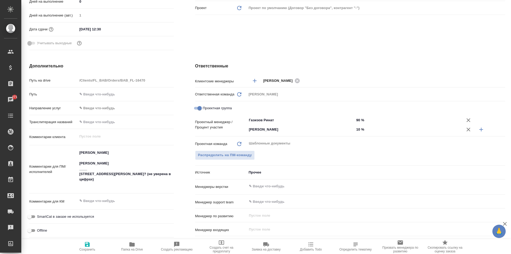
type textarea "x"
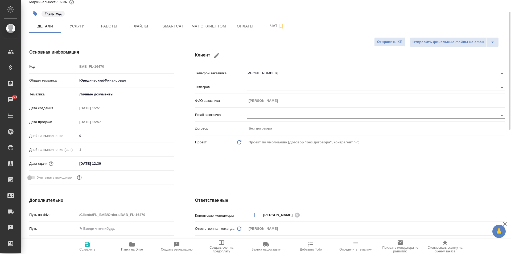
scroll to position [0, 0]
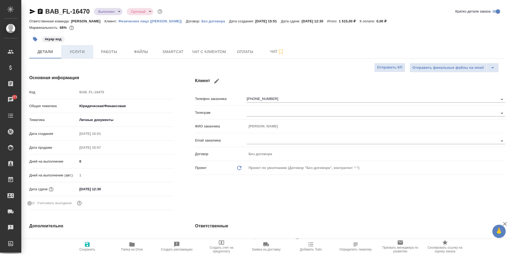
click at [87, 55] on span "Услуги" at bounding box center [77, 51] width 26 height 7
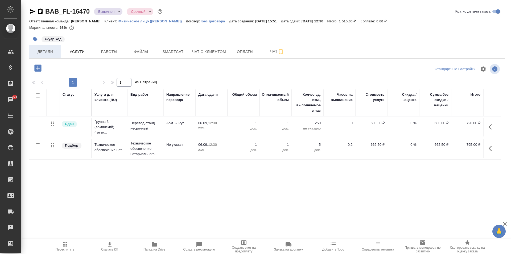
click at [56, 57] on button "Детали" at bounding box center [45, 51] width 32 height 13
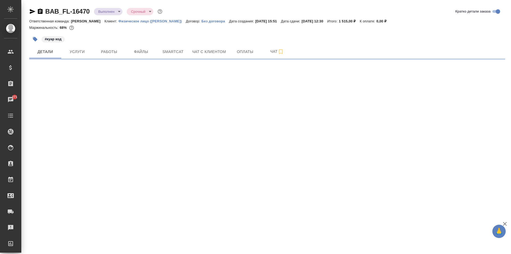
select select "RU"
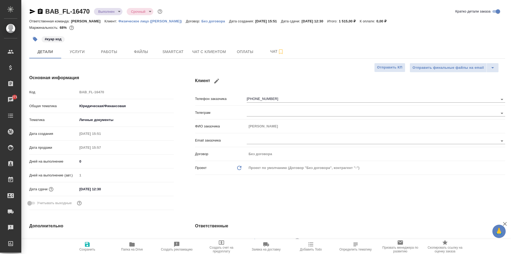
type textarea "x"
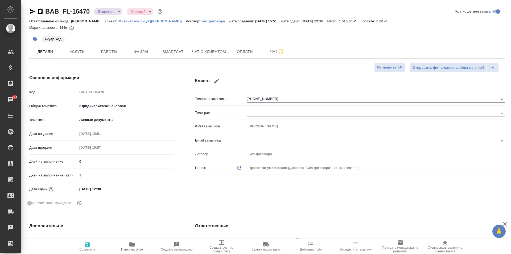
type textarea "x"
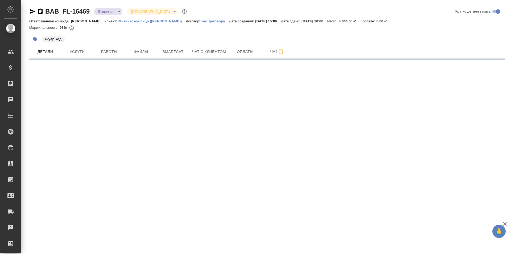
select select "RU"
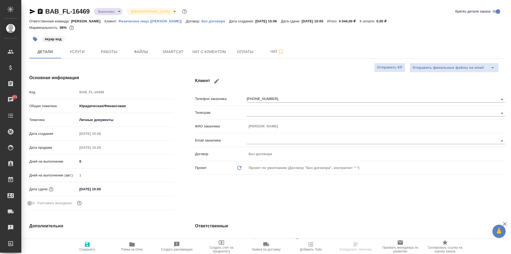
type textarea "x"
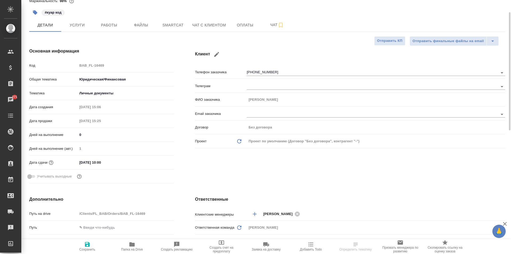
scroll to position [53, 0]
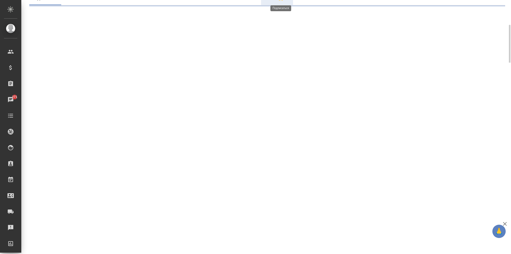
select select "RU"
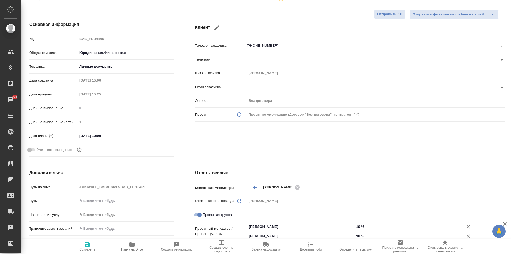
type textarea "x"
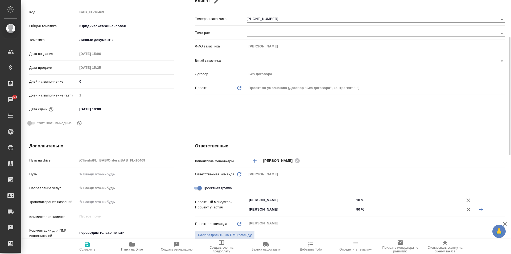
scroll to position [0, 0]
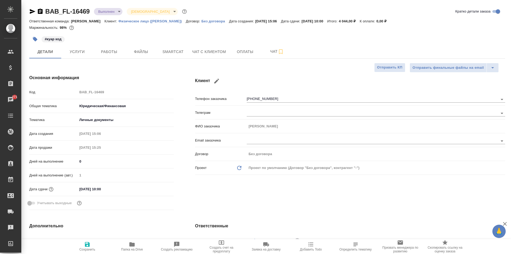
click at [132, 240] on button "Папка на Drive" at bounding box center [132, 246] width 45 height 15
type textarea "x"
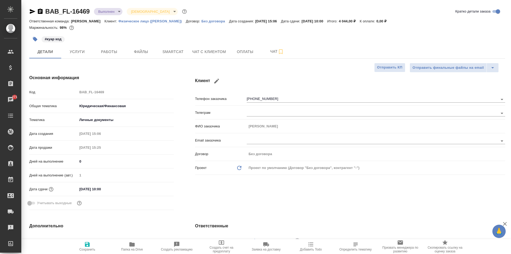
type textarea "x"
click at [83, 55] on span "Услуги" at bounding box center [77, 51] width 26 height 7
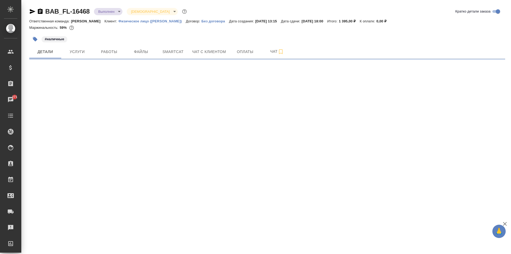
select select "RU"
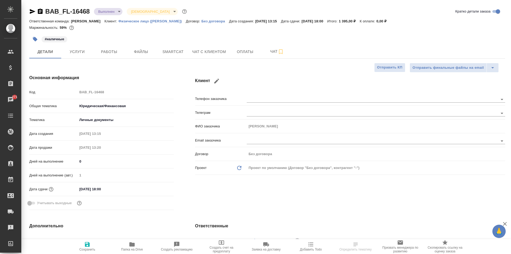
type textarea "x"
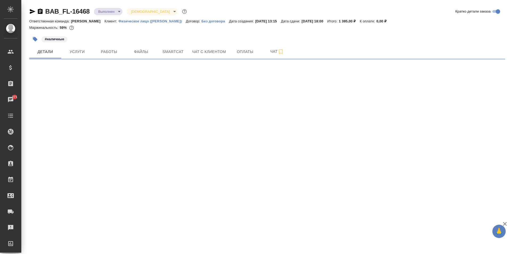
select select "RU"
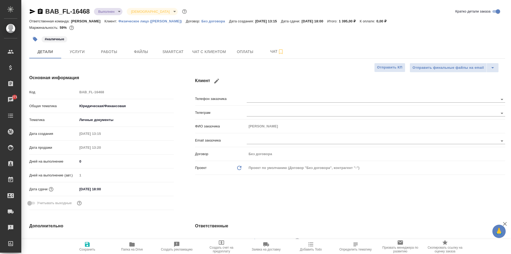
type textarea "x"
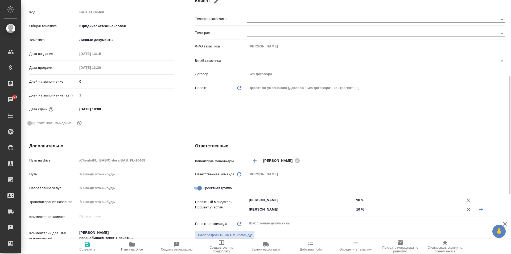
scroll to position [160, 0]
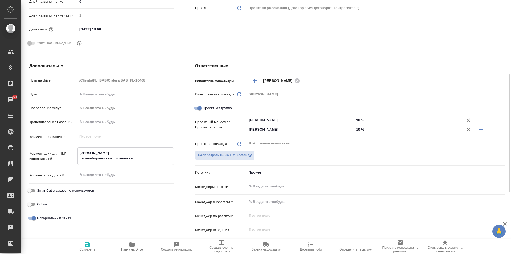
drag, startPoint x: 80, startPoint y: 153, endPoint x: 89, endPoint y: 159, distance: 10.8
click at [89, 159] on textarea "[PERSON_NAME] перенабираем текст + печатьь" at bounding box center [126, 155] width 96 height 14
click at [152, 156] on textarea "[PERSON_NAME] перенабираем текст + печатьь" at bounding box center [126, 155] width 96 height 14
type textarea "x"
click at [180, 132] on div "Дополнительно Путь на drive /Clients/FL_BAB/Orders/BAB_FL-16468 Путь Направлени…" at bounding box center [102, 164] width 166 height 224
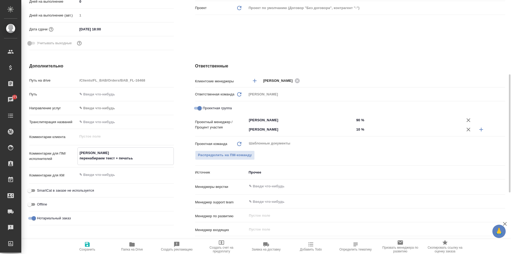
click at [180, 132] on div "Дополнительно Путь на drive /Clients/FL_BAB/Orders/BAB_FL-16468 Путь Направлени…" at bounding box center [102, 164] width 166 height 224
click at [183, 151] on div "Дополнительно Путь на drive /Clients/FL_BAB/Orders/BAB_FL-16468 Путь Направлени…" at bounding box center [102, 164] width 166 height 224
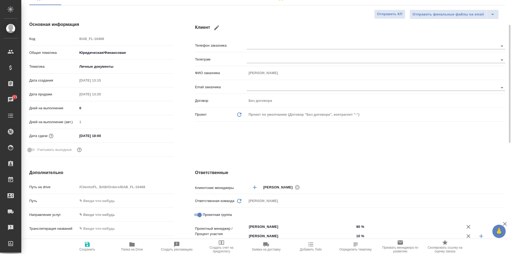
scroll to position [0, 0]
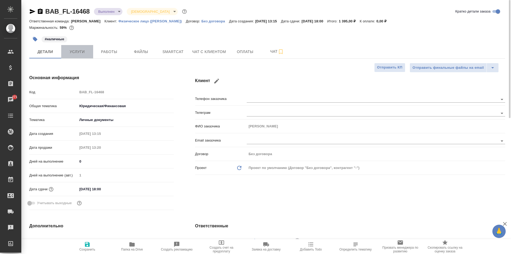
click at [79, 53] on span "Услуги" at bounding box center [77, 51] width 26 height 7
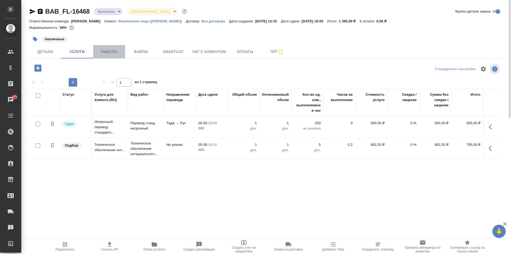
click at [106, 56] on button "Работы" at bounding box center [109, 51] width 32 height 13
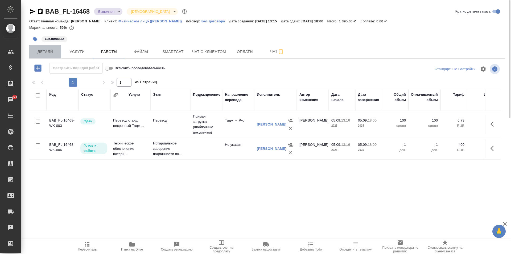
click at [42, 57] on button "Детали" at bounding box center [45, 51] width 32 height 13
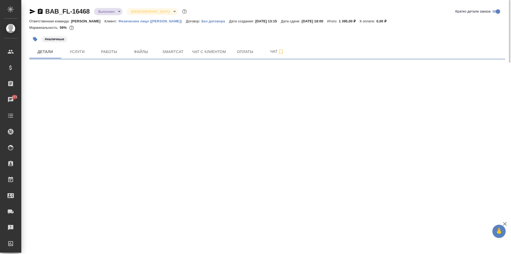
select select "RU"
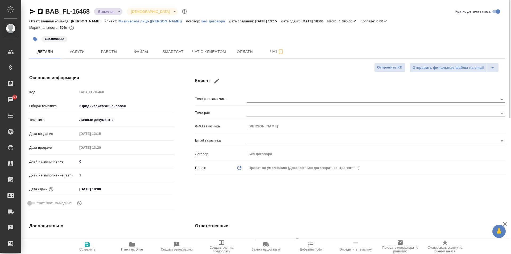
type textarea "x"
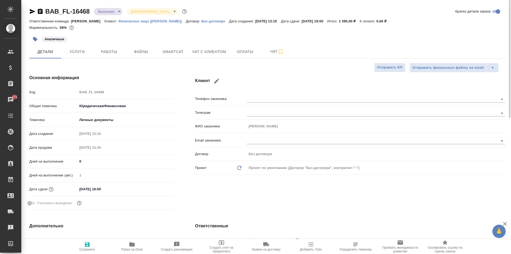
type textarea "x"
